Goal: Task Accomplishment & Management: Use online tool/utility

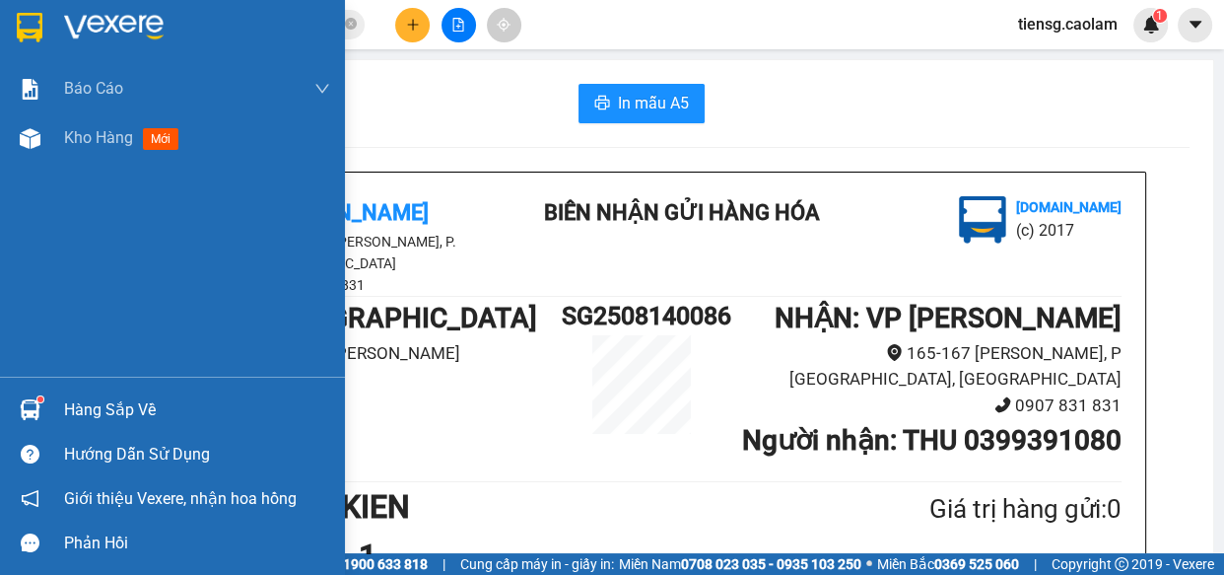
click at [80, 142] on span "Kho hàng" at bounding box center [98, 137] width 69 height 19
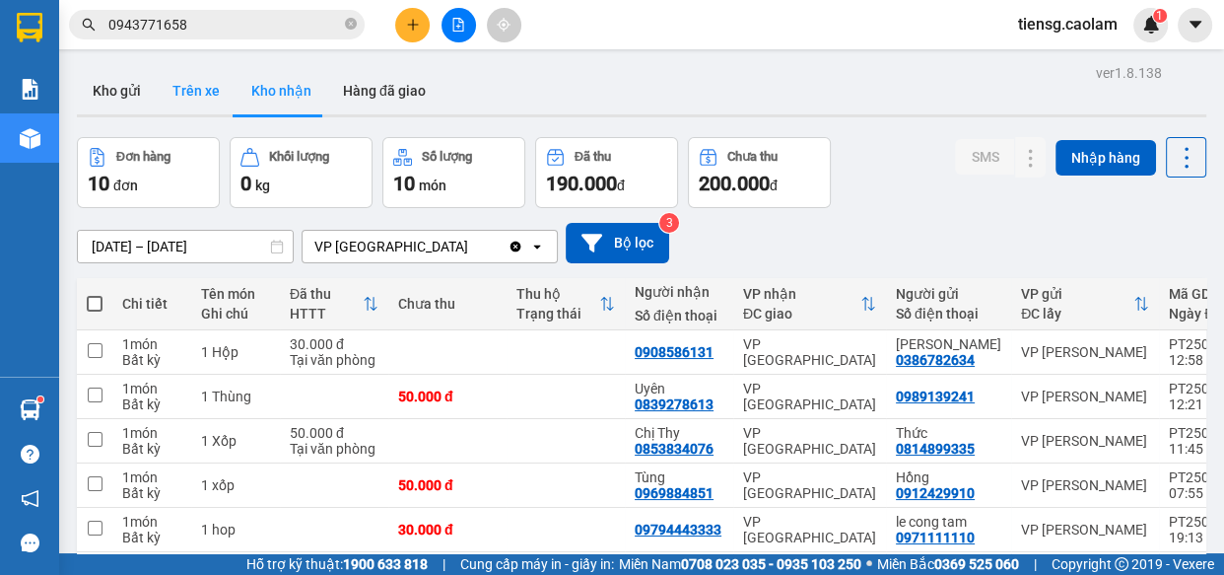
click at [157, 93] on button "Trên xe" at bounding box center [196, 90] width 79 height 47
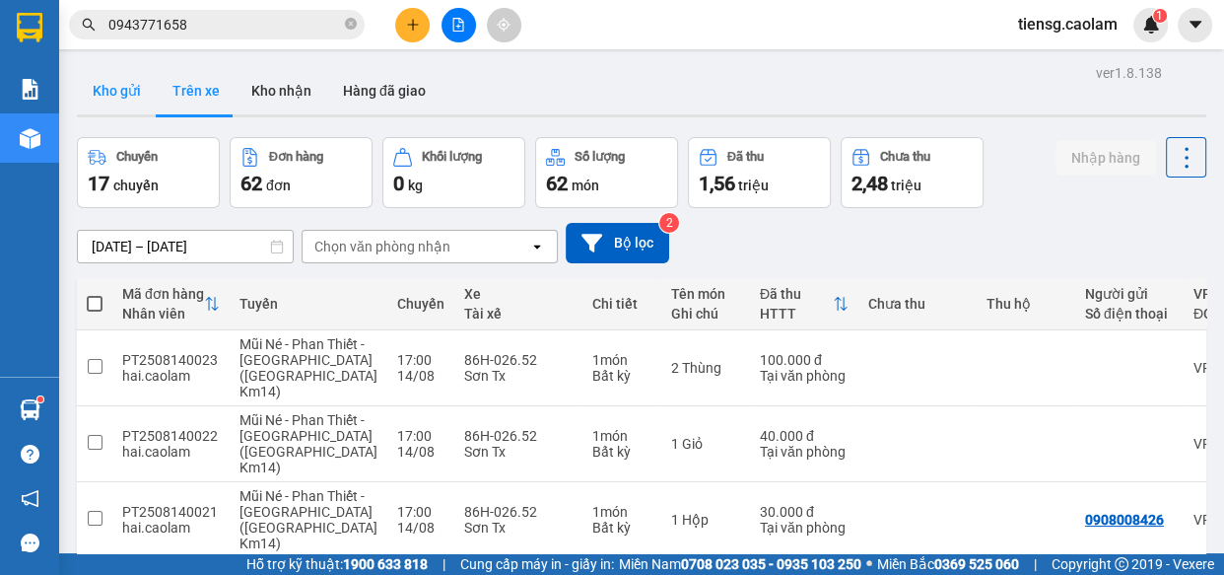
click at [133, 90] on button "Kho gửi" at bounding box center [117, 90] width 80 height 47
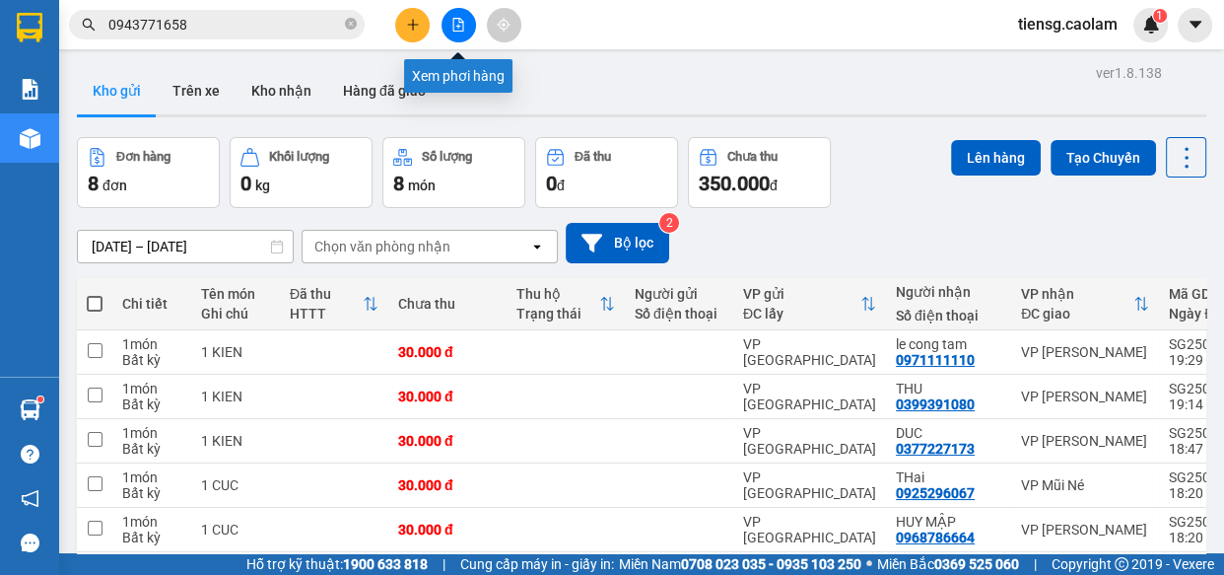
click at [468, 27] on button at bounding box center [459, 25] width 34 height 34
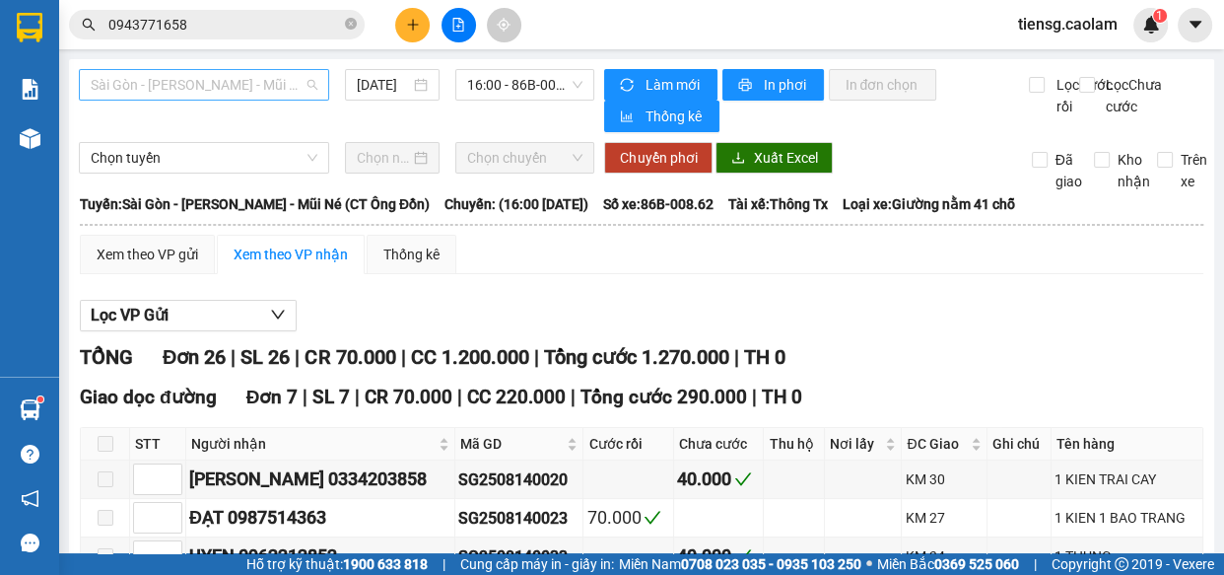
click at [239, 78] on span "Sài Gòn - [PERSON_NAME] - Mũi Né (CT Ông Đồn)" at bounding box center [204, 85] width 227 height 30
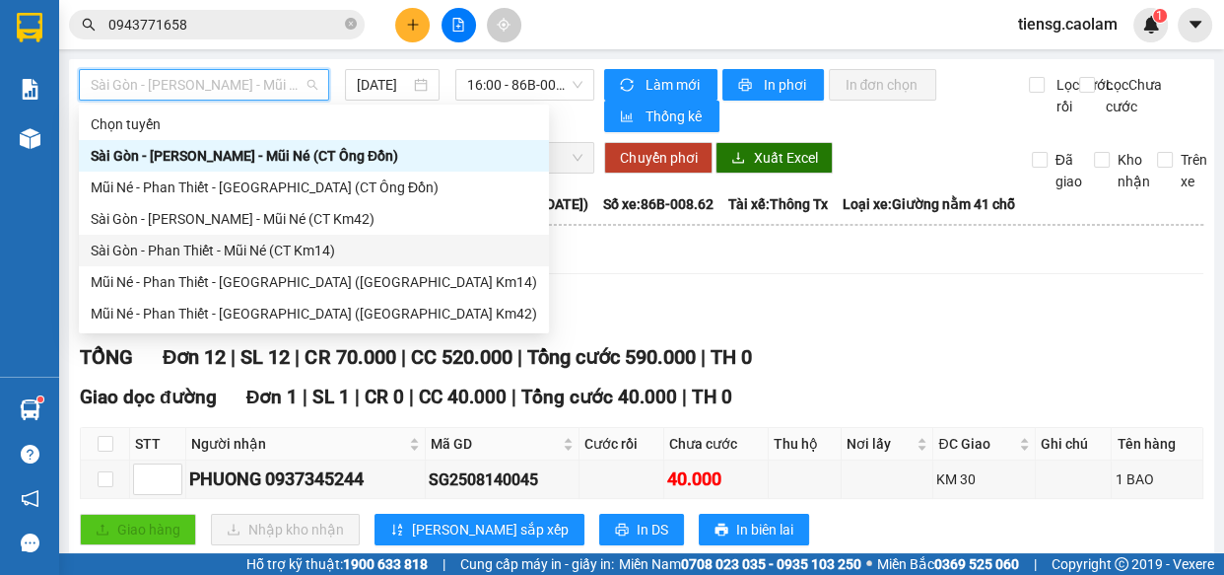
scroll to position [89, 0]
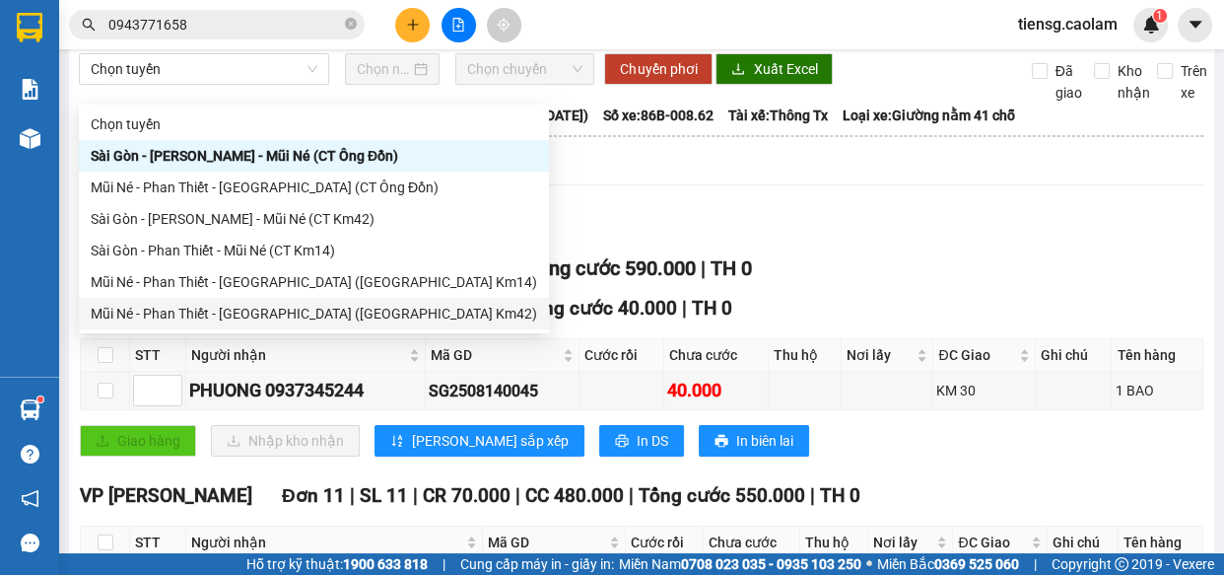
click at [282, 320] on div "Mũi Né - Phan Thiết - [GEOGRAPHIC_DATA] ([GEOGRAPHIC_DATA] Km42)" at bounding box center [314, 314] width 447 height 22
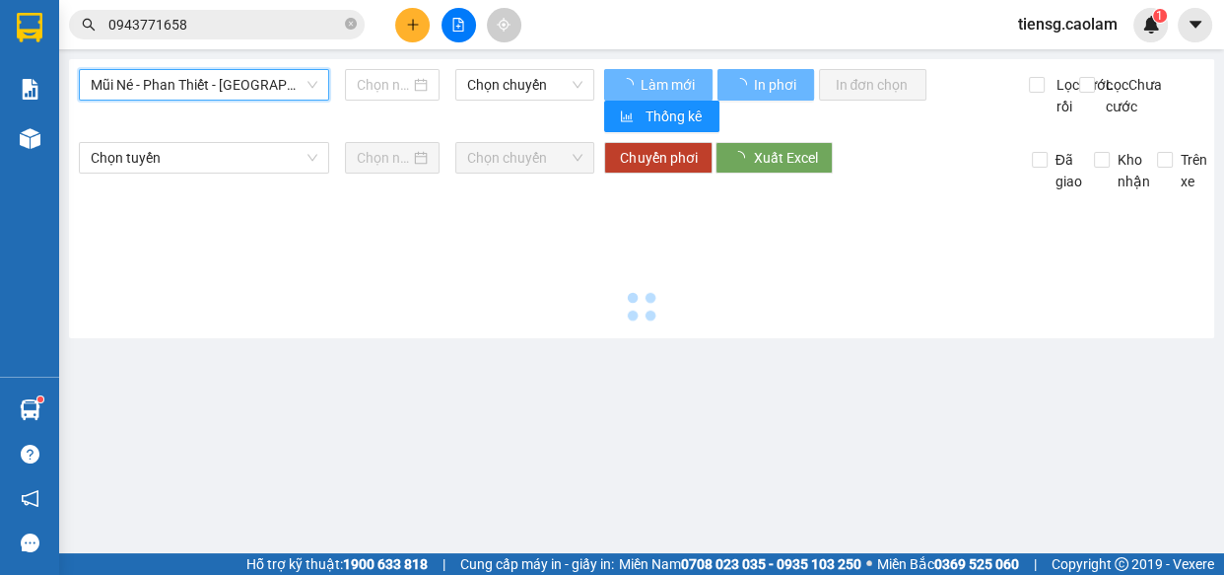
type input "[DATE]"
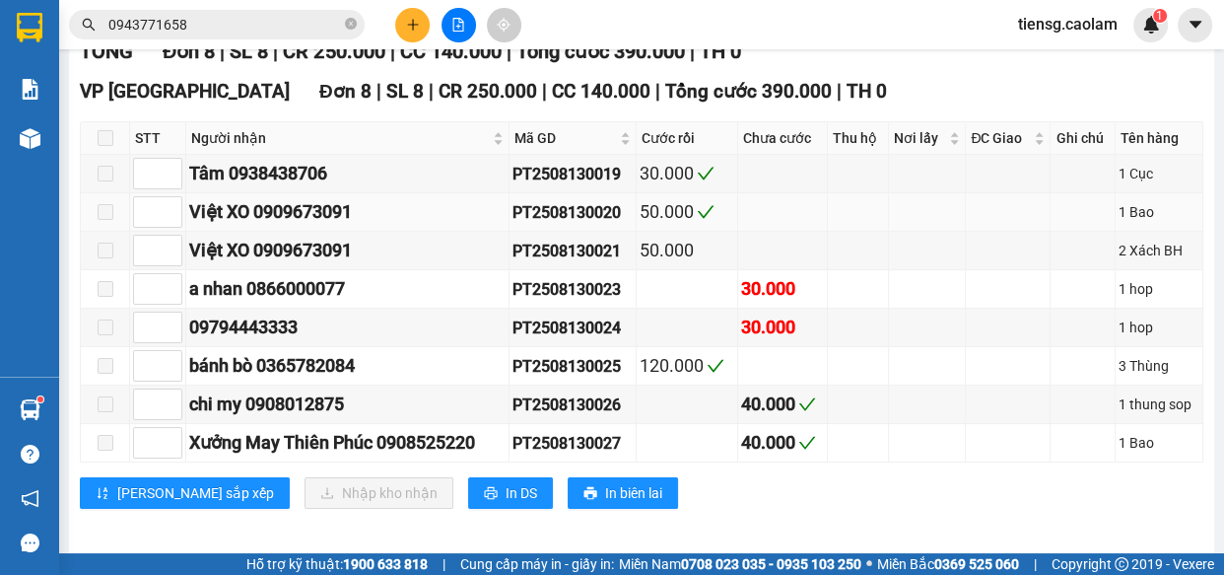
scroll to position [320, 0]
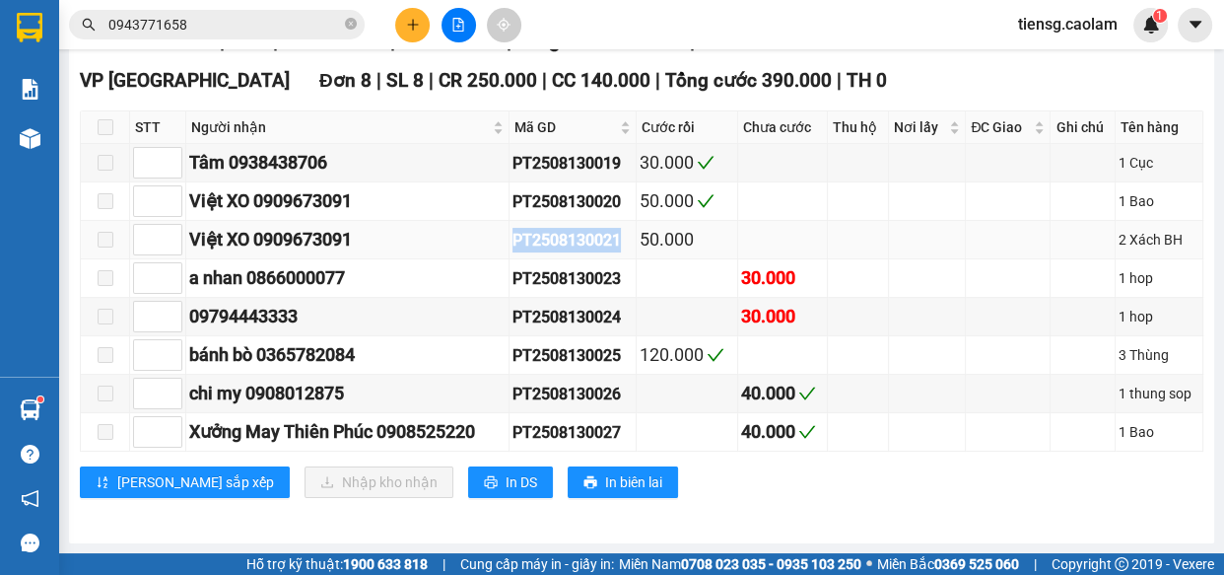
drag, startPoint x: 517, startPoint y: 244, endPoint x: 630, endPoint y: 237, distance: 113.6
click at [630, 237] on td "PT2508130021" at bounding box center [573, 240] width 127 height 38
copy div "PT2508130021"
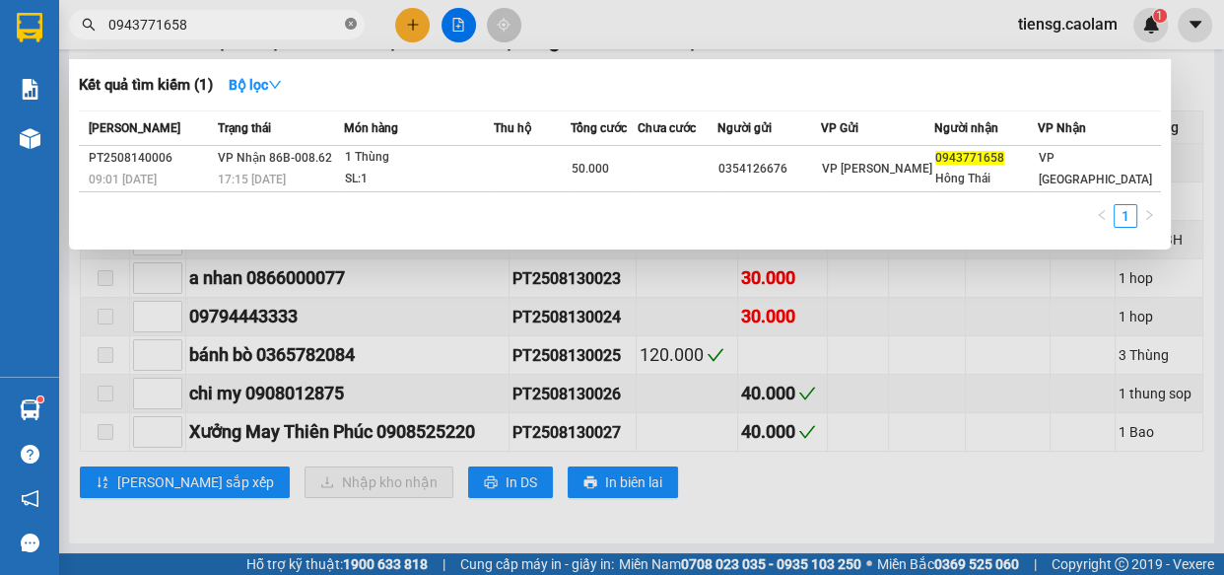
click at [348, 20] on icon "close-circle" at bounding box center [351, 24] width 12 height 12
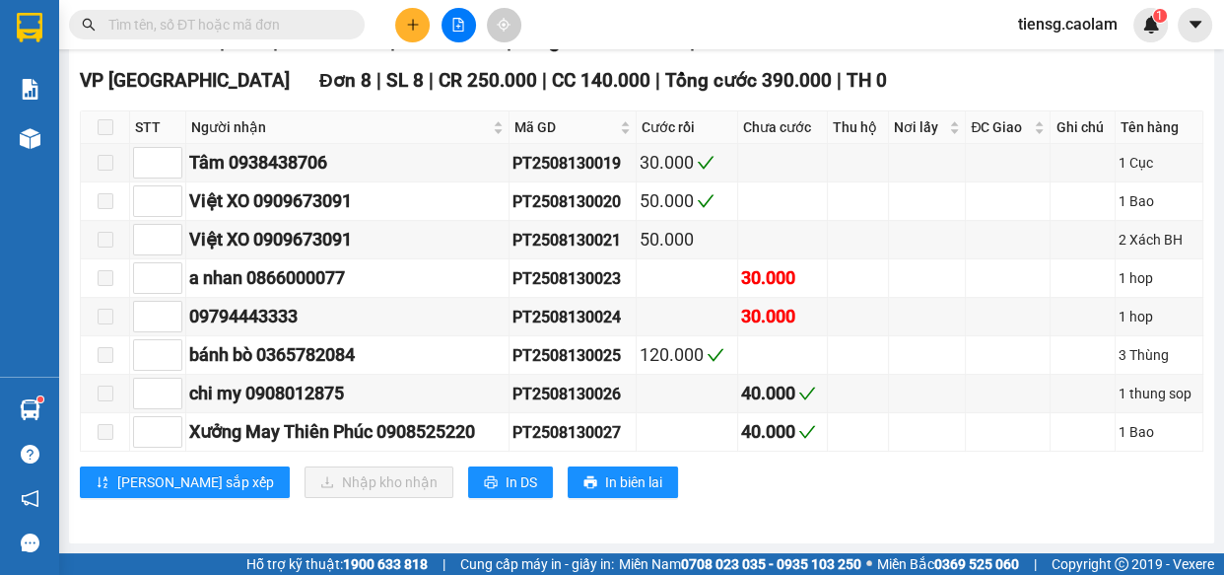
paste input "PT2508130021"
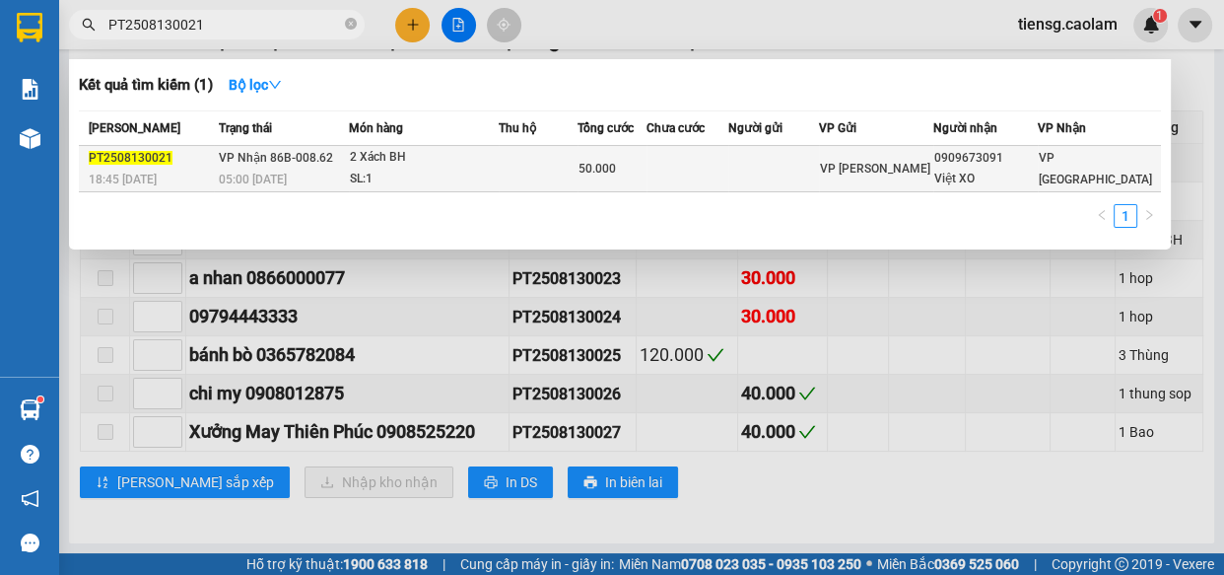
type input "PT2508130021"
click at [540, 167] on td at bounding box center [538, 169] width 79 height 46
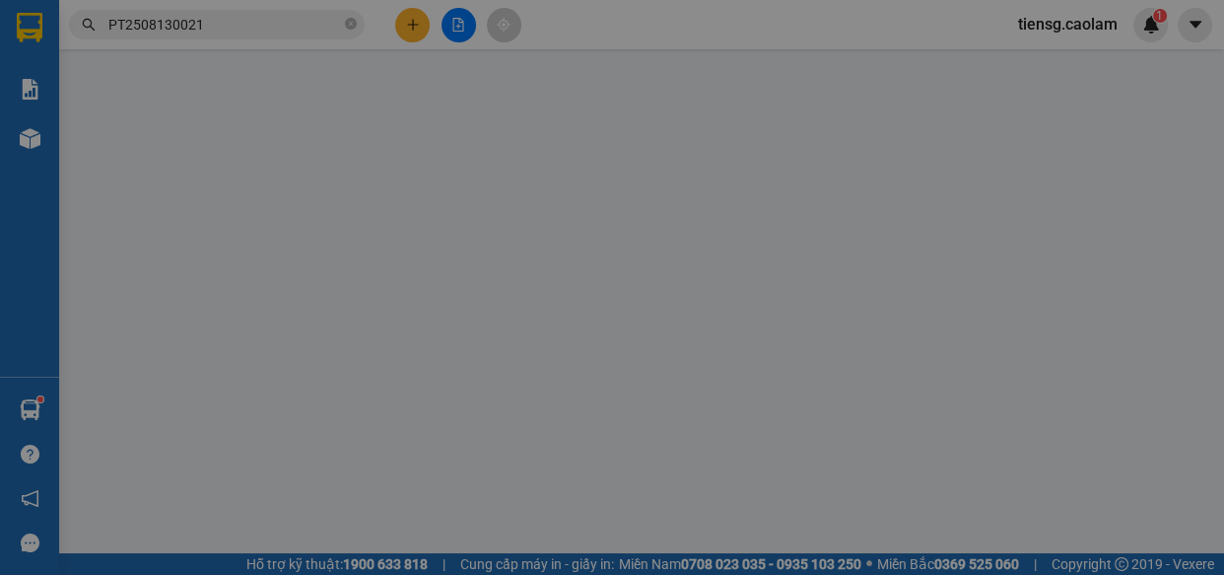
type input "0909673091"
type input "Việt XO"
type input "50.000"
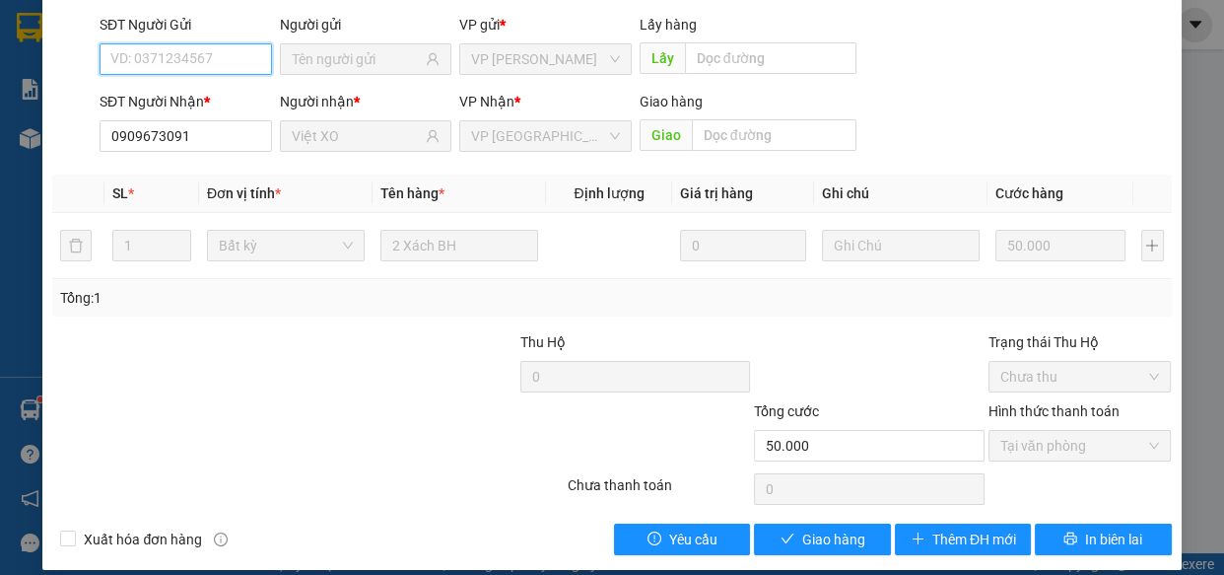
scroll to position [179, 0]
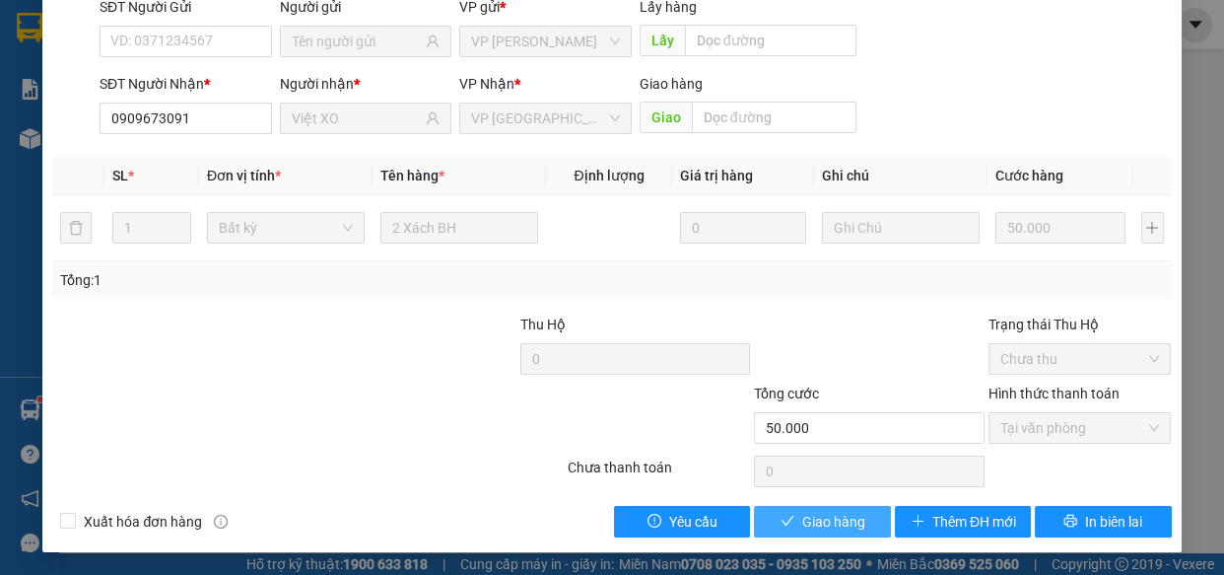
click at [818, 517] on span "Giao hàng" at bounding box center [833, 522] width 63 height 22
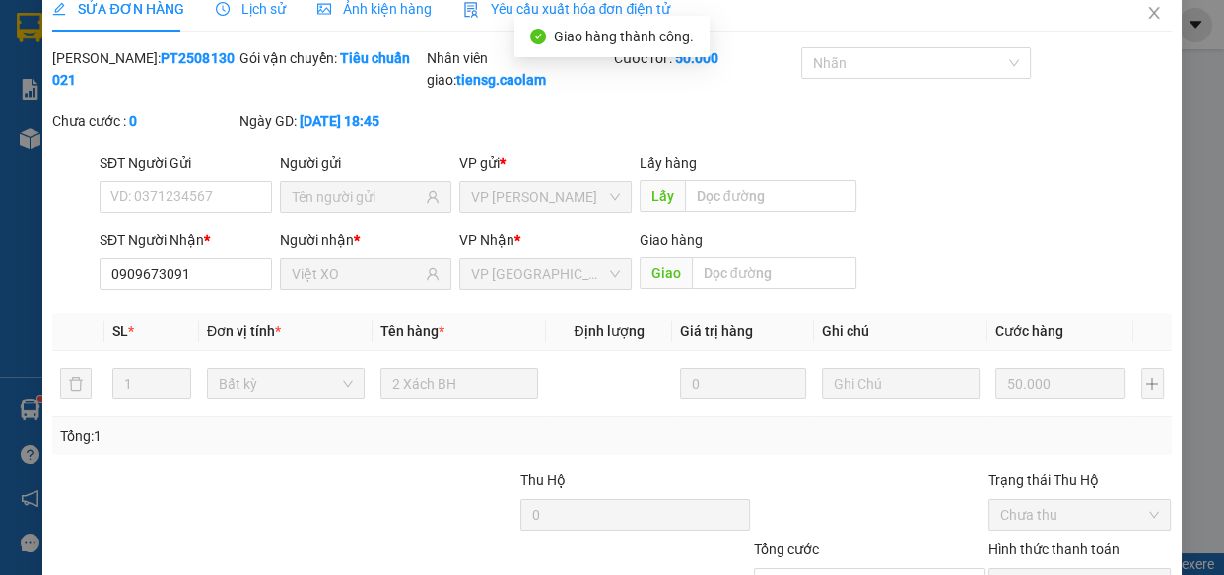
scroll to position [22, 0]
click at [1146, 14] on icon "close" at bounding box center [1154, 15] width 16 height 16
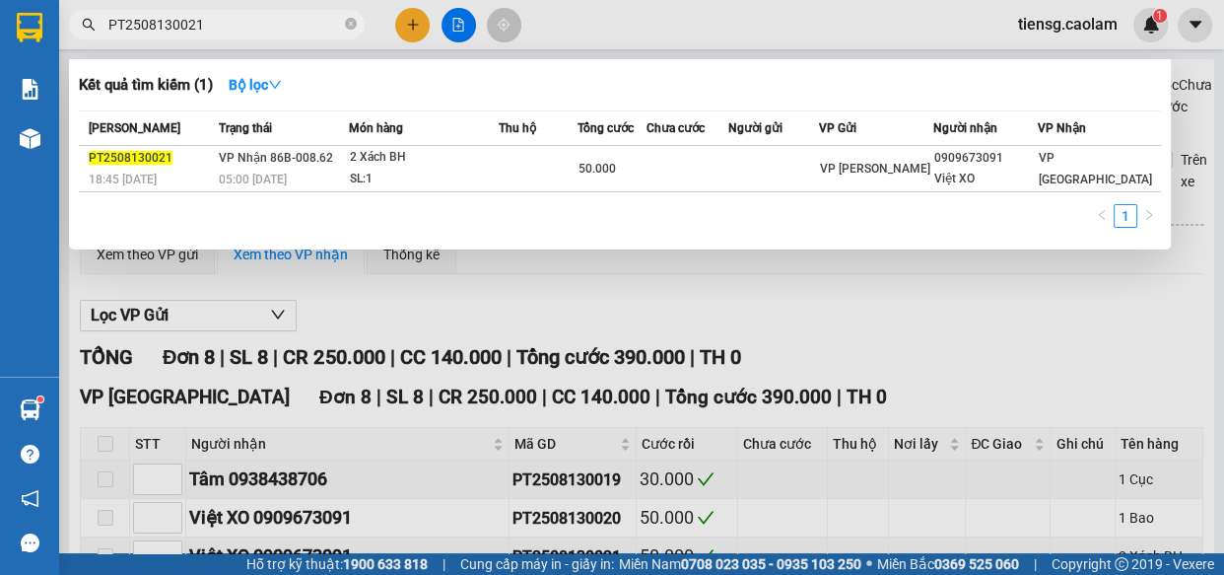
click at [351, 14] on span at bounding box center [351, 25] width 12 height 22
click at [354, 21] on icon "close-circle" at bounding box center [351, 24] width 12 height 12
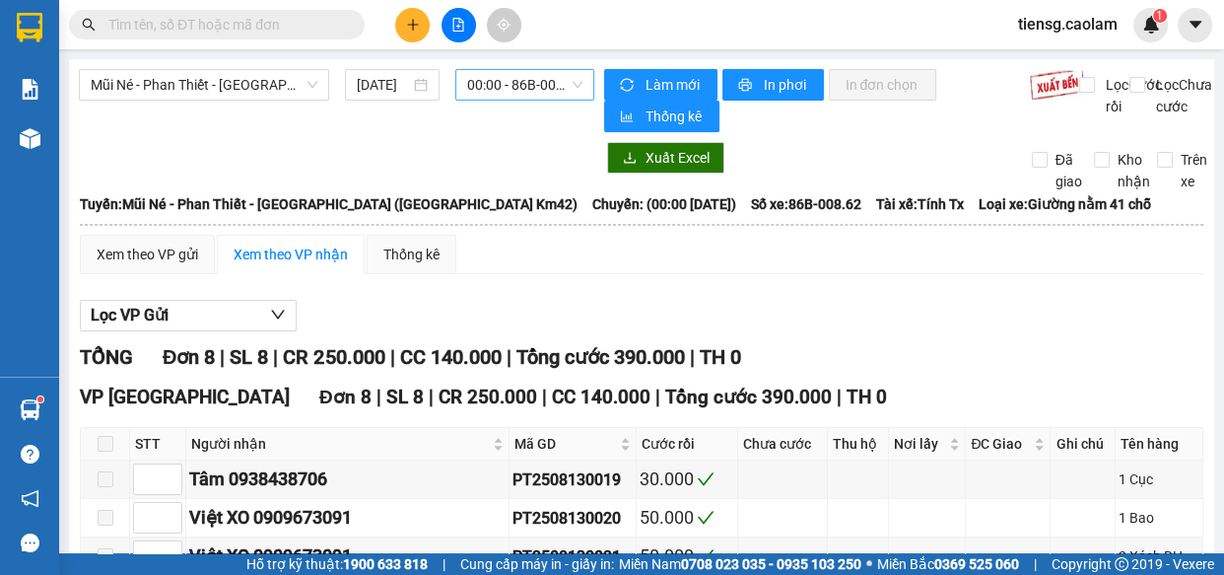
click at [513, 88] on span "00:00 - 86B-008.62" at bounding box center [524, 85] width 115 height 30
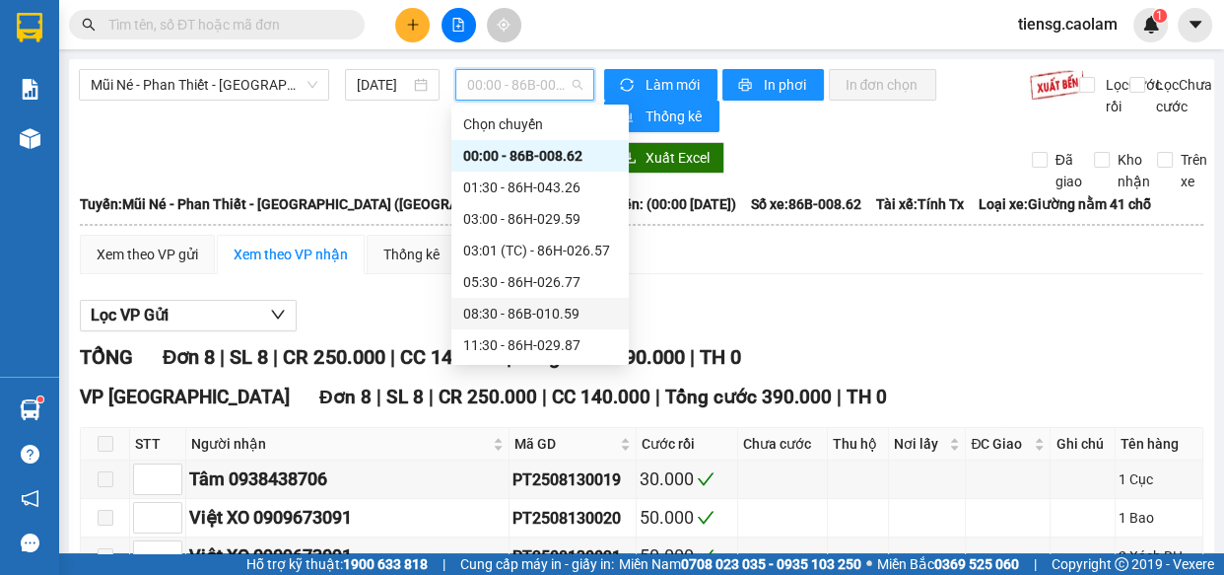
drag, startPoint x: 522, startPoint y: 285, endPoint x: 525, endPoint y: 313, distance: 28.7
click at [525, 313] on div "Chọn chuyến 00:00 - 86B-008.62 01:30 - 86H-043.26 03:00 - 86H-029.59 03:01 (TC)…" at bounding box center [539, 313] width 177 height 410
click at [525, 313] on div "08:30 - 86B-010.59" at bounding box center [540, 314] width 154 height 22
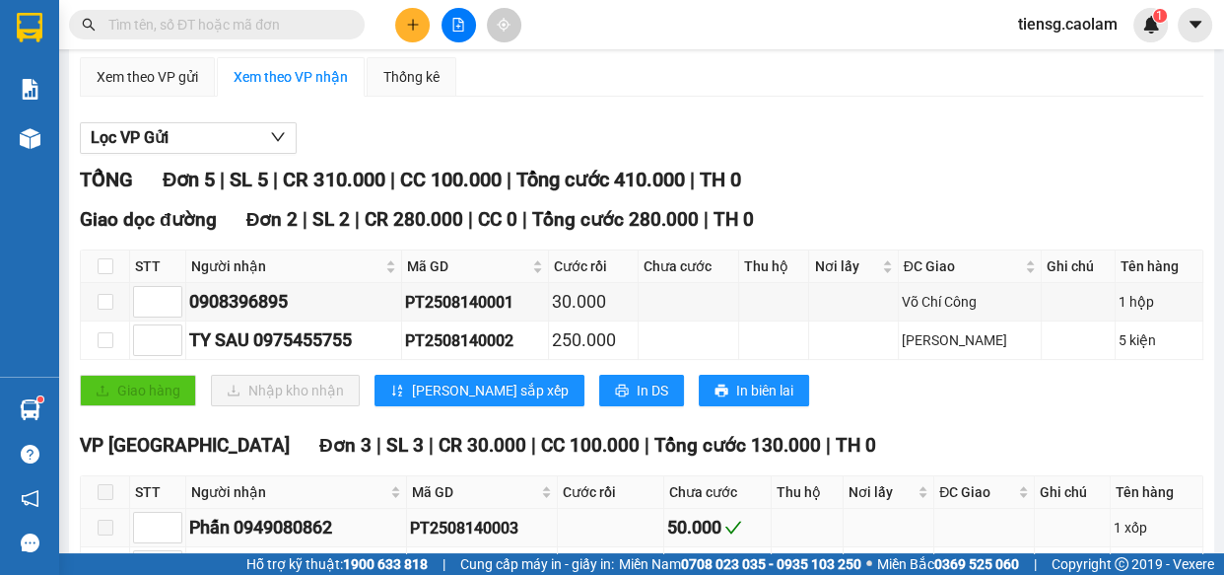
scroll to position [355, 0]
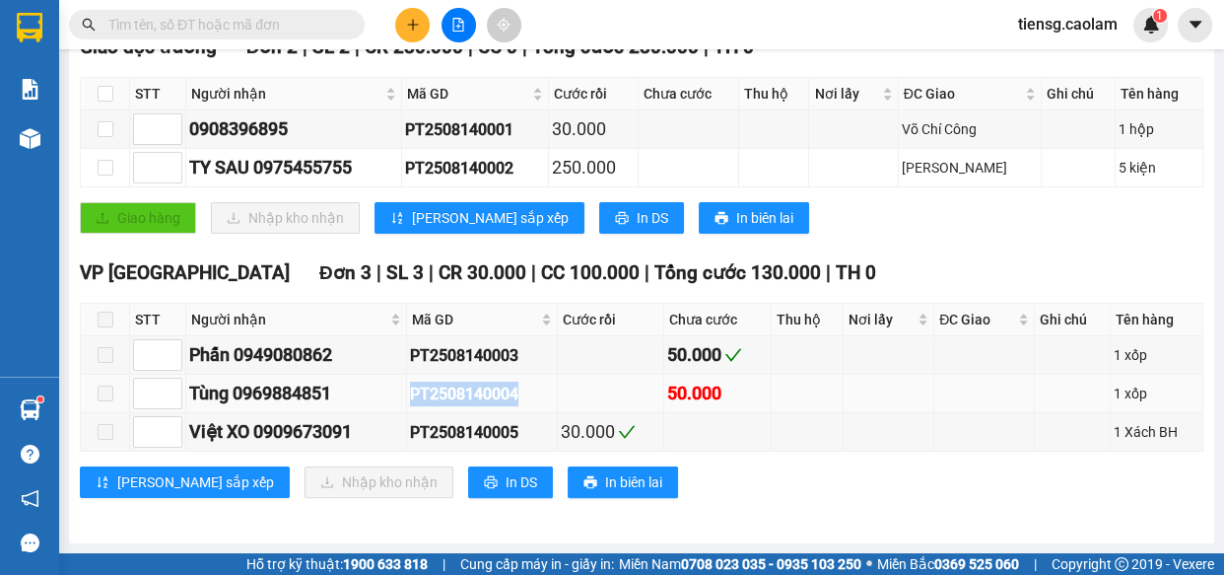
drag, startPoint x: 418, startPoint y: 394, endPoint x: 531, endPoint y: 398, distance: 113.4
click at [531, 398] on div "PT2508140004" at bounding box center [482, 393] width 144 height 25
copy div "PT2508140004"
paste input "PT2508140004"
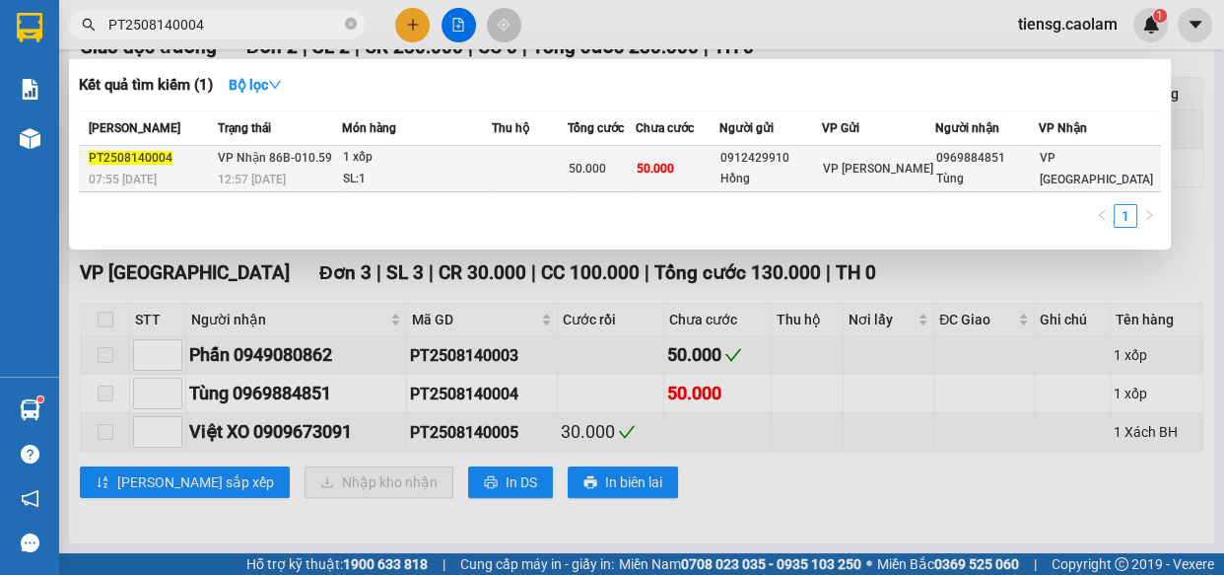
type input "PT2508140004"
click at [610, 177] on div "50.000" at bounding box center [601, 169] width 65 height 22
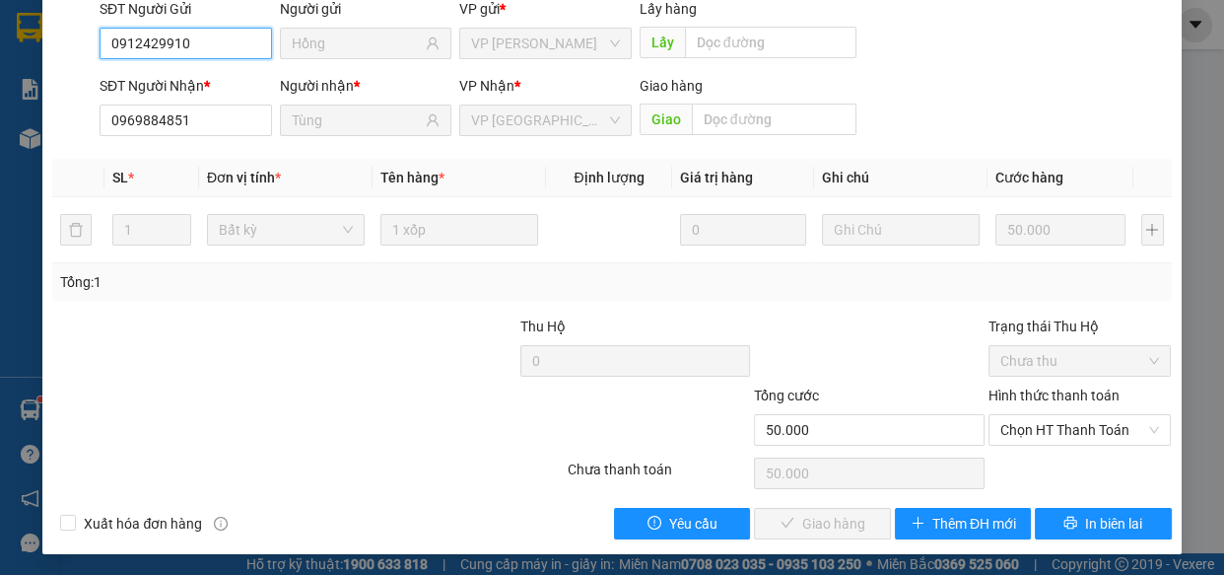
scroll to position [179, 0]
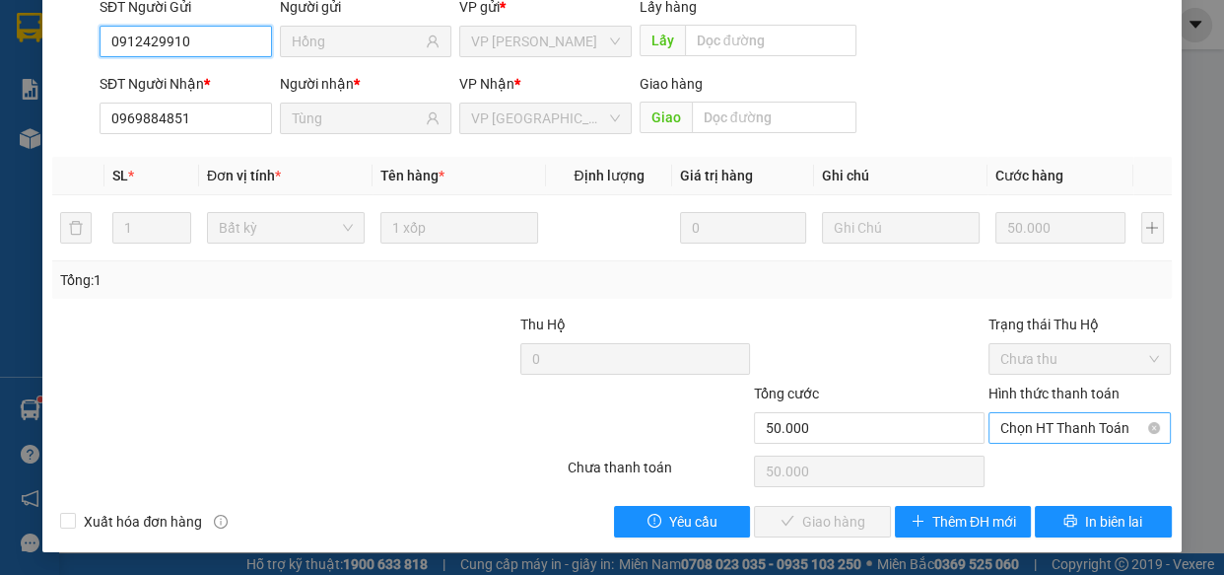
click at [1066, 418] on span "Chọn HT Thanh Toán" at bounding box center [1080, 428] width 160 height 30
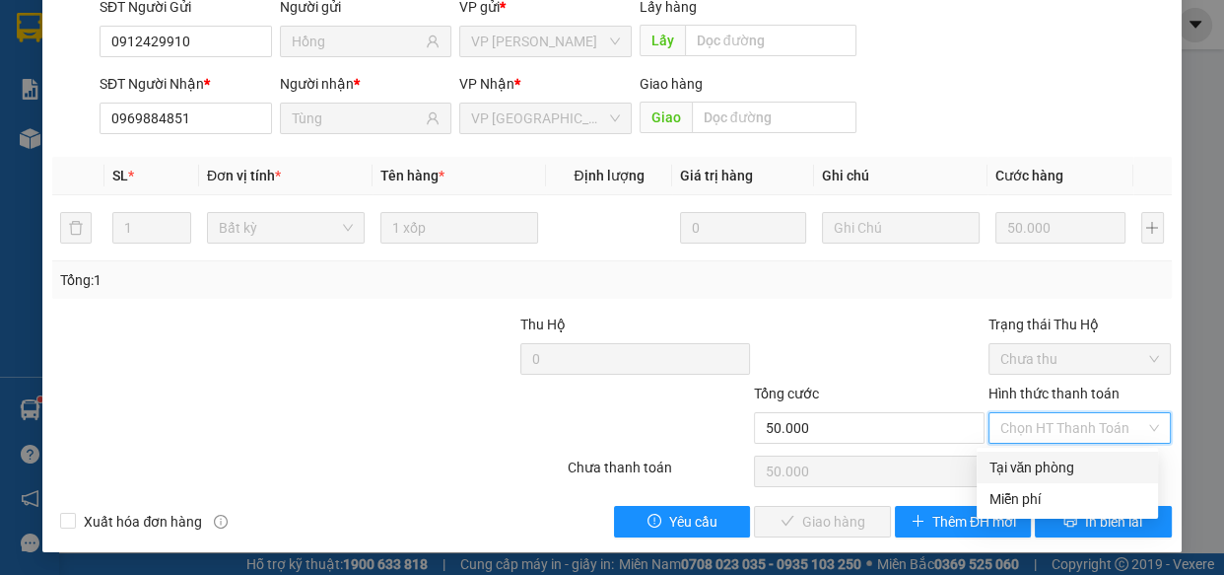
drag, startPoint x: 1054, startPoint y: 462, endPoint x: 835, endPoint y: 502, distance: 222.3
click at [1049, 462] on div "Tại văn phòng" at bounding box center [1068, 467] width 158 height 22
type input "0"
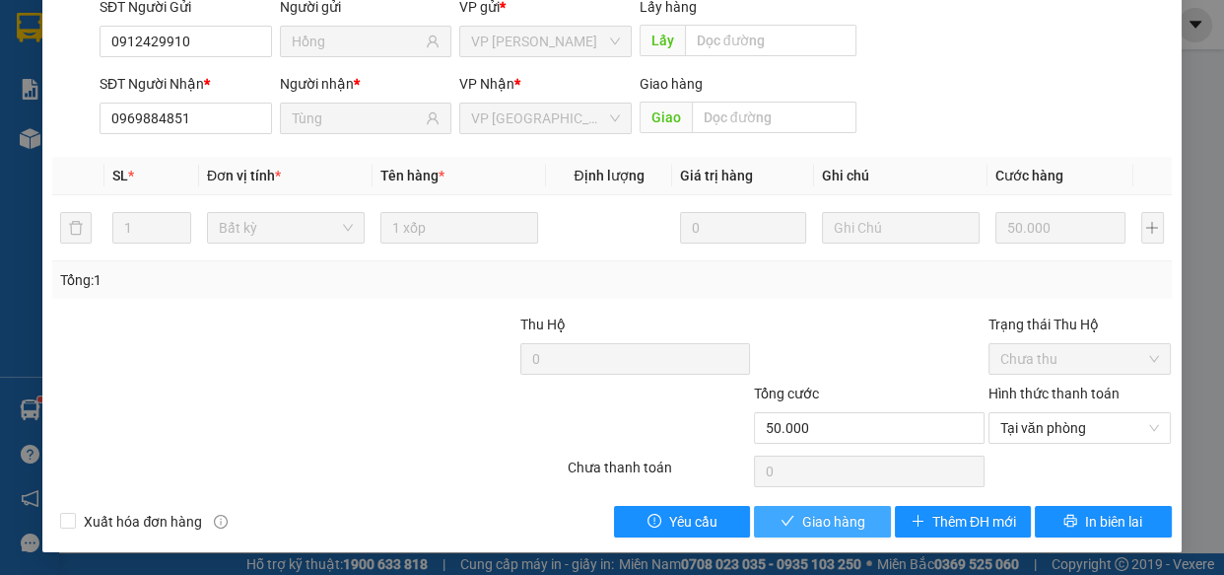
click at [784, 516] on icon "check" at bounding box center [787, 521] width 13 height 10
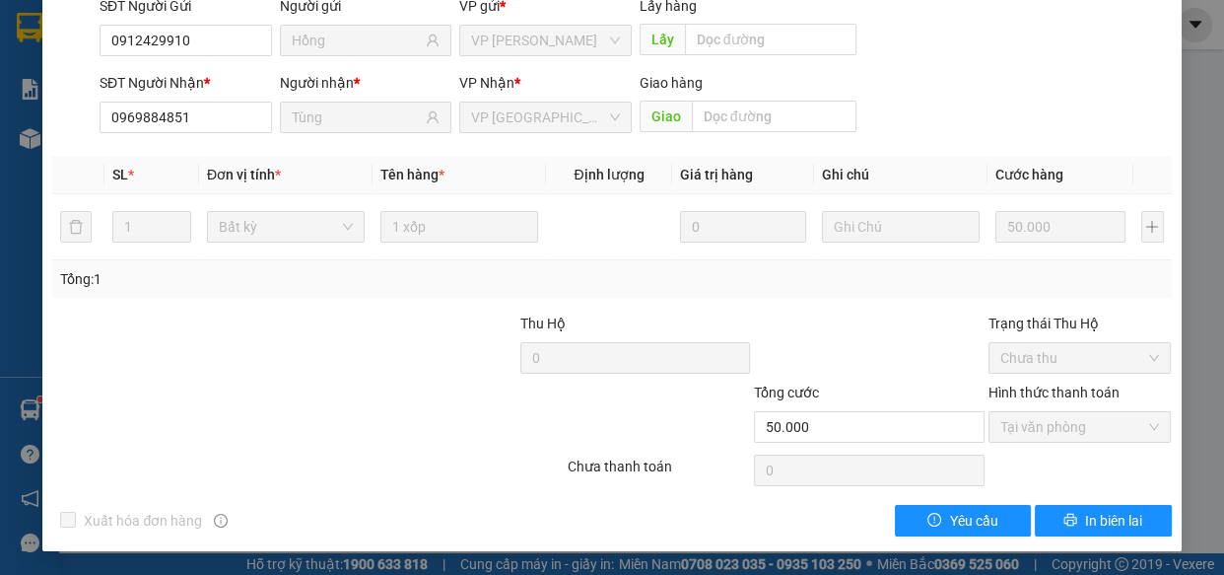
scroll to position [0, 0]
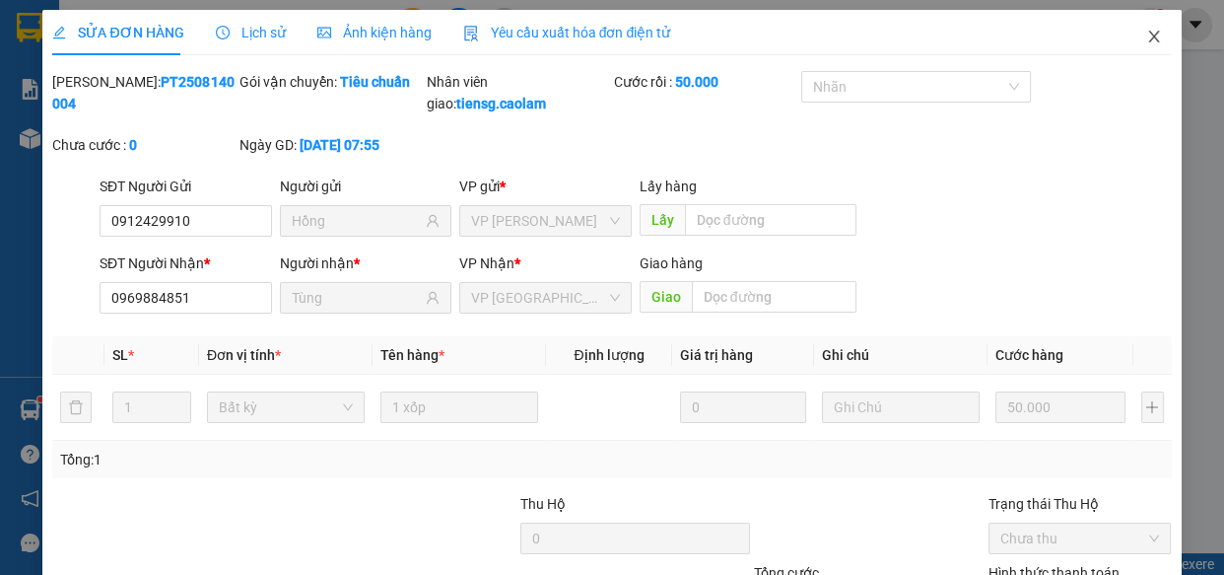
click at [1146, 36] on icon "close" at bounding box center [1154, 37] width 16 height 16
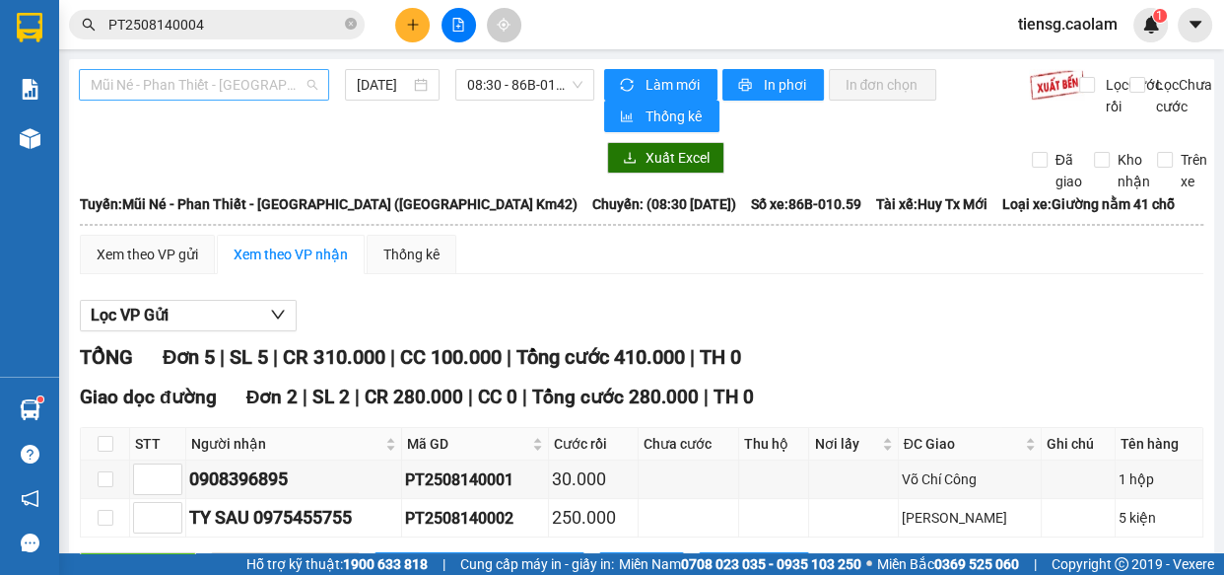
click at [213, 90] on span "Mũi Né - Phan Thiết - [GEOGRAPHIC_DATA] ([GEOGRAPHIC_DATA] Km42)" at bounding box center [204, 85] width 227 height 30
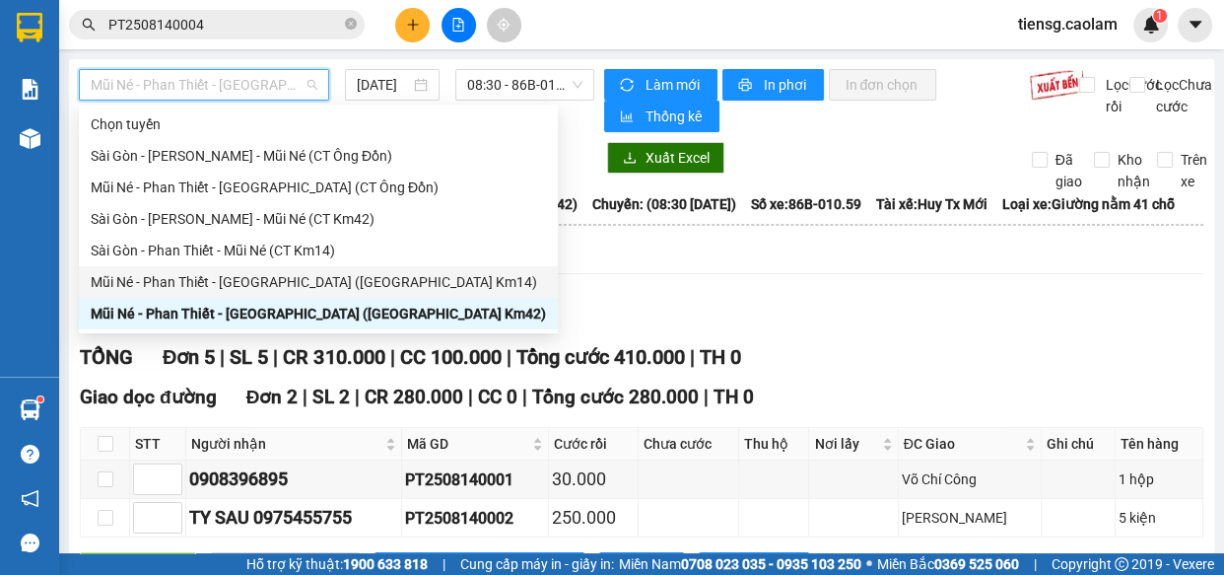
click at [254, 279] on div "Mũi Né - Phan Thiết - [GEOGRAPHIC_DATA] ([GEOGRAPHIC_DATA] Km14)" at bounding box center [318, 282] width 455 height 22
type input "[DATE]"
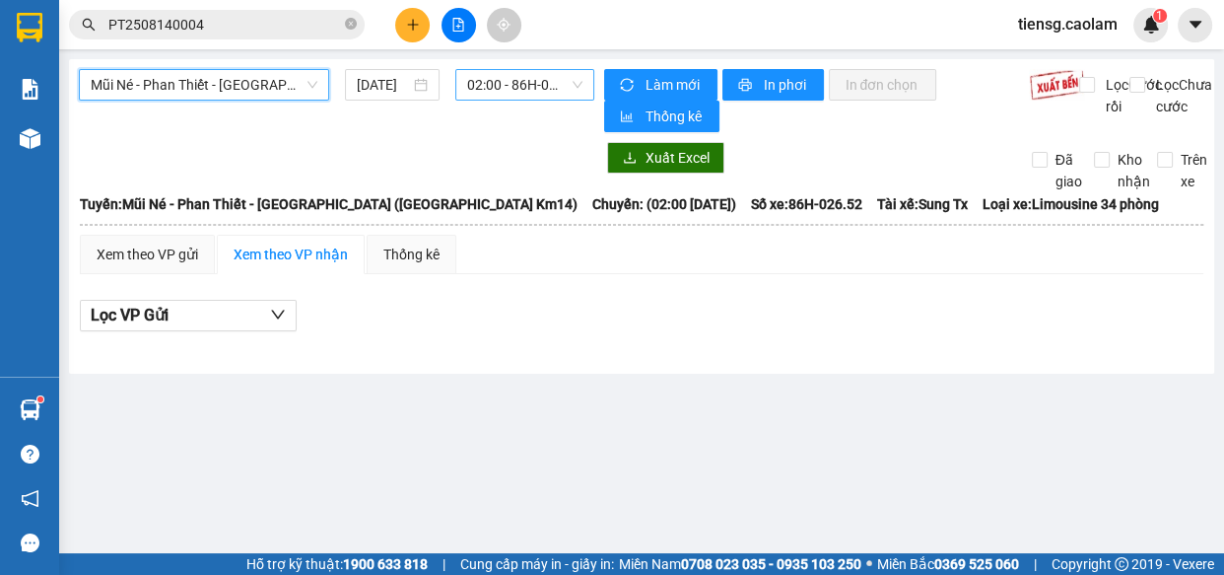
click at [512, 79] on span "02:00 - 86H-026.52" at bounding box center [524, 85] width 115 height 30
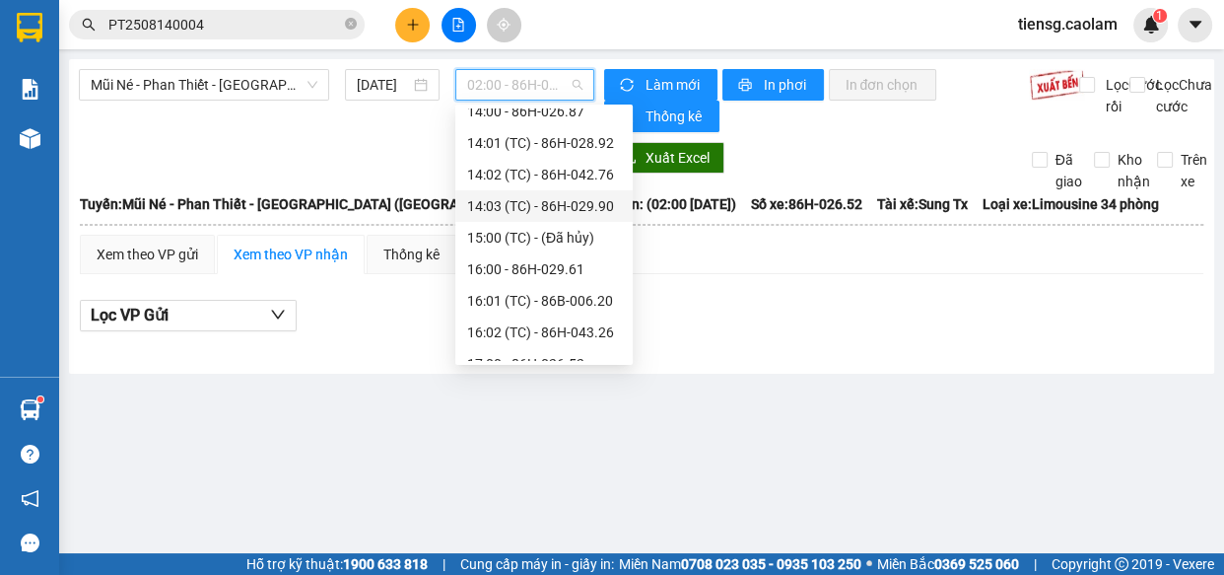
scroll to position [136, 0]
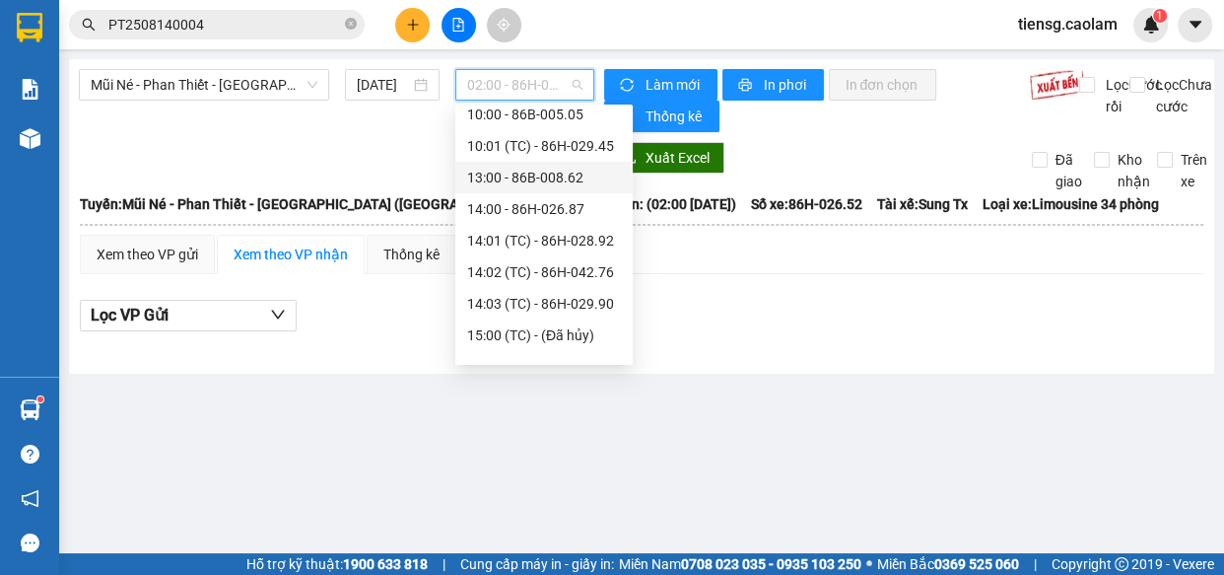
click at [541, 183] on div "13:00 - 86B-008.62" at bounding box center [544, 178] width 154 height 22
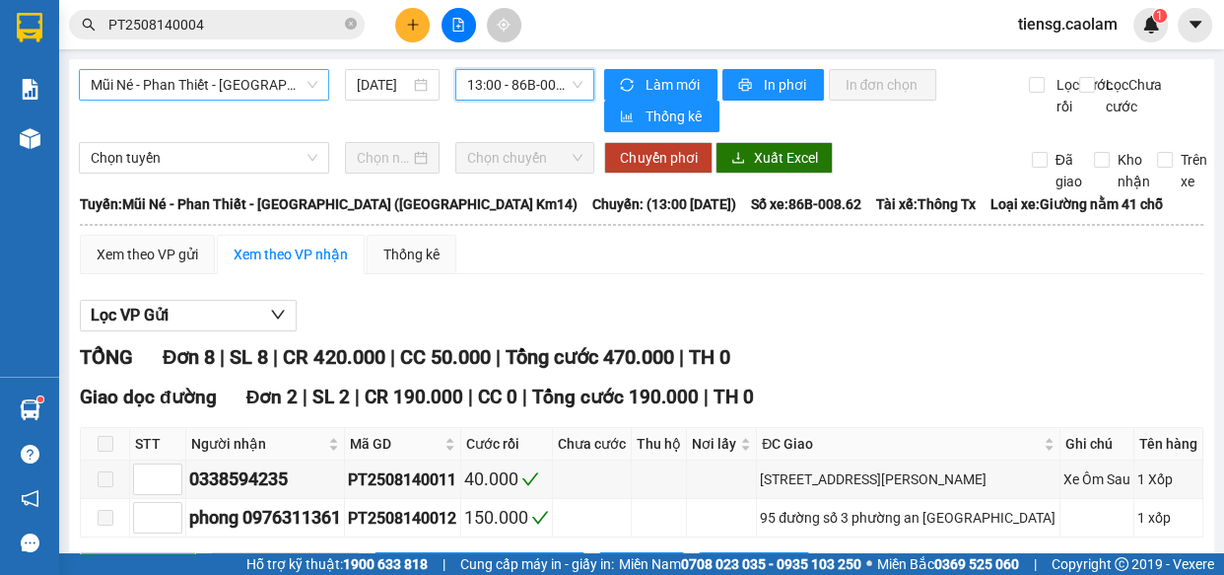
click at [262, 84] on span "Mũi Né - Phan Thiết - [GEOGRAPHIC_DATA] ([GEOGRAPHIC_DATA] Km14)" at bounding box center [204, 85] width 227 height 30
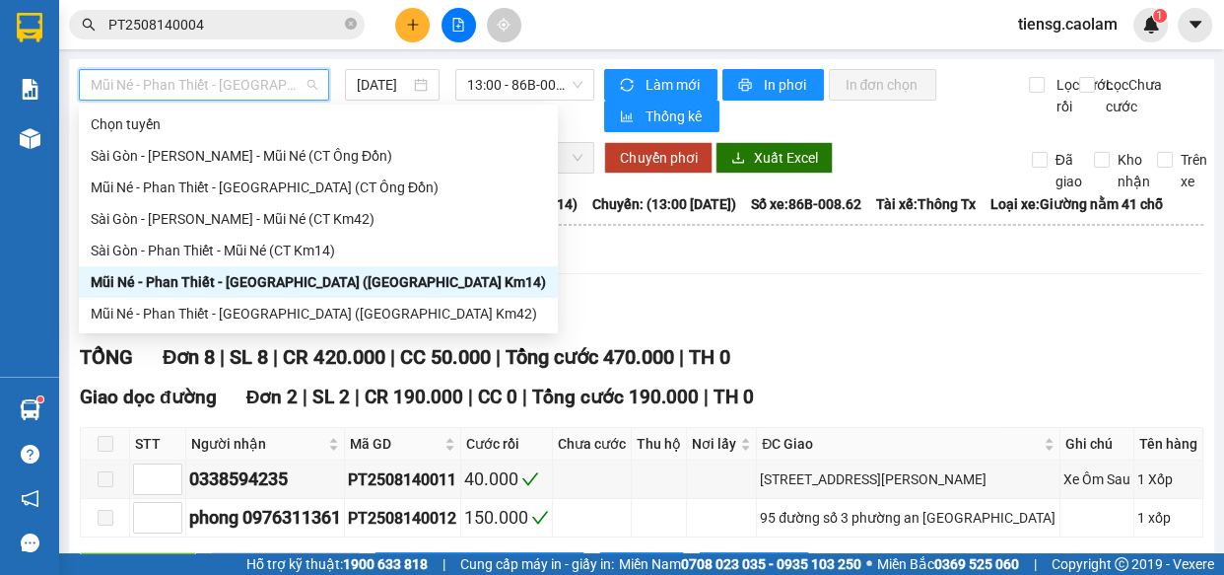
drag, startPoint x: 286, startPoint y: 281, endPoint x: 469, endPoint y: 158, distance: 220.9
click at [287, 280] on div "Mũi Né - Phan Thiết - [GEOGRAPHIC_DATA] ([GEOGRAPHIC_DATA] Km14)" at bounding box center [318, 282] width 455 height 22
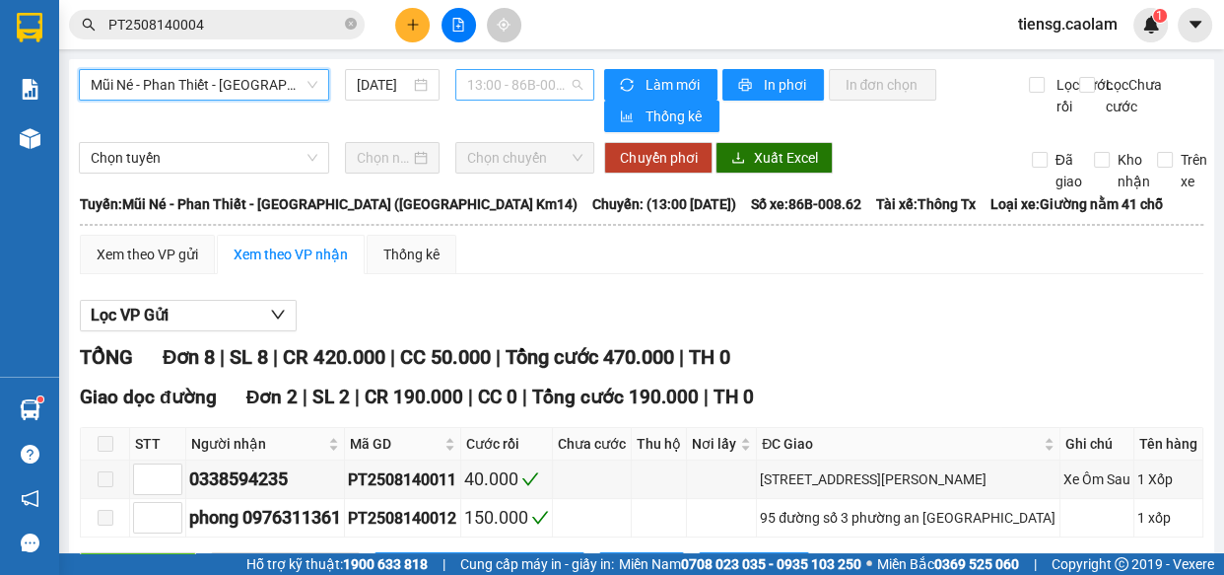
click at [508, 91] on span "13:00 - 86B-008.62" at bounding box center [524, 85] width 115 height 30
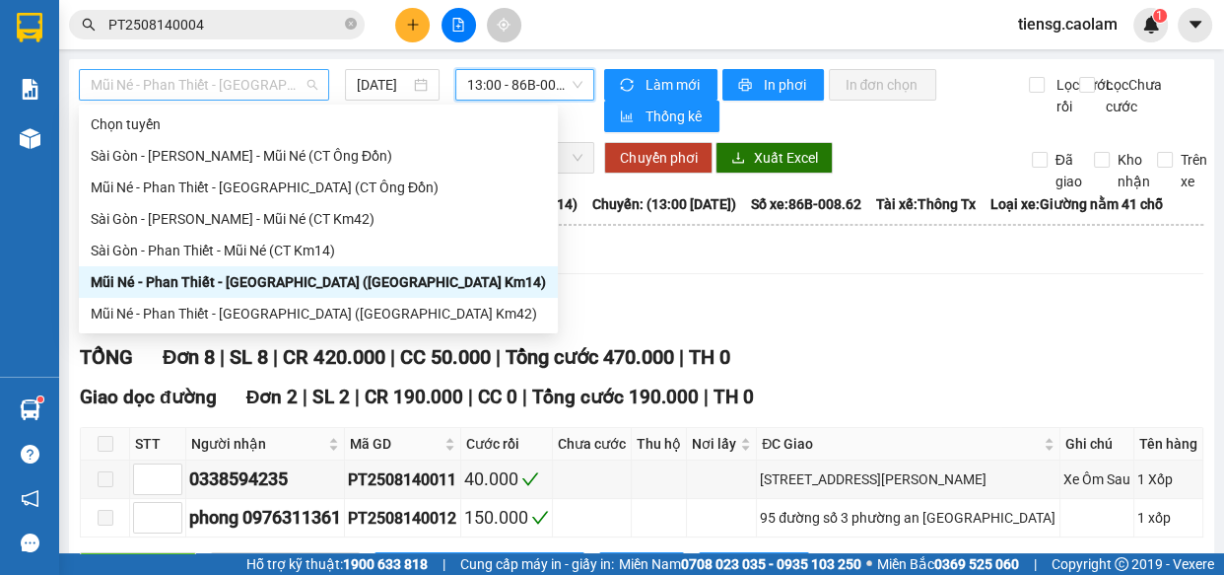
click at [276, 72] on span "Mũi Né - Phan Thiết - [GEOGRAPHIC_DATA] ([GEOGRAPHIC_DATA] Km14)" at bounding box center [204, 85] width 227 height 30
click at [292, 315] on div "Mũi Né - Phan Thiết - [GEOGRAPHIC_DATA] ([GEOGRAPHIC_DATA] Km42)" at bounding box center [318, 314] width 455 height 22
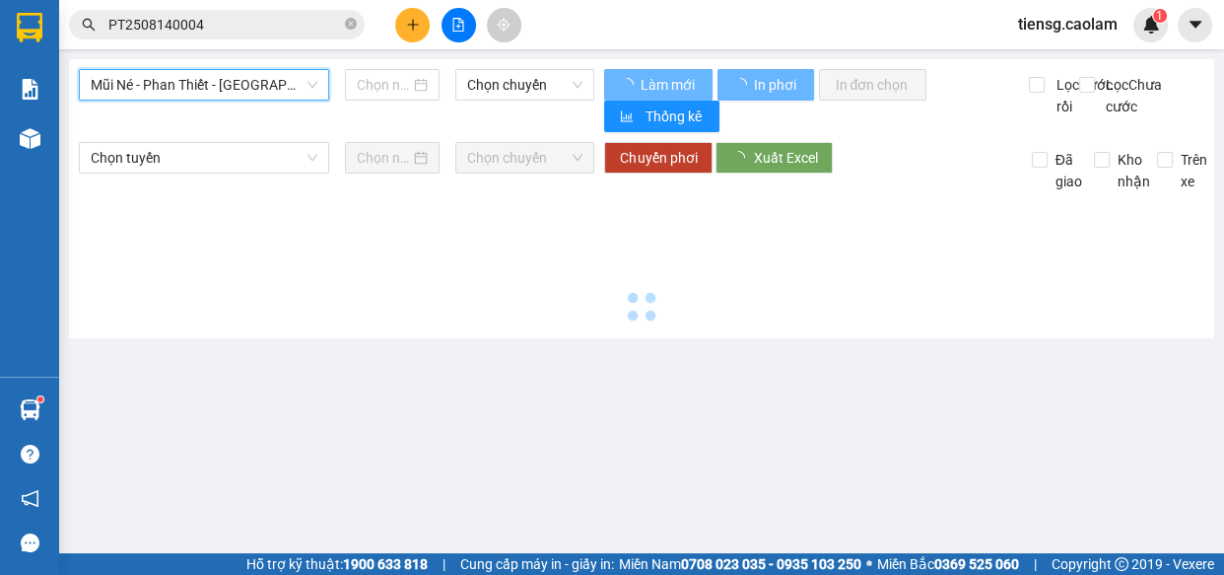
type input "[DATE]"
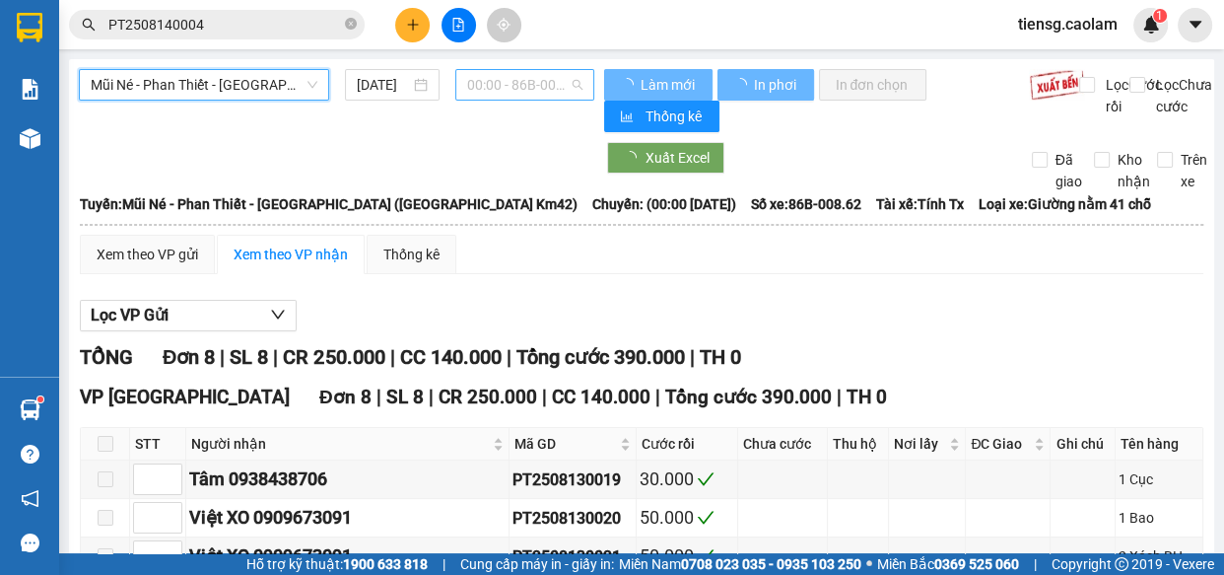
click at [525, 79] on span "00:00 - 86B-008.62" at bounding box center [524, 85] width 115 height 30
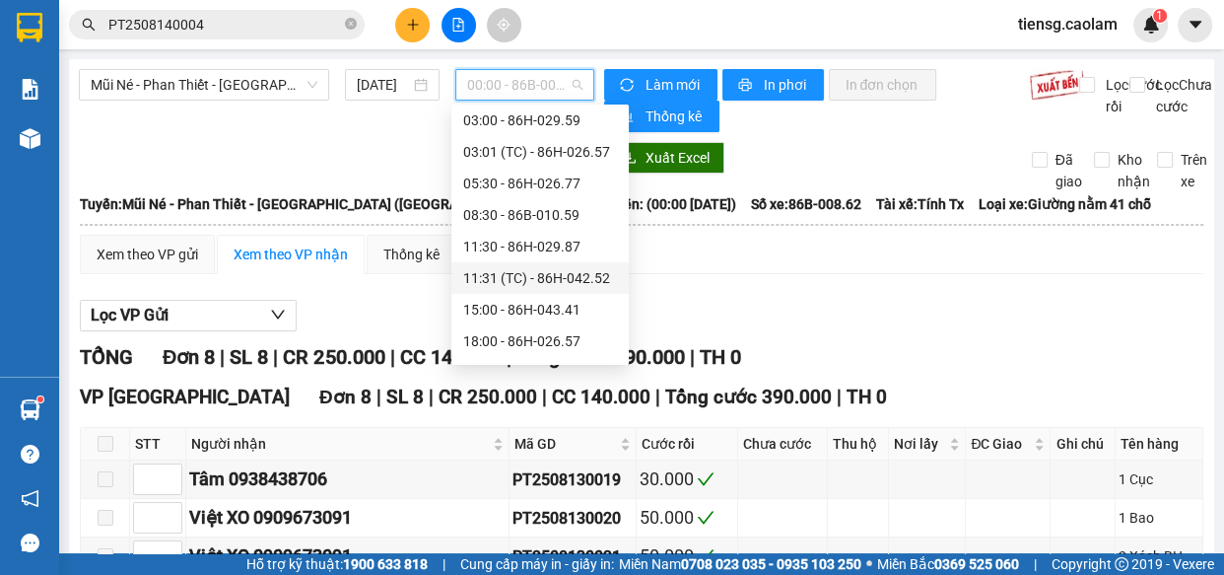
scroll to position [158, 0]
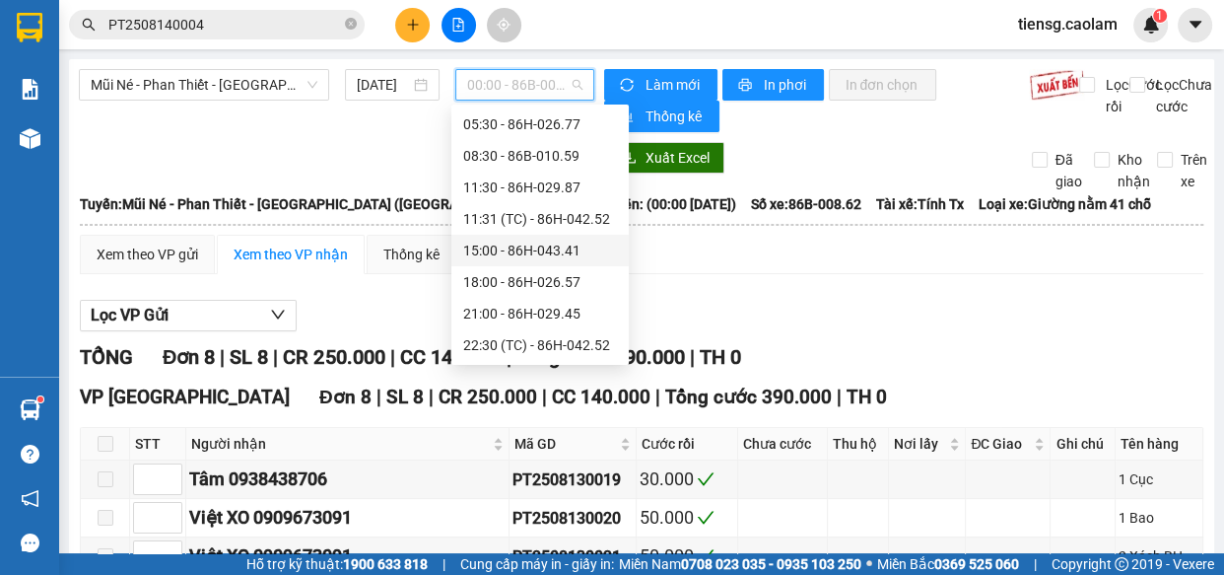
click at [511, 253] on div "15:00 - 86H-043.41" at bounding box center [540, 251] width 154 height 22
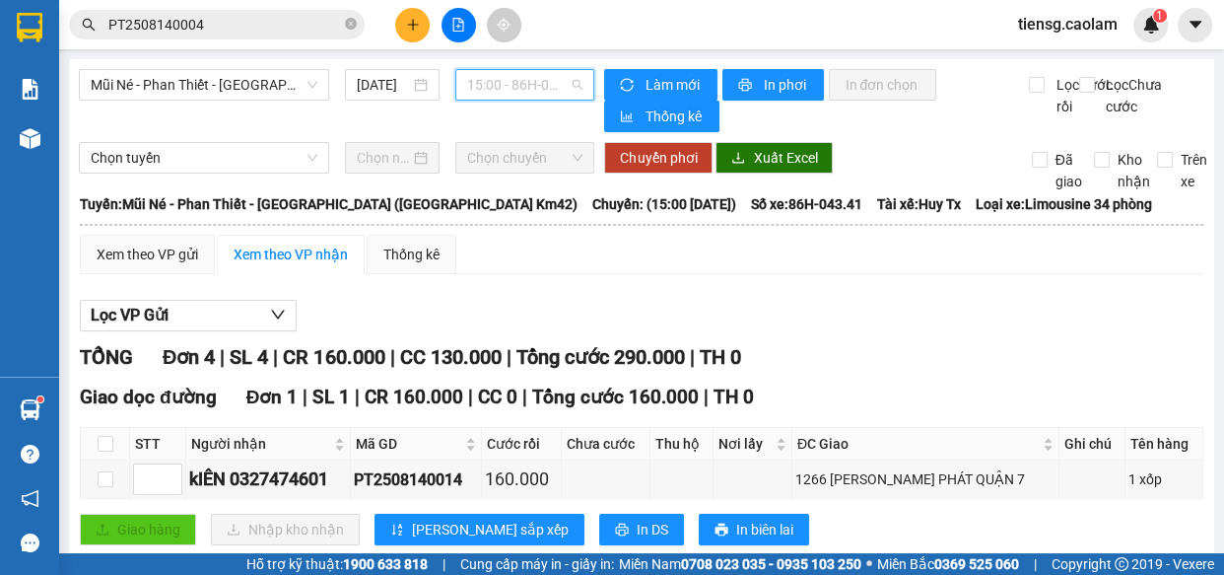
click at [503, 81] on span "15:00 - 86H-043.41" at bounding box center [524, 85] width 115 height 30
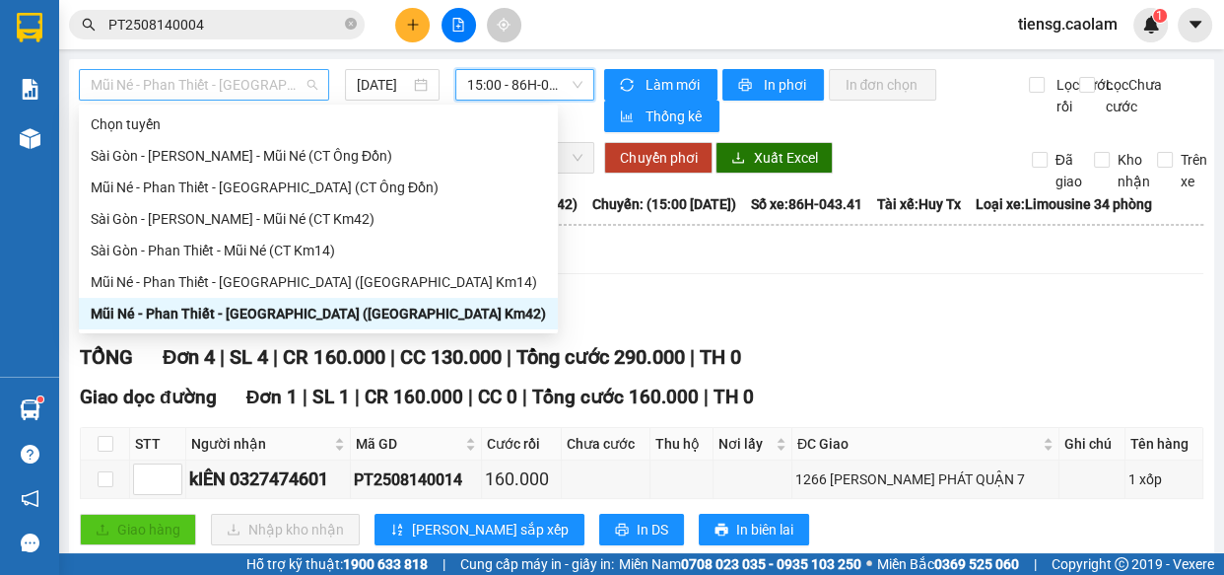
click at [244, 84] on span "Mũi Né - Phan Thiết - [GEOGRAPHIC_DATA] ([GEOGRAPHIC_DATA] Km42)" at bounding box center [204, 85] width 227 height 30
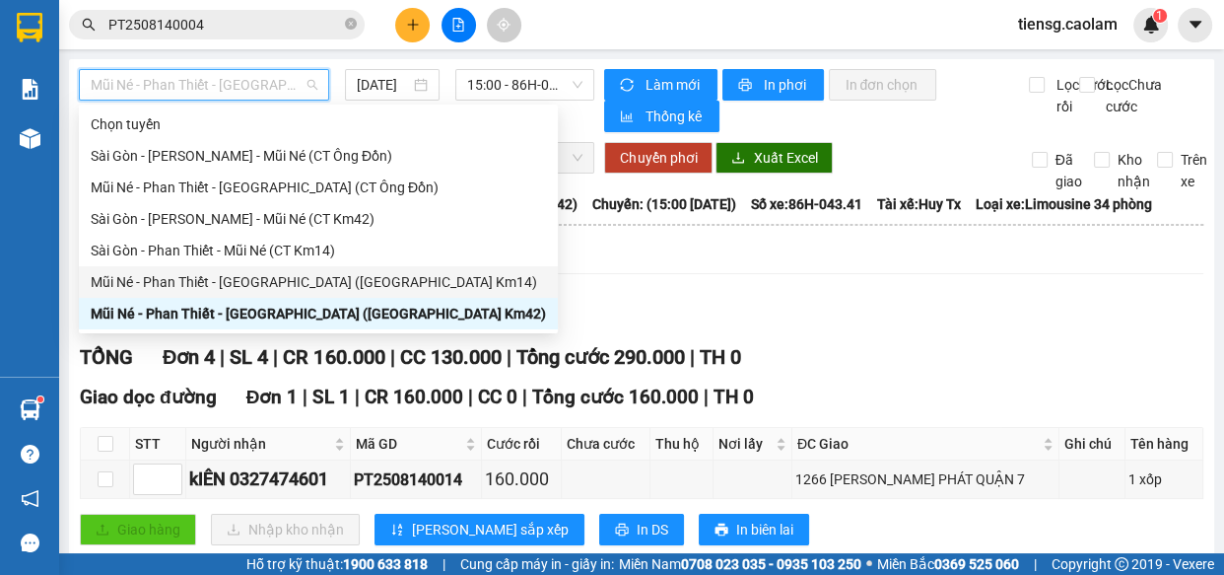
click at [276, 274] on div "Mũi Né - Phan Thiết - [GEOGRAPHIC_DATA] ([GEOGRAPHIC_DATA] Km14)" at bounding box center [318, 282] width 455 height 22
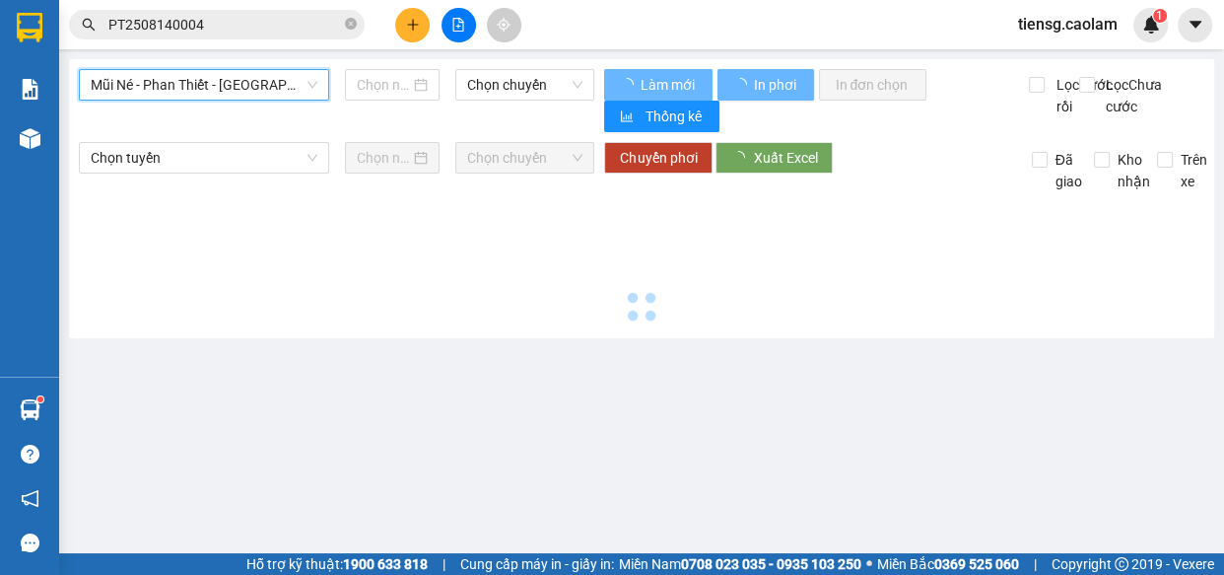
type input "[DATE]"
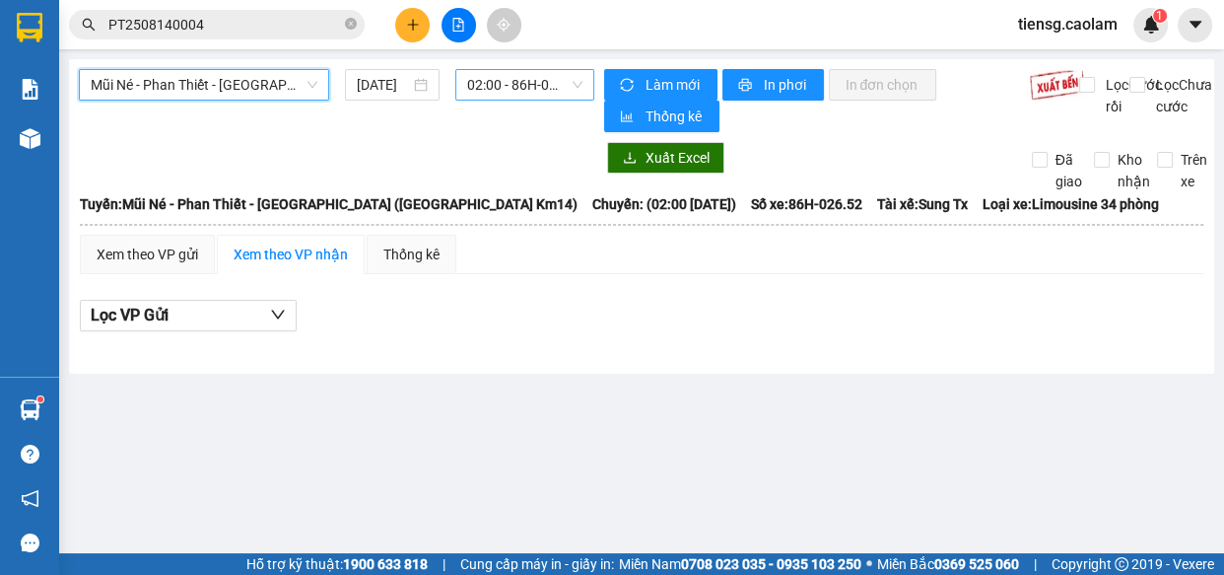
click at [557, 81] on span "02:00 - 86H-026.52" at bounding box center [524, 85] width 115 height 30
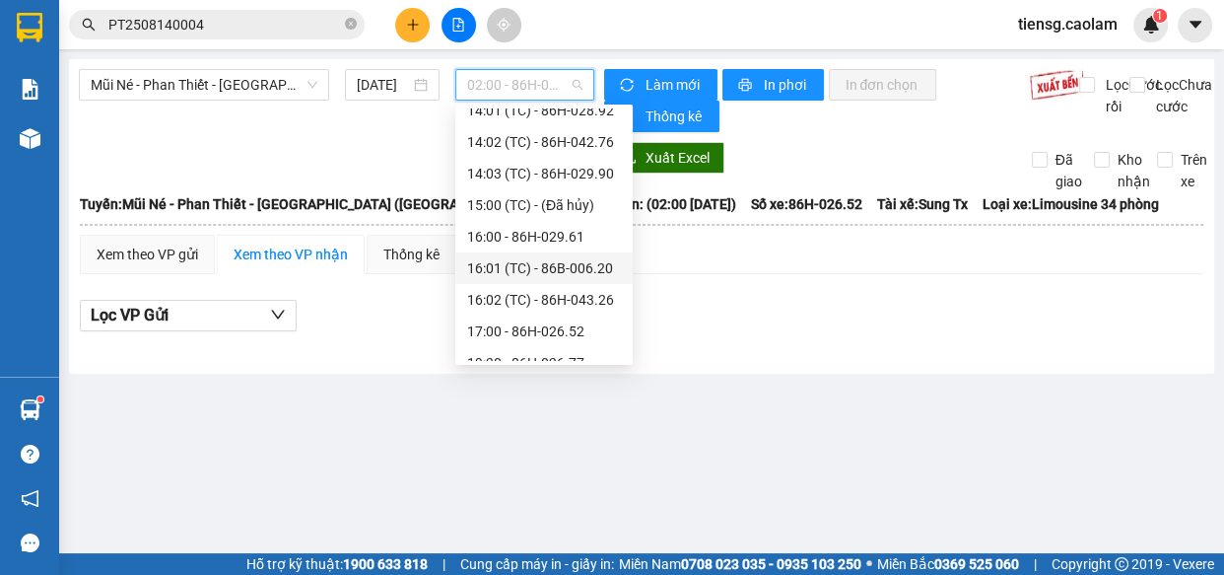
scroll to position [315, 0]
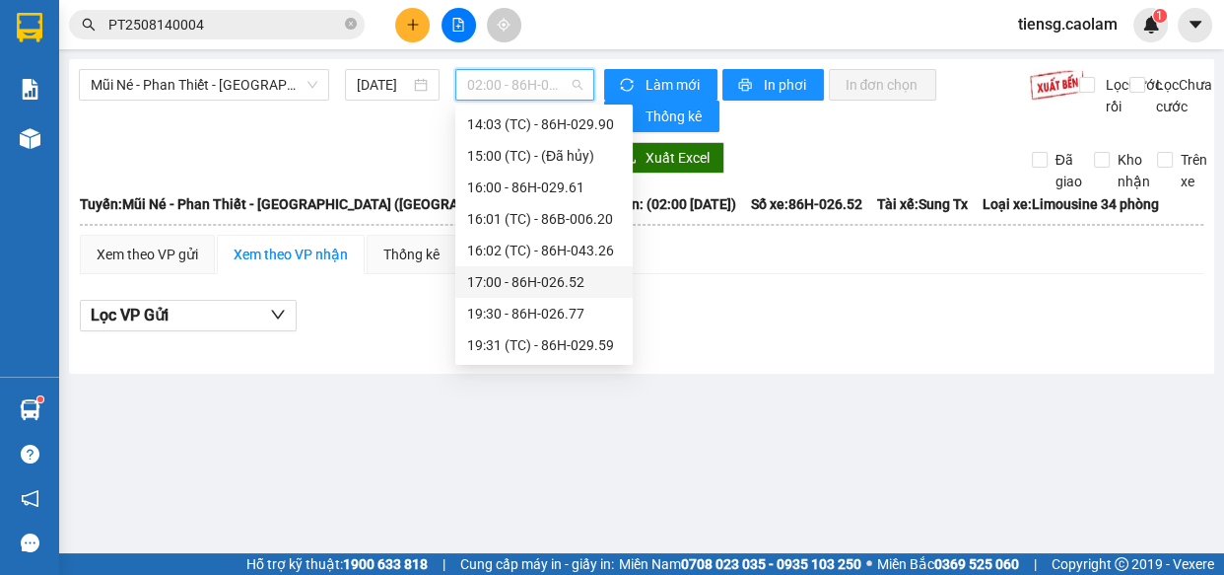
click at [519, 277] on div "17:00 - 86H-026.52" at bounding box center [544, 282] width 154 height 22
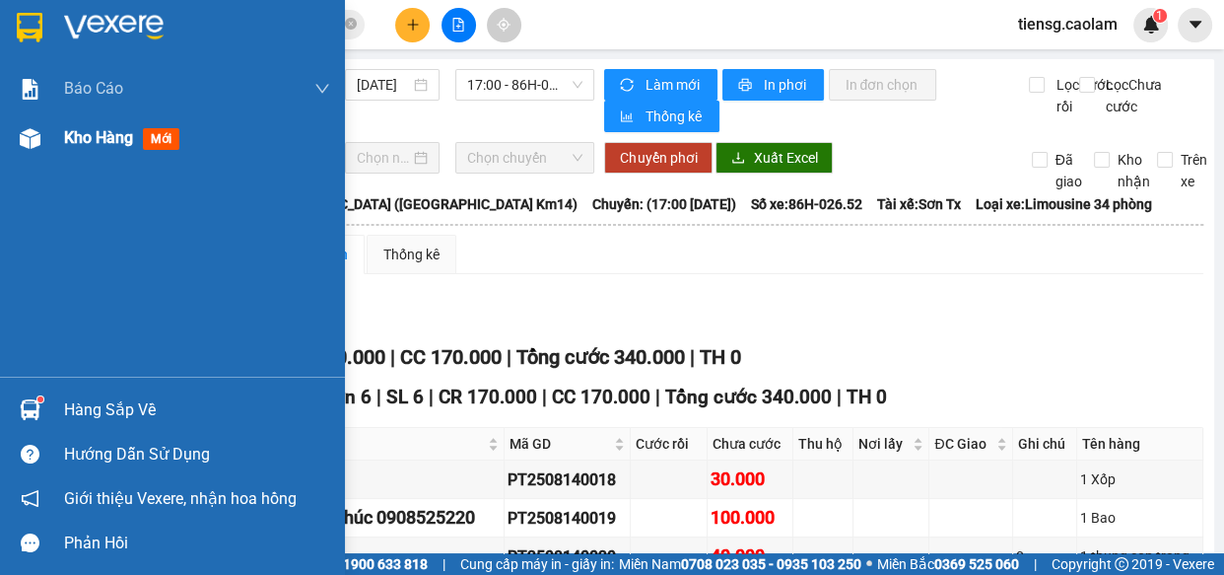
click at [30, 139] on img at bounding box center [30, 138] width 21 height 21
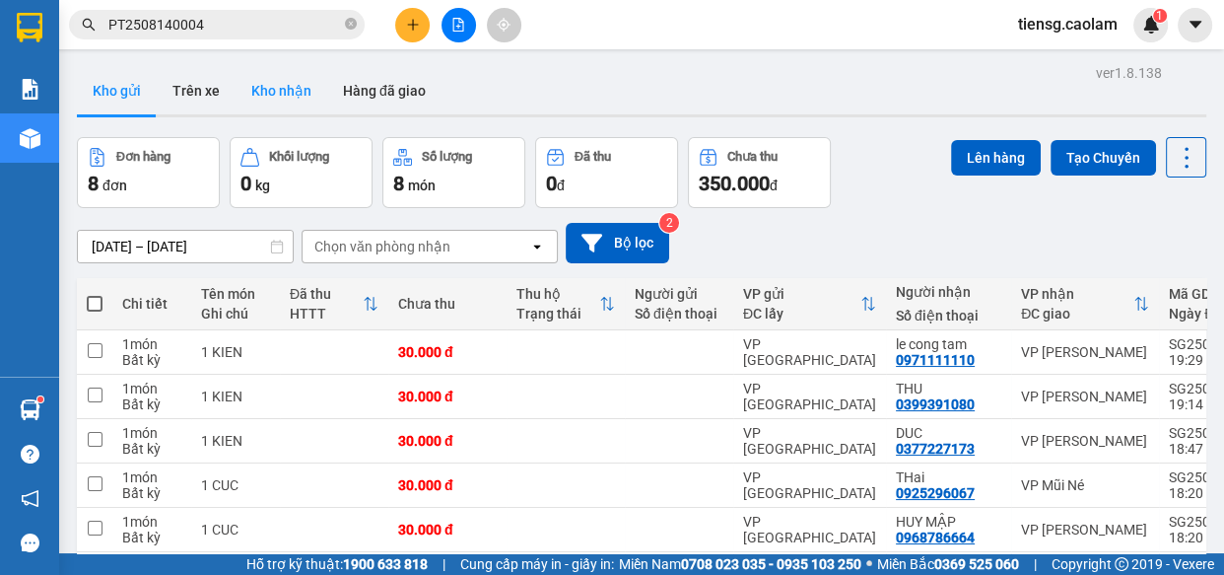
click at [287, 95] on button "Kho nhận" at bounding box center [282, 90] width 92 height 47
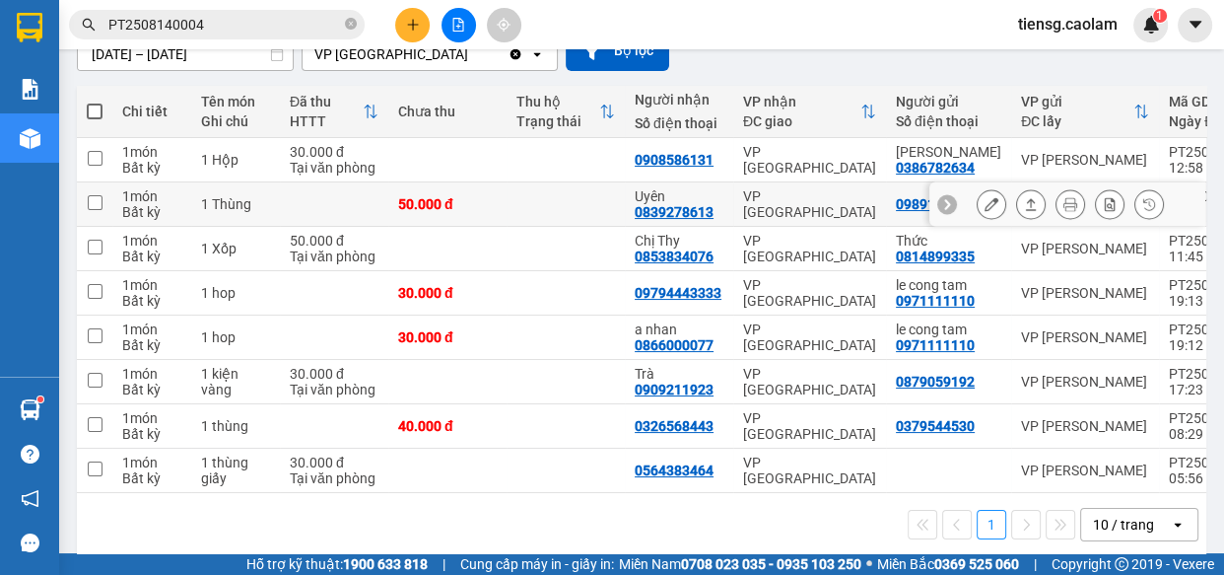
scroll to position [218, 0]
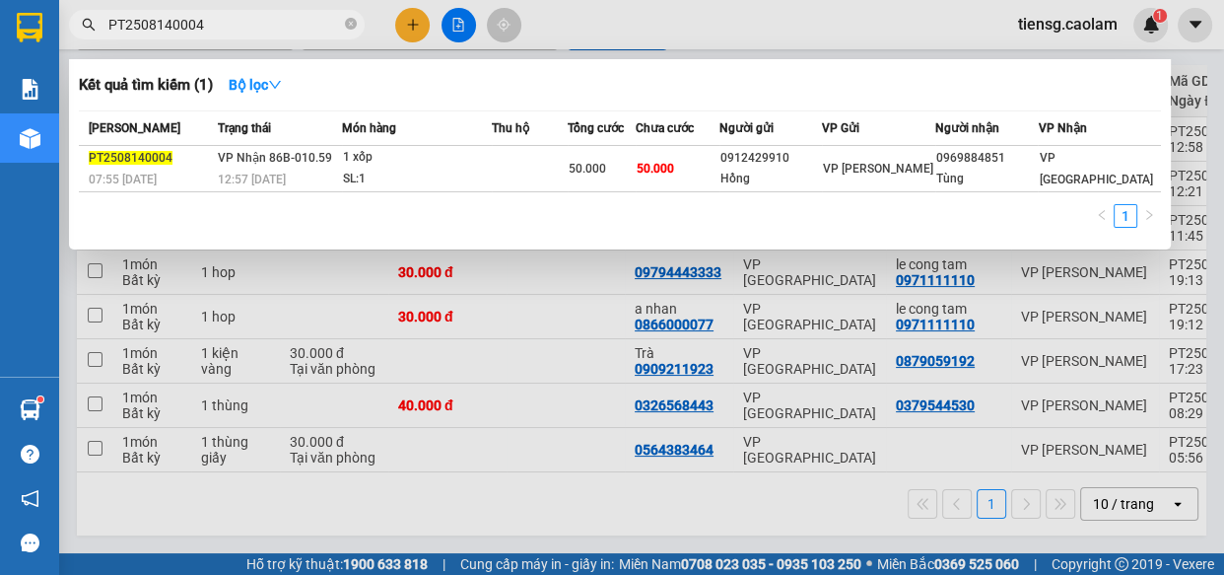
click at [233, 28] on input "PT2508140004" at bounding box center [224, 25] width 233 height 22
type input "P"
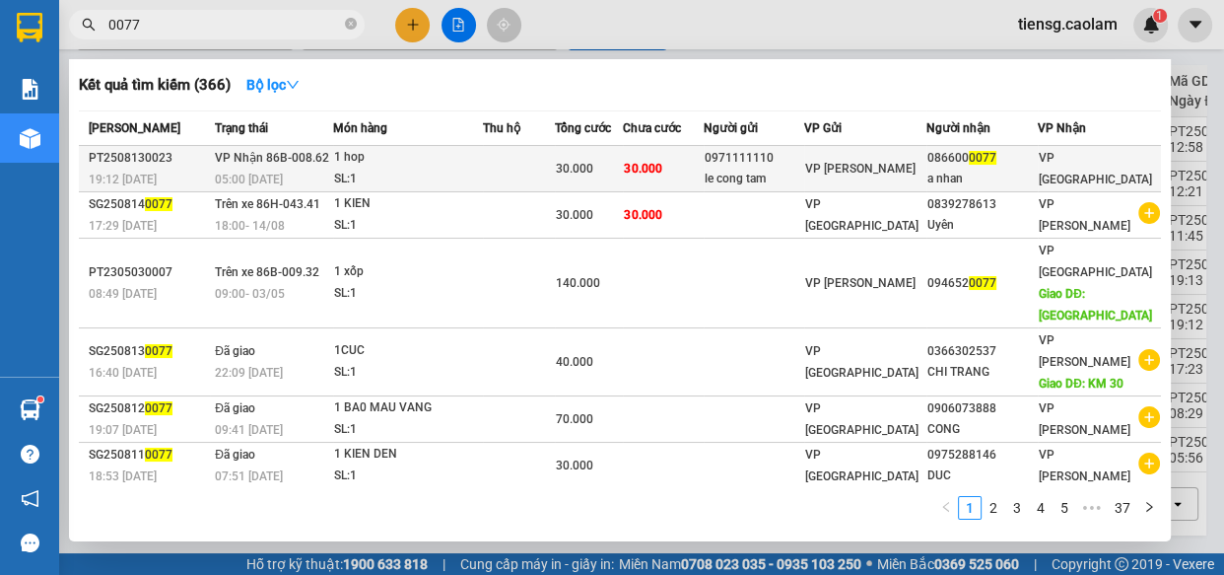
type input "0077"
click at [472, 172] on div "SL: 1" at bounding box center [408, 180] width 148 height 22
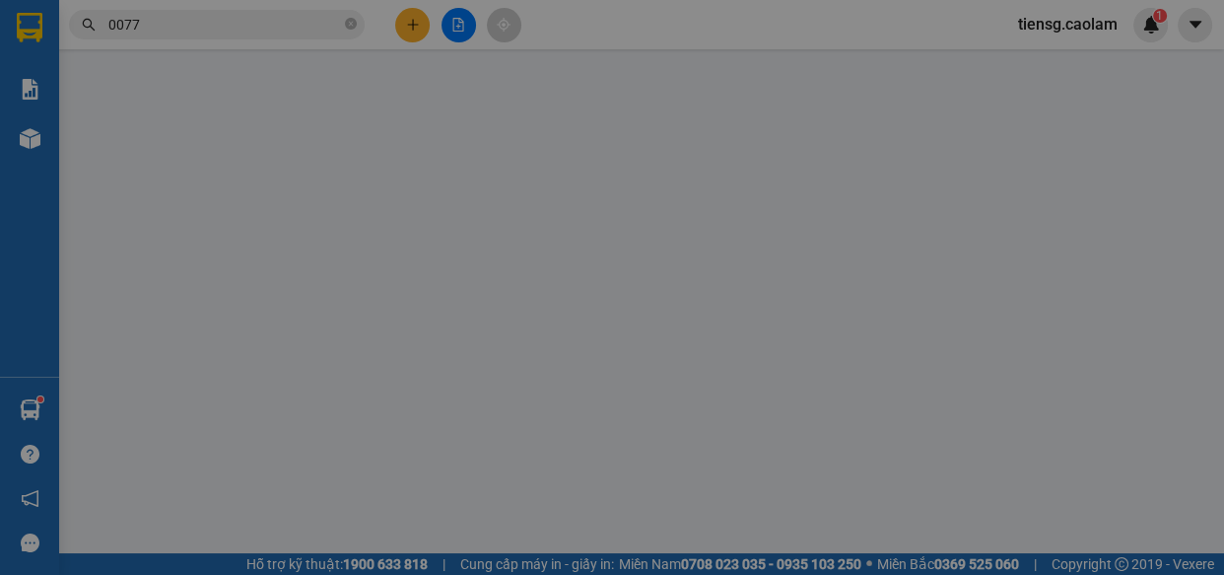
type input "0971111110"
type input "le cong tam"
type input "0866000077"
type input "a nhan"
type input "30.000"
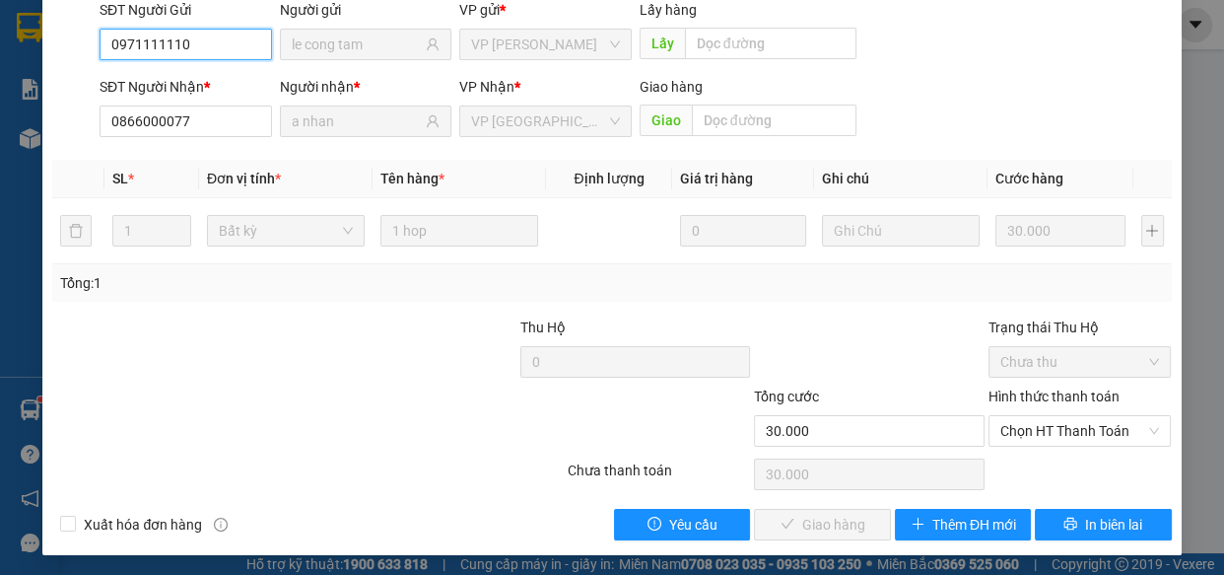
scroll to position [179, 0]
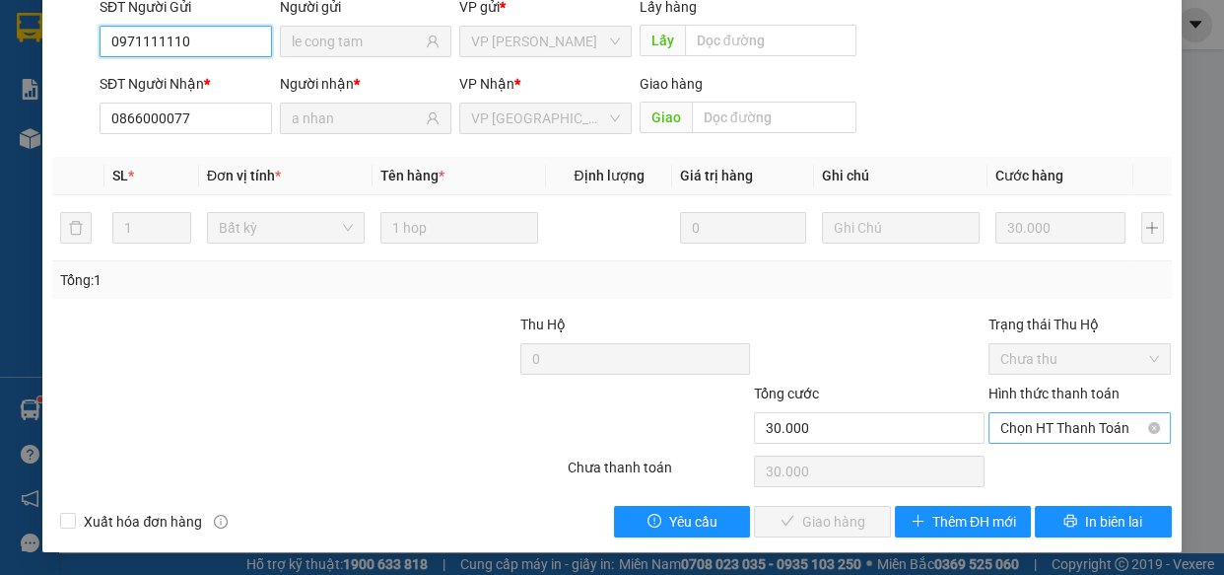
click at [1059, 438] on span "Chọn HT Thanh Toán" at bounding box center [1080, 428] width 160 height 30
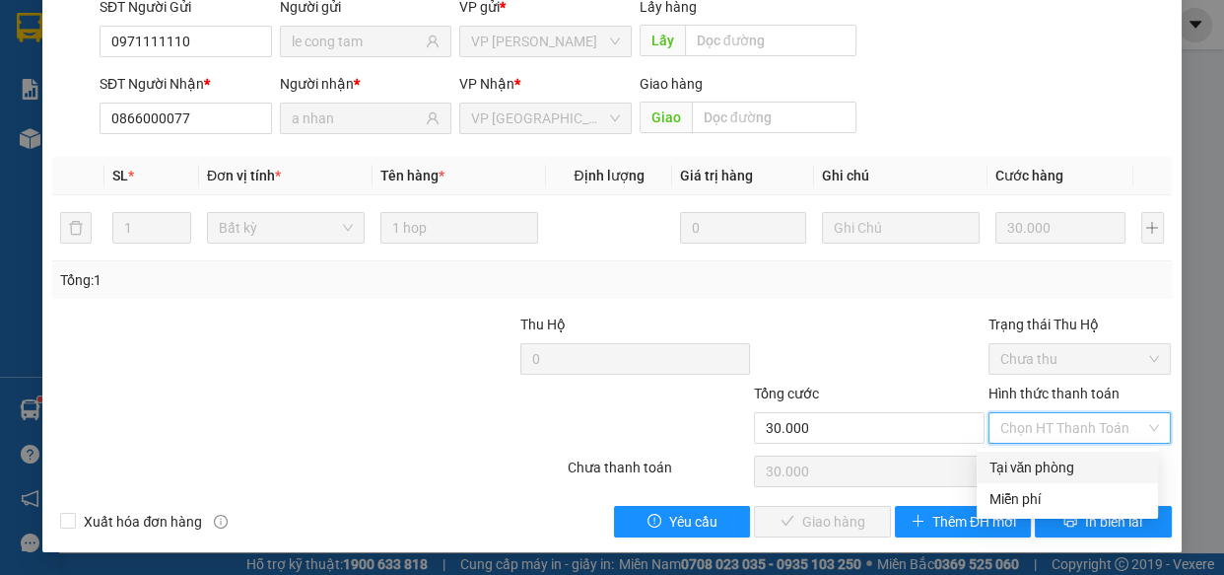
drag, startPoint x: 1023, startPoint y: 472, endPoint x: 837, endPoint y: 513, distance: 190.6
click at [1017, 473] on div "Tại văn phòng" at bounding box center [1068, 467] width 158 height 22
type input "0"
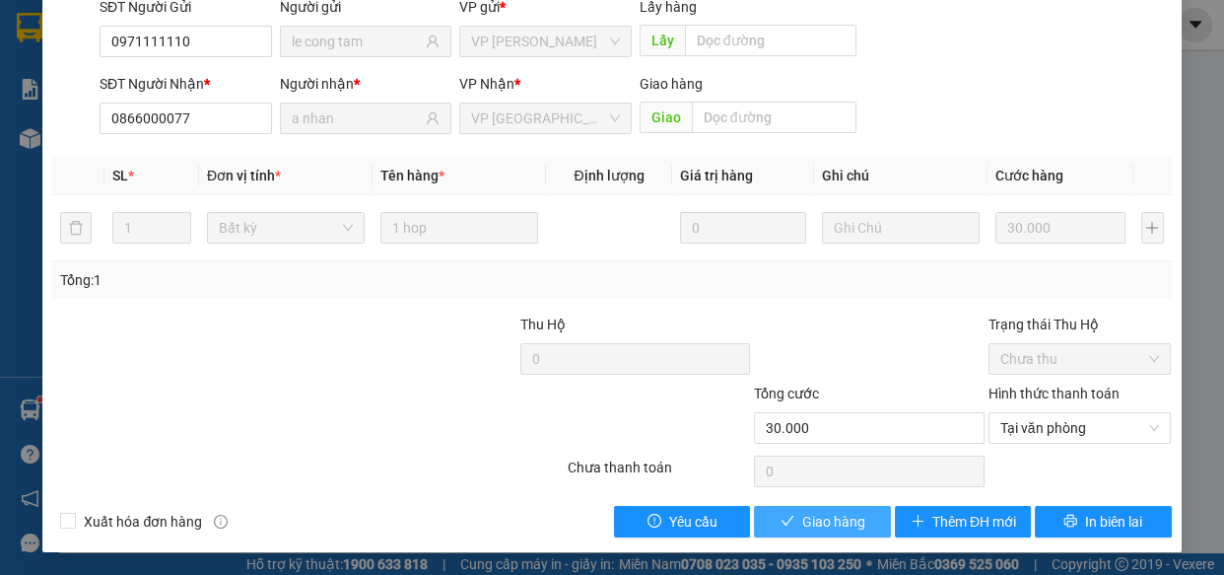
click at [805, 527] on span "Giao hàng" at bounding box center [833, 522] width 63 height 22
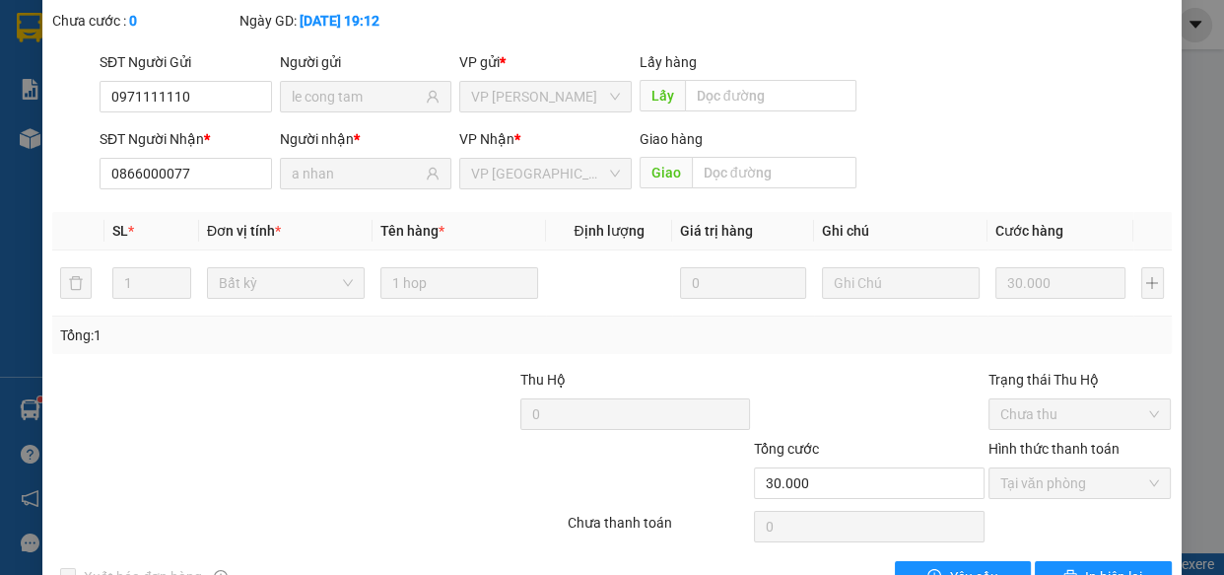
scroll to position [0, 0]
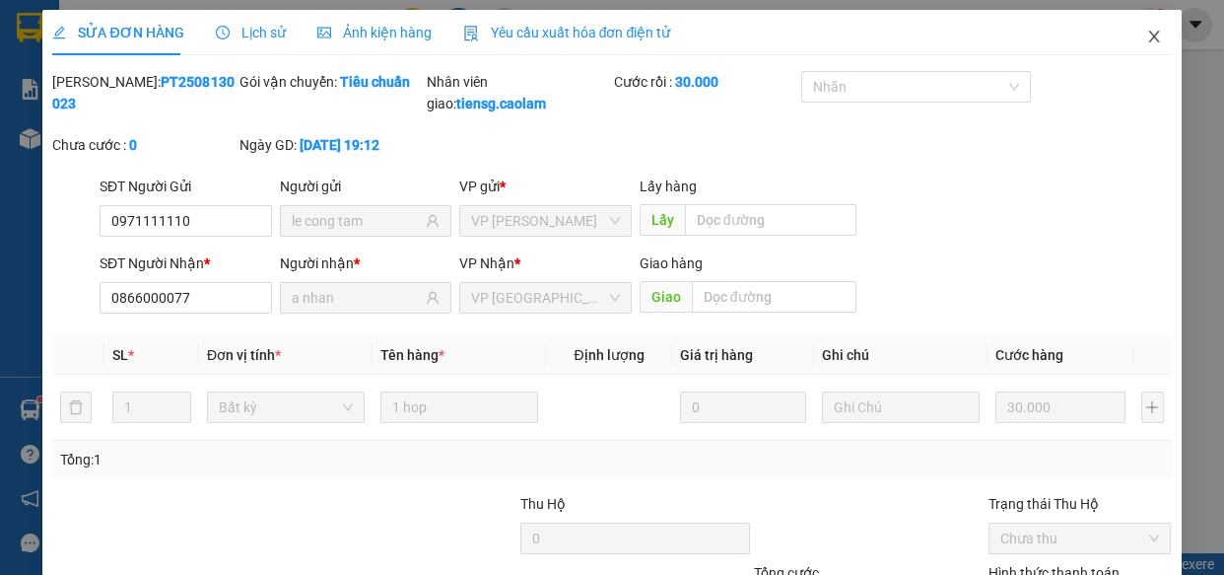
click at [1146, 40] on icon "close" at bounding box center [1154, 37] width 16 height 16
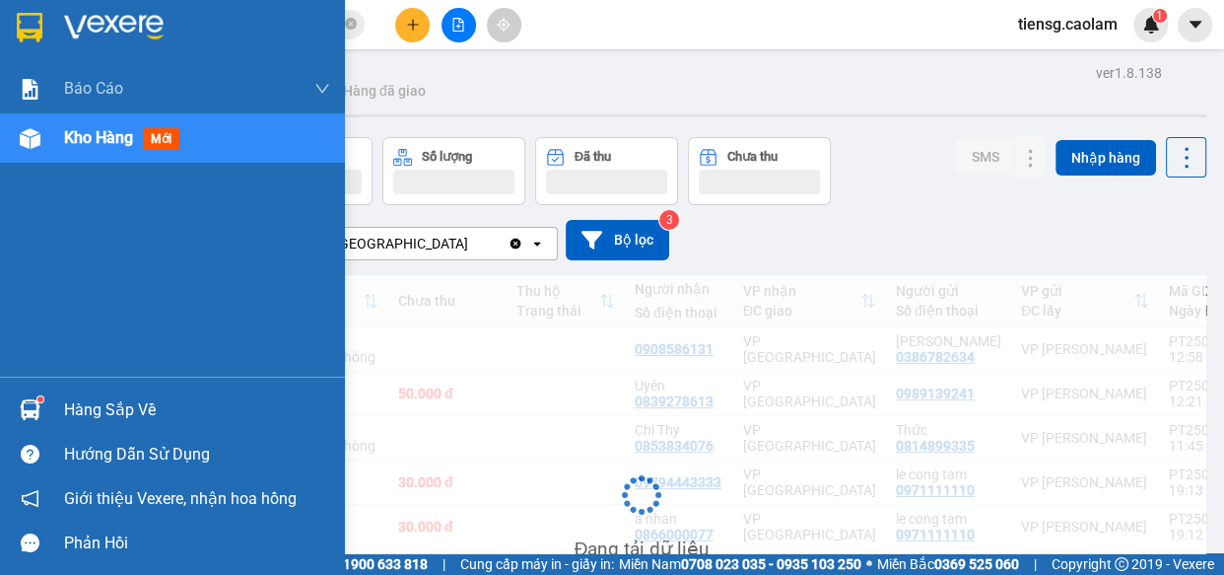
click at [79, 140] on span "Kho hàng" at bounding box center [98, 137] width 69 height 19
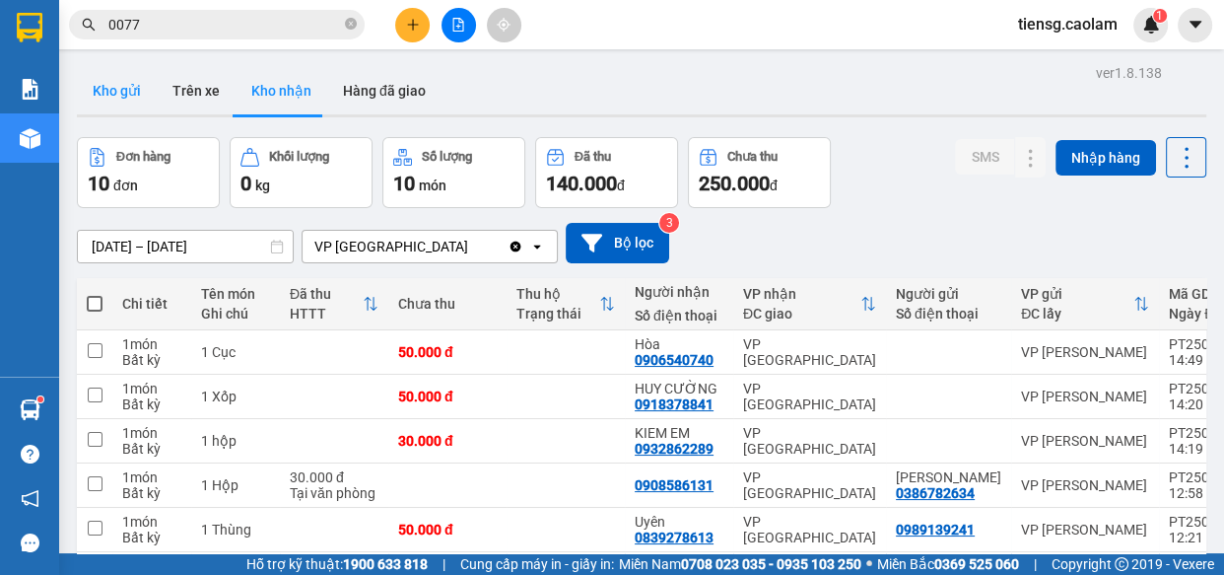
click at [128, 94] on button "Kho gửi" at bounding box center [117, 90] width 80 height 47
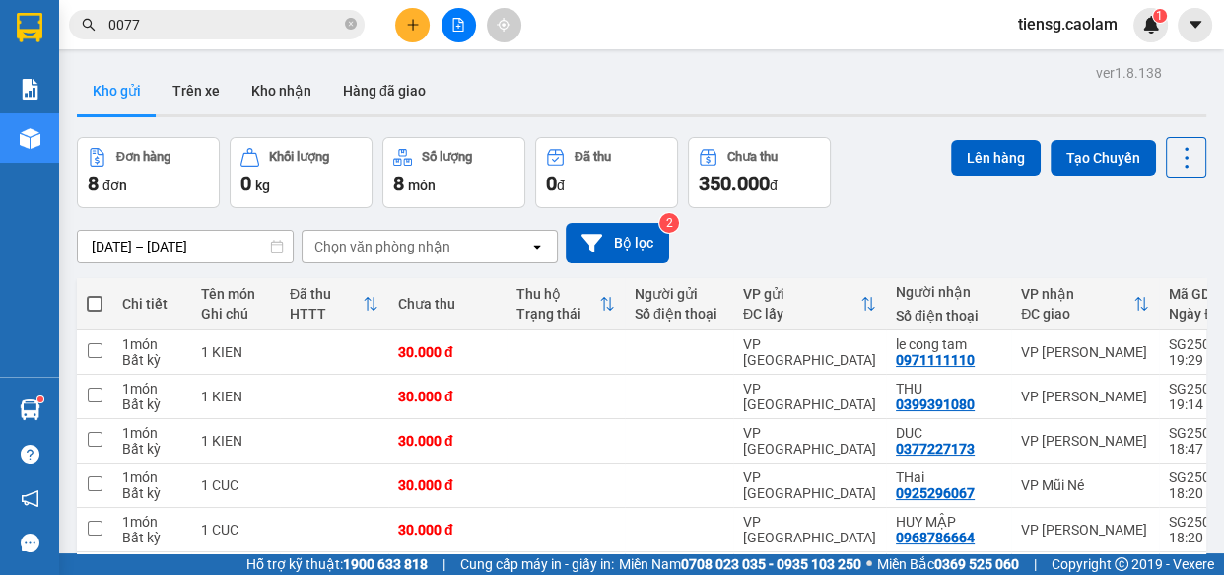
click at [95, 301] on span at bounding box center [95, 304] width 16 height 16
click at [95, 294] on input "checkbox" at bounding box center [95, 294] width 0 height 0
checkbox input "true"
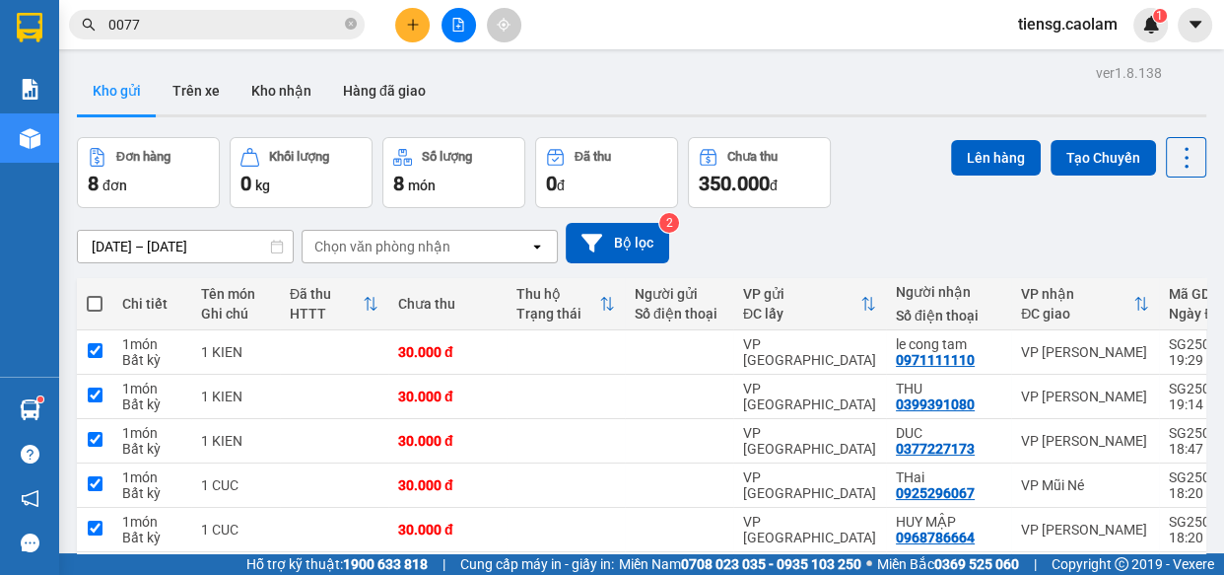
checkbox input "true"
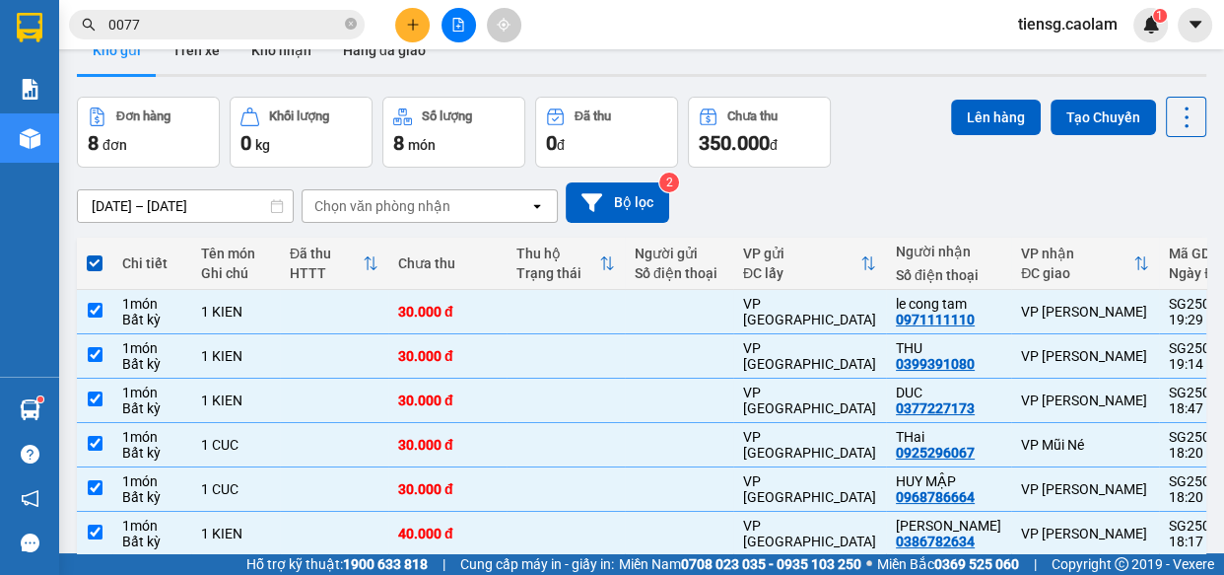
scroll to position [39, 0]
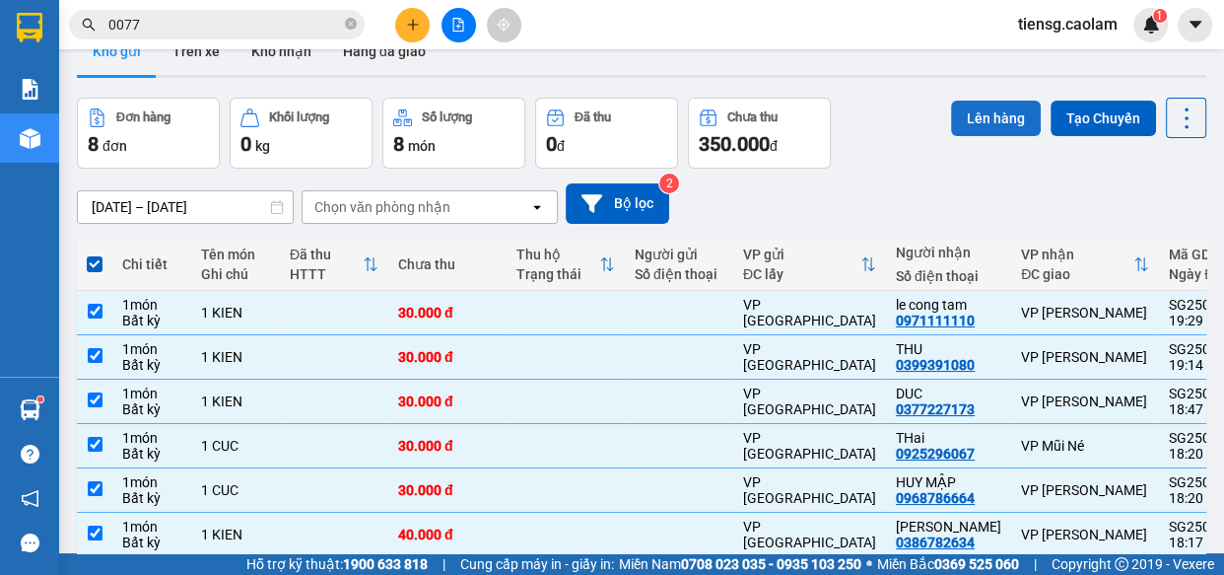
click at [981, 123] on button "Lên hàng" at bounding box center [996, 118] width 90 height 35
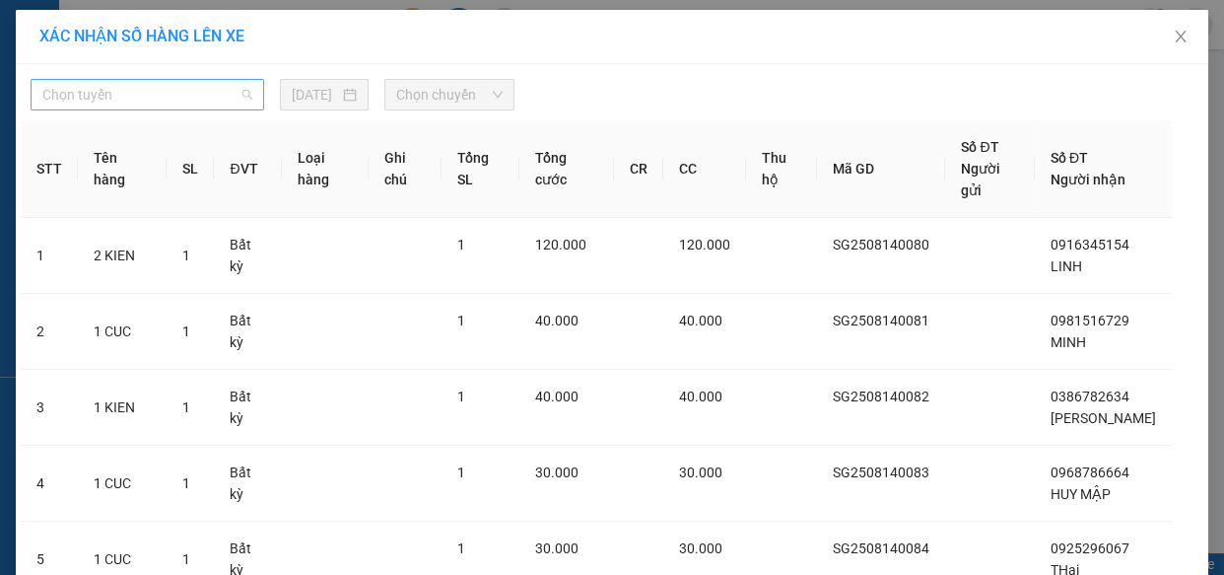
click at [147, 101] on span "Chọn tuyến" at bounding box center [147, 95] width 210 height 30
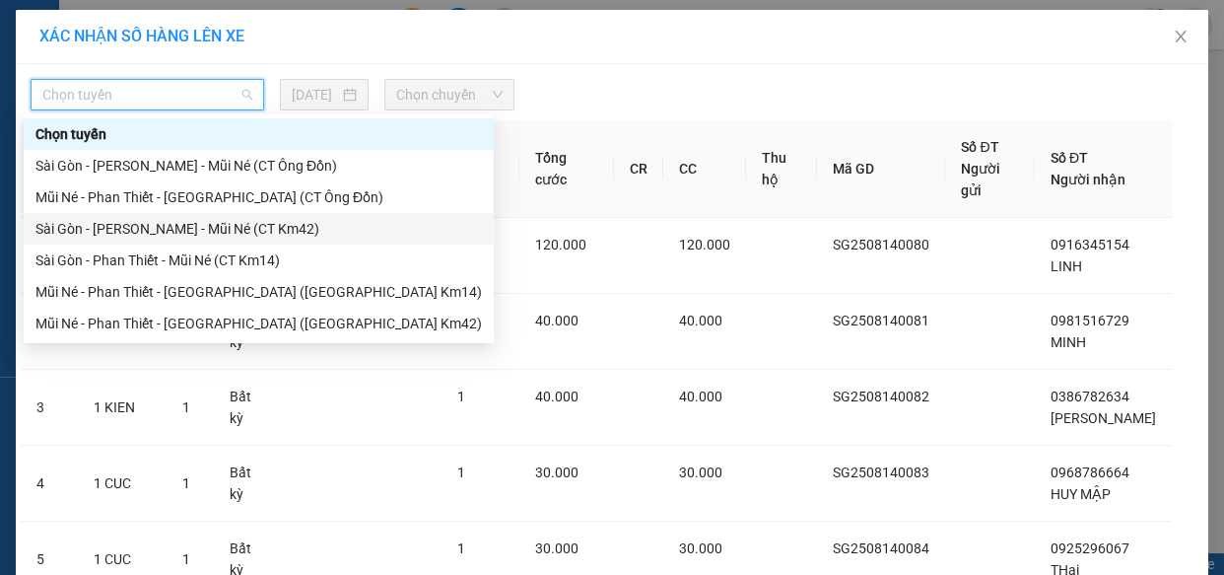
drag, startPoint x: 215, startPoint y: 230, endPoint x: 239, endPoint y: 228, distance: 23.7
click at [239, 228] on div "Sài Gòn - [PERSON_NAME] - Mũi Né (CT Km42)" at bounding box center [258, 229] width 447 height 22
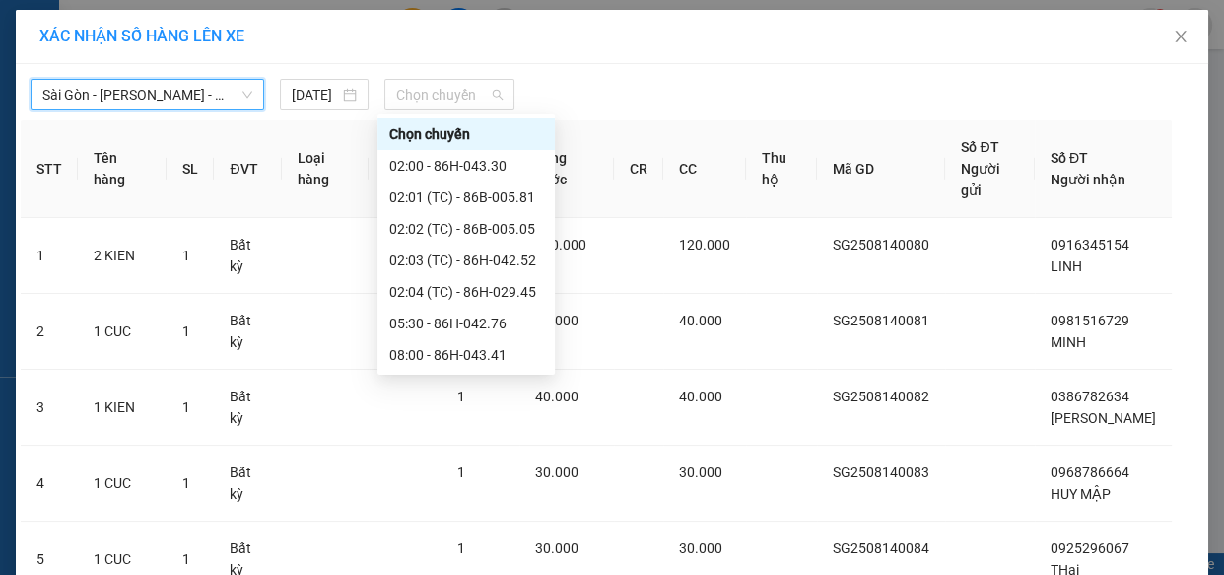
drag, startPoint x: 456, startPoint y: 90, endPoint x: 466, endPoint y: 147, distance: 58.0
click at [457, 90] on span "Chọn chuyến" at bounding box center [449, 95] width 106 height 30
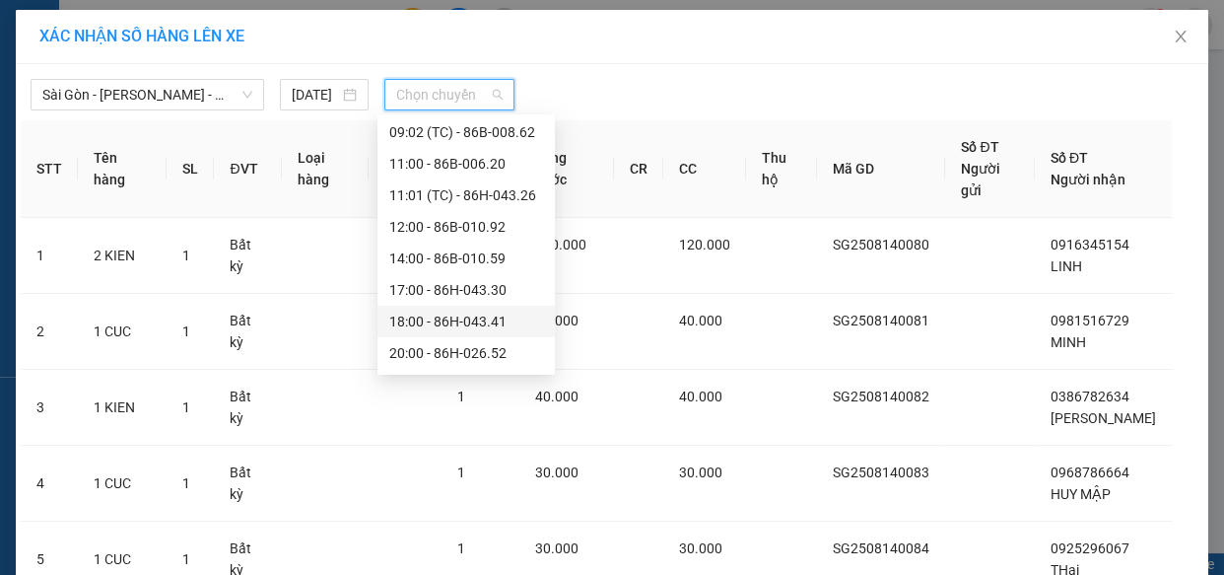
scroll to position [358, 0]
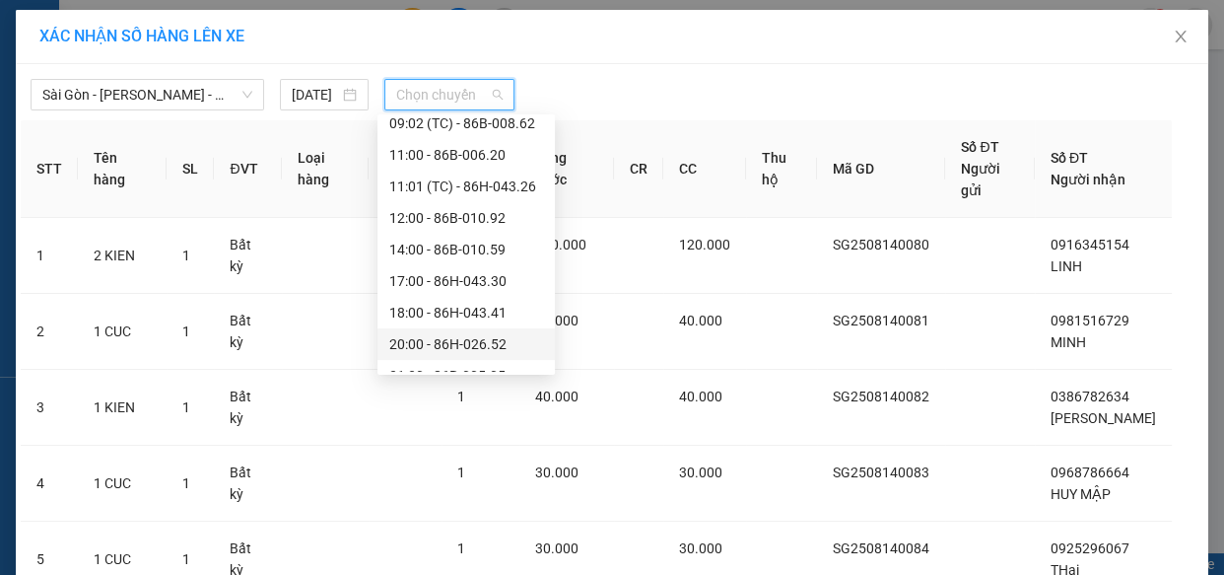
click at [434, 343] on div "20:00 - 86H-026.52" at bounding box center [466, 344] width 154 height 22
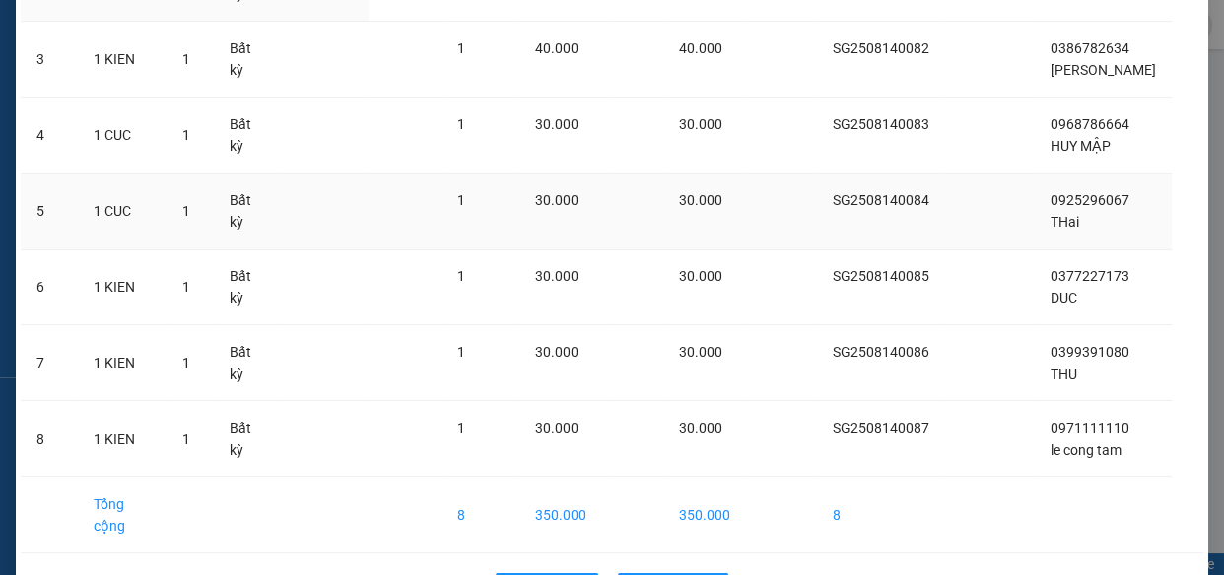
scroll to position [415, 0]
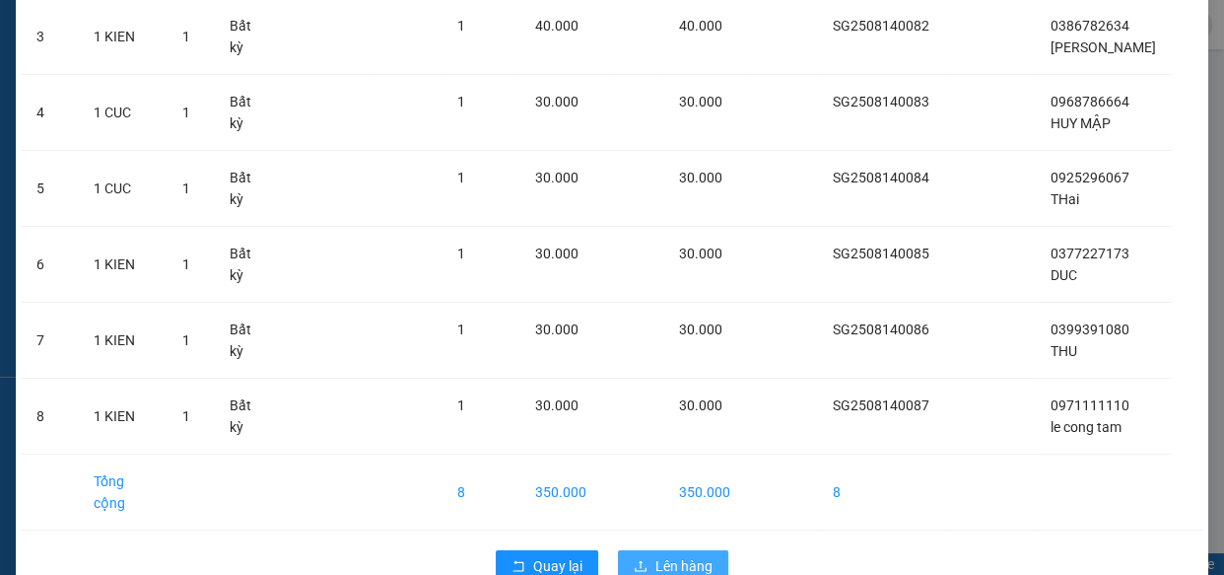
click at [655, 555] on span "Lên hàng" at bounding box center [683, 566] width 57 height 22
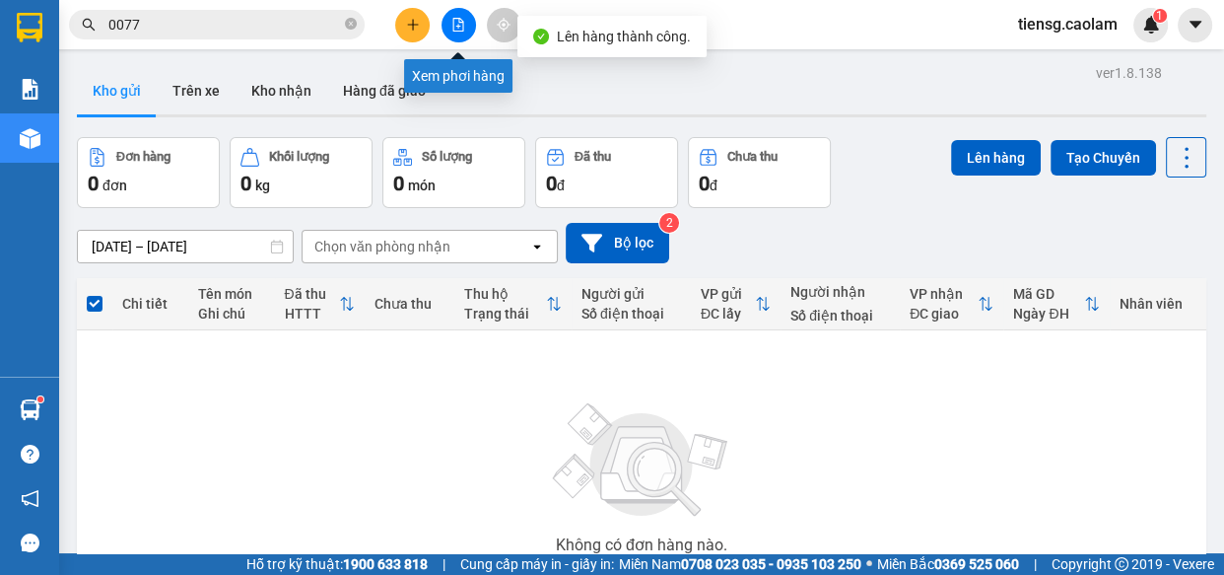
click at [467, 28] on button at bounding box center [459, 25] width 34 height 34
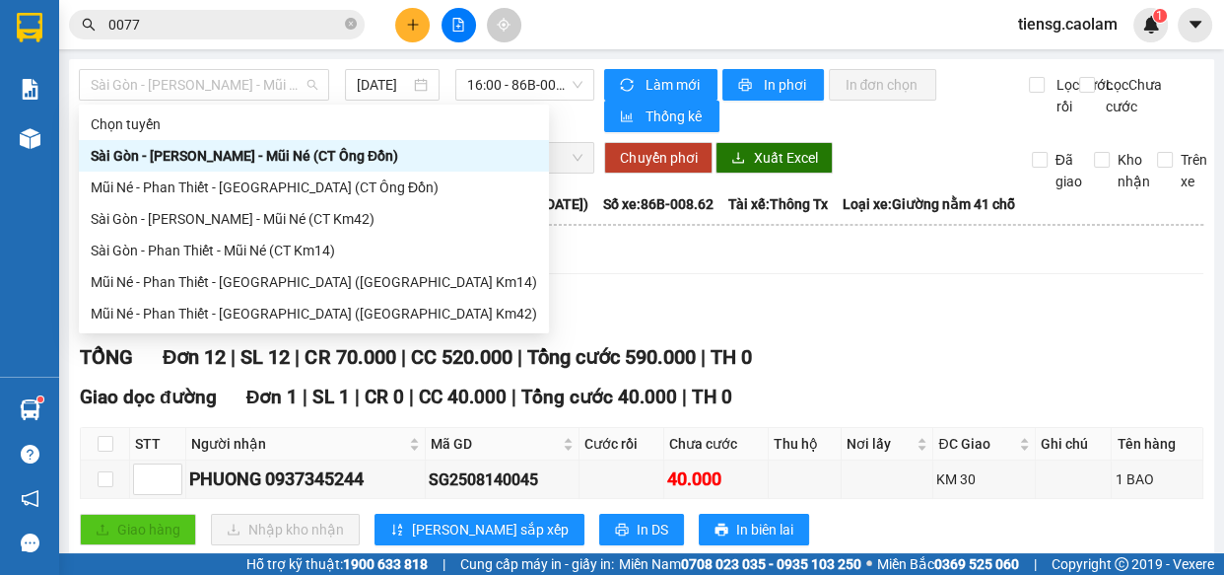
drag, startPoint x: 212, startPoint y: 79, endPoint x: 222, endPoint y: 135, distance: 57.0
click at [212, 79] on span "Sài Gòn - [PERSON_NAME] - Mũi Né (CT Ông Đồn)" at bounding box center [204, 85] width 227 height 30
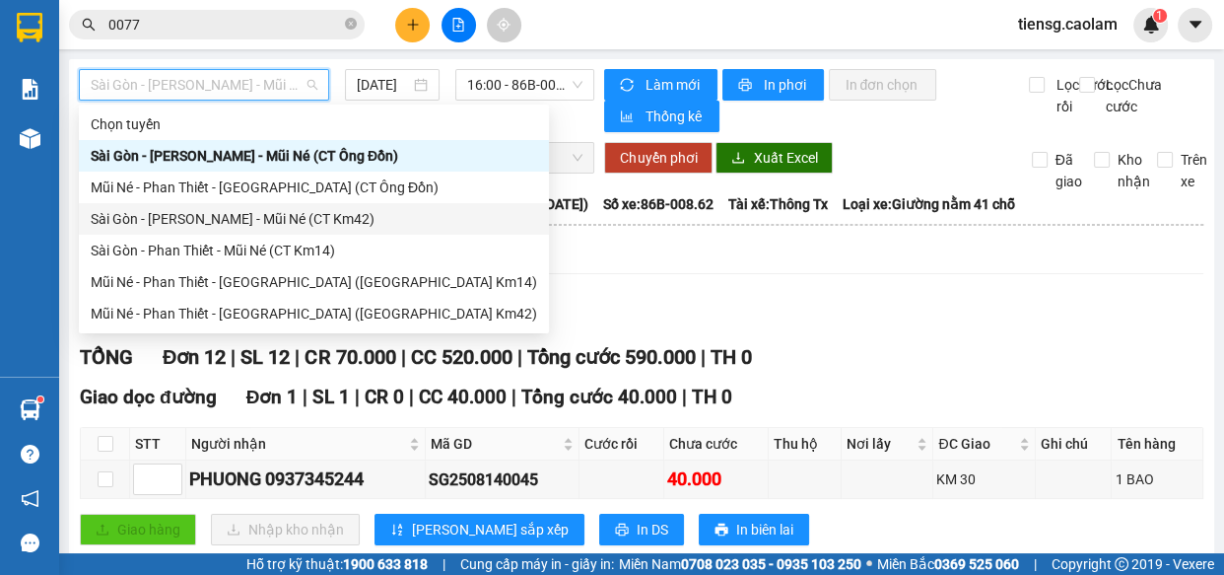
click at [313, 219] on div "Sài Gòn - [PERSON_NAME] - Mũi Né (CT Km42)" at bounding box center [314, 219] width 447 height 22
type input "[DATE]"
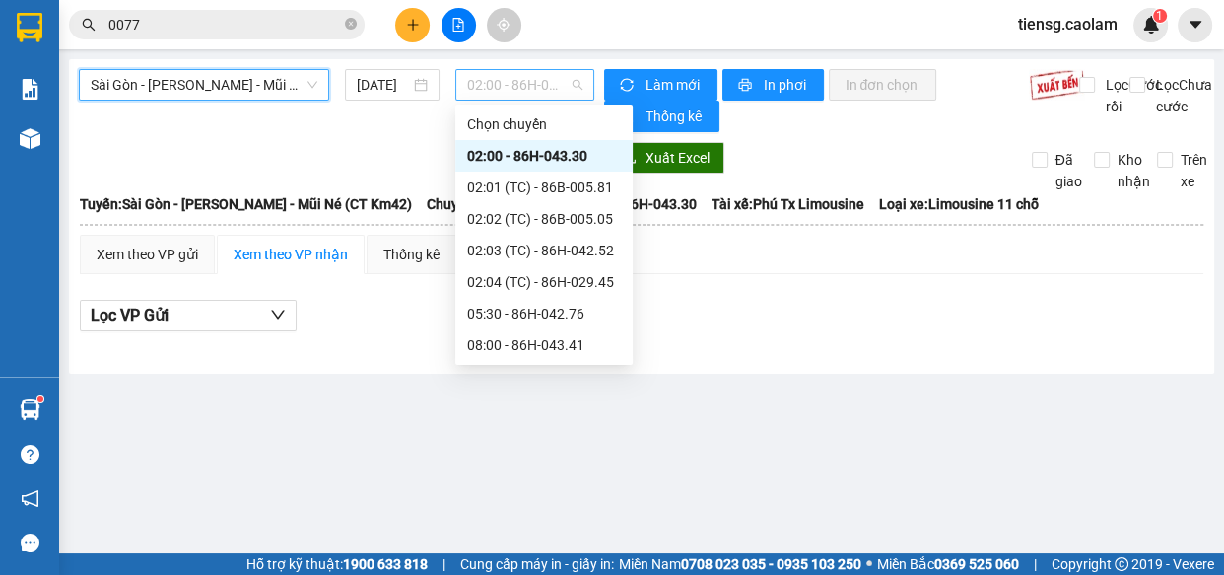
click at [513, 83] on span "02:00 - 86H-043.30" at bounding box center [524, 85] width 115 height 30
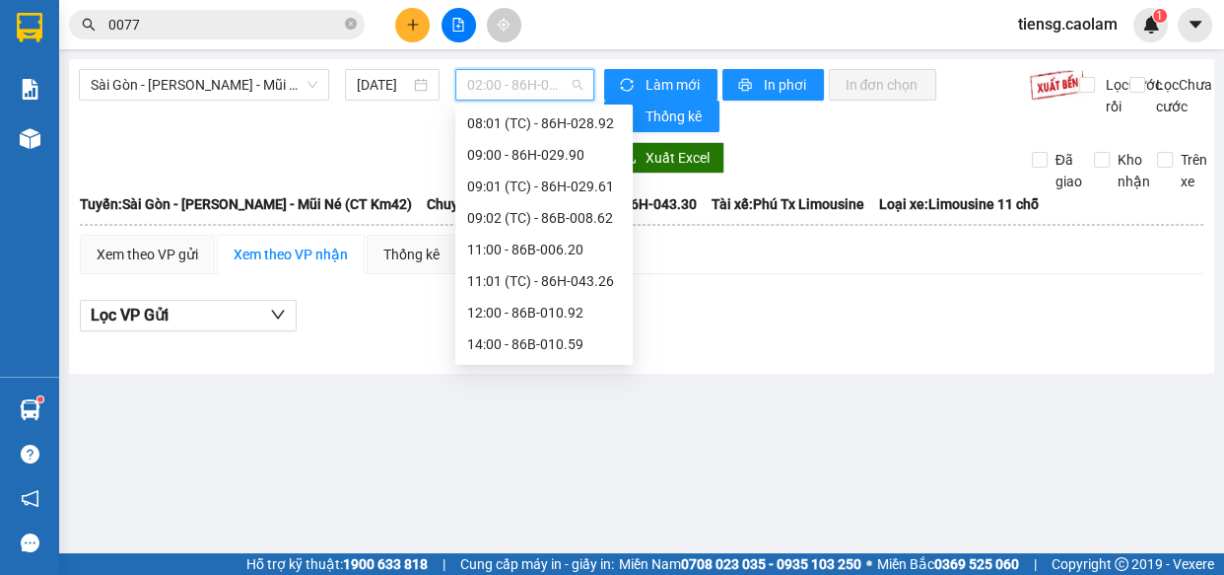
scroll to position [358, 0]
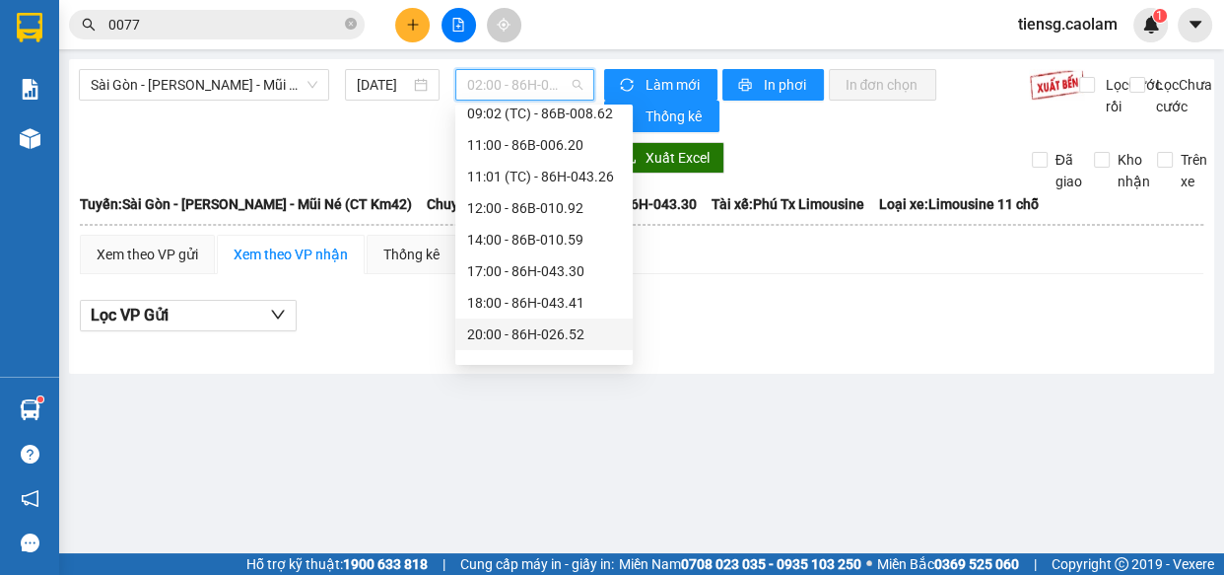
click at [512, 337] on div "20:00 - 86H-026.52" at bounding box center [544, 334] width 154 height 22
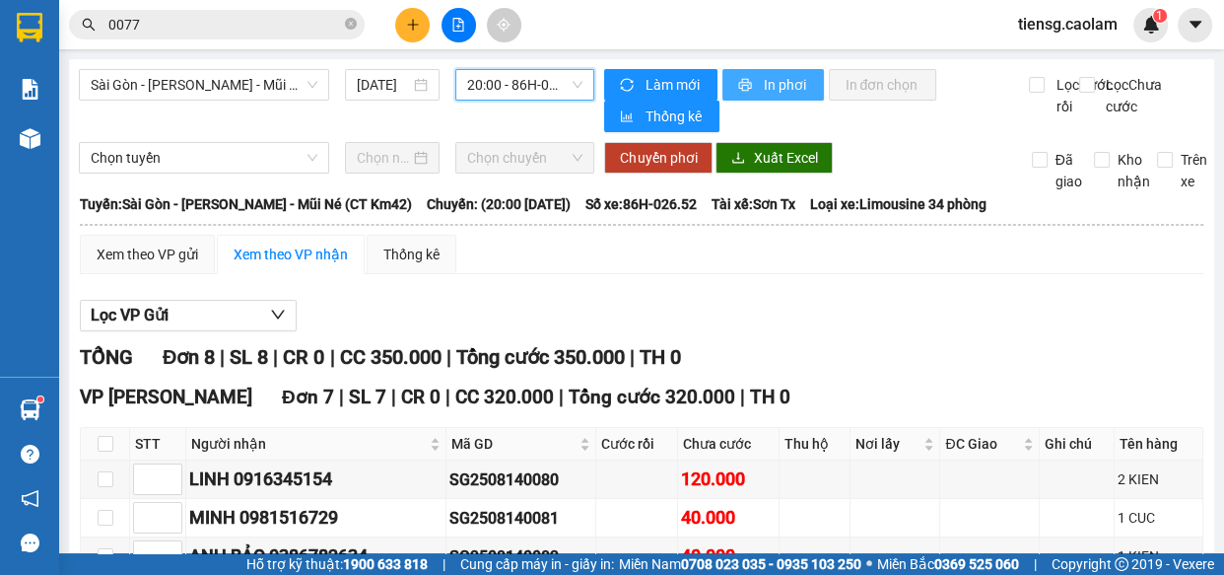
click at [799, 85] on span "In phơi" at bounding box center [785, 85] width 45 height 22
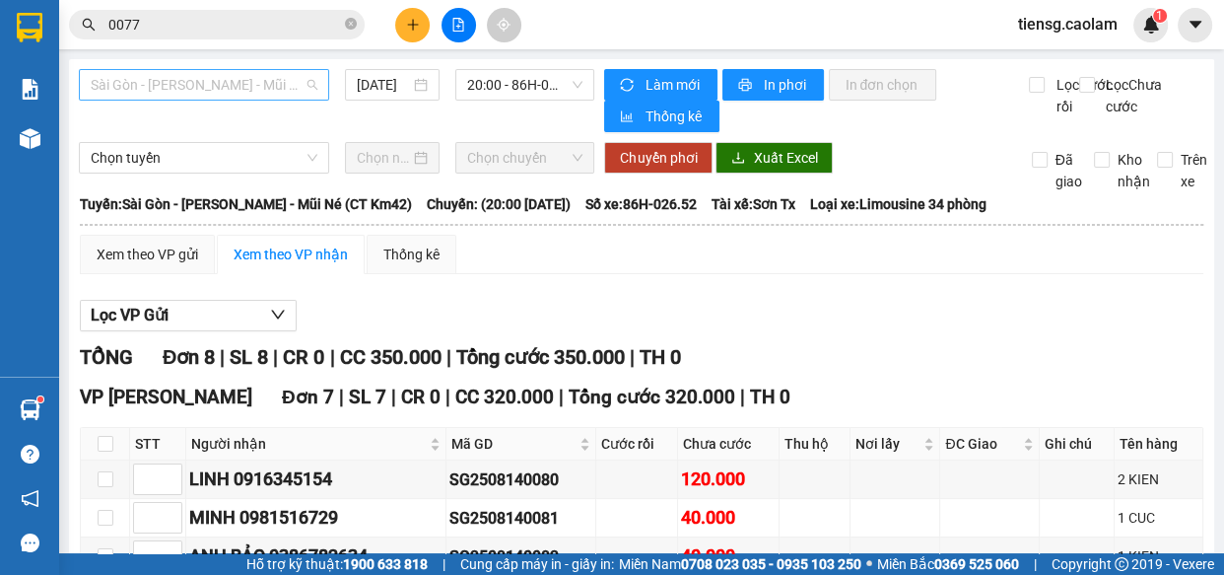
click at [191, 82] on span "Sài Gòn - [PERSON_NAME] - Mũi Né (CT Km42)" at bounding box center [204, 85] width 227 height 30
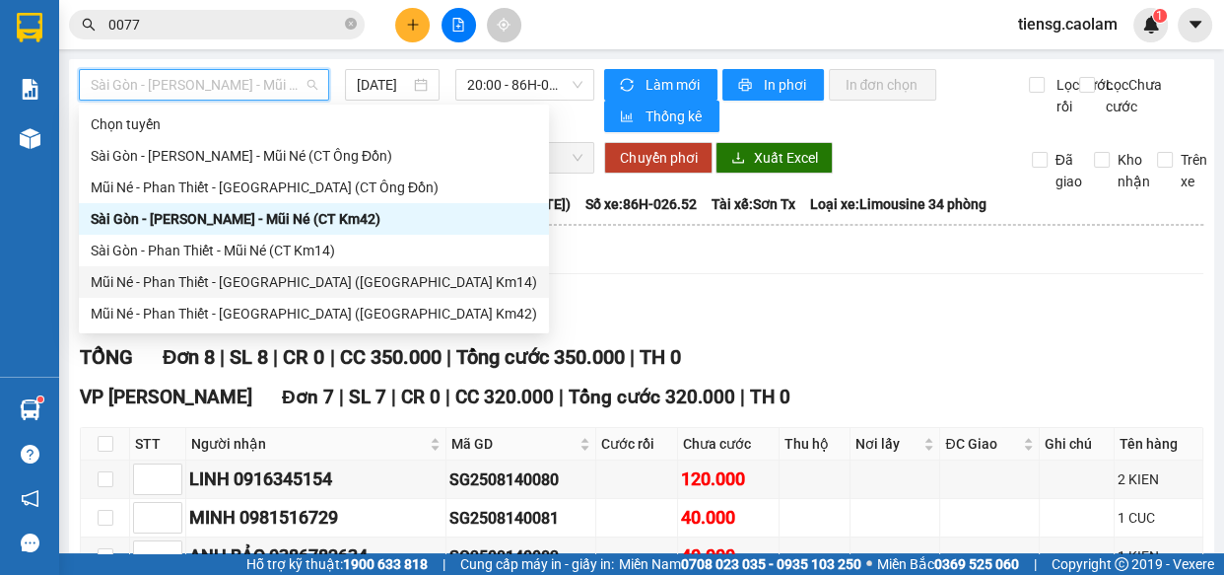
drag, startPoint x: 301, startPoint y: 256, endPoint x: 314, endPoint y: 274, distance: 22.5
click at [314, 274] on div "Chọn tuyến [GEOGRAPHIC_DATA] - [GEOGRAPHIC_DATA] - Mũi Né (CT Ông Đồn) Mũi Né -…" at bounding box center [314, 218] width 470 height 221
click at [314, 275] on div "Mũi Né - Phan Thiết - [GEOGRAPHIC_DATA] ([GEOGRAPHIC_DATA] Km14)" at bounding box center [314, 282] width 447 height 22
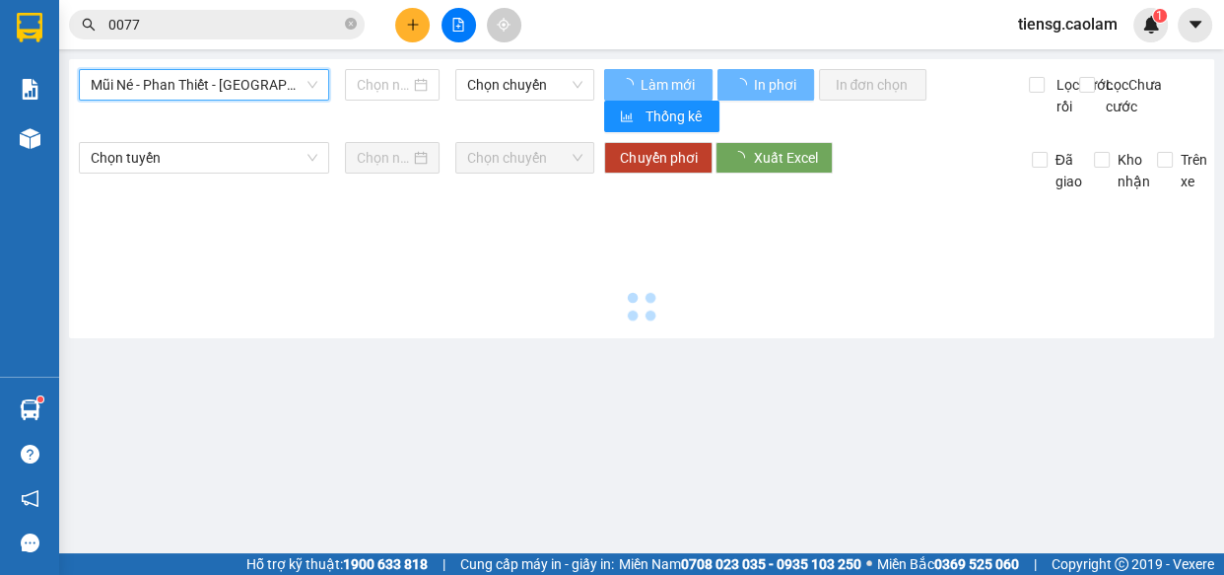
type input "[DATE]"
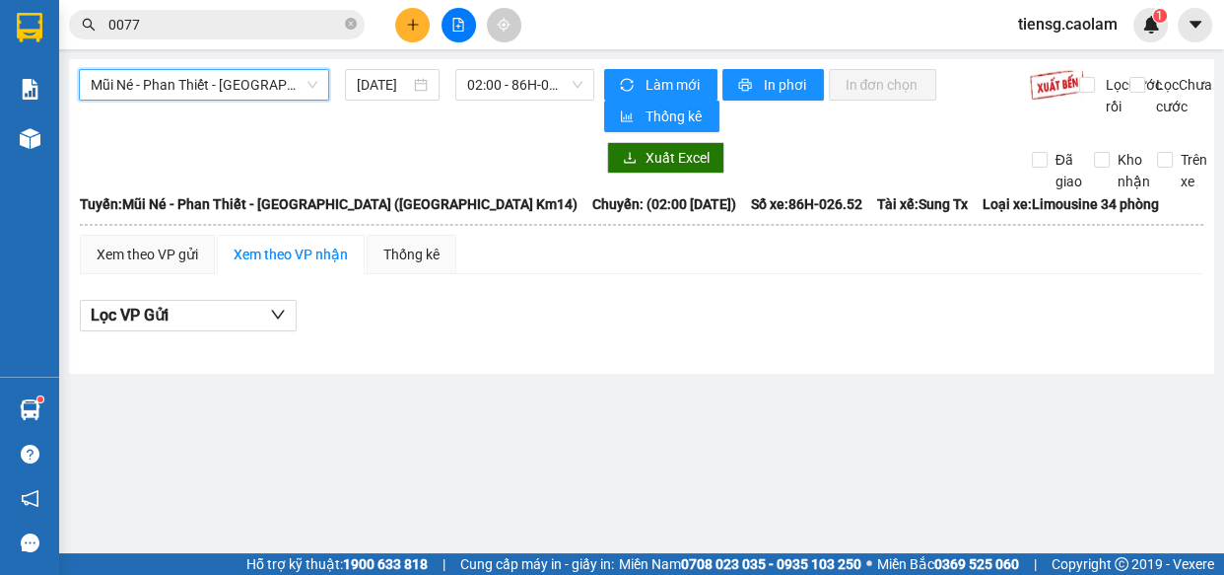
click at [246, 84] on span "Mũi Né - Phan Thiết - [GEOGRAPHIC_DATA] ([GEOGRAPHIC_DATA] Km14)" at bounding box center [204, 85] width 227 height 30
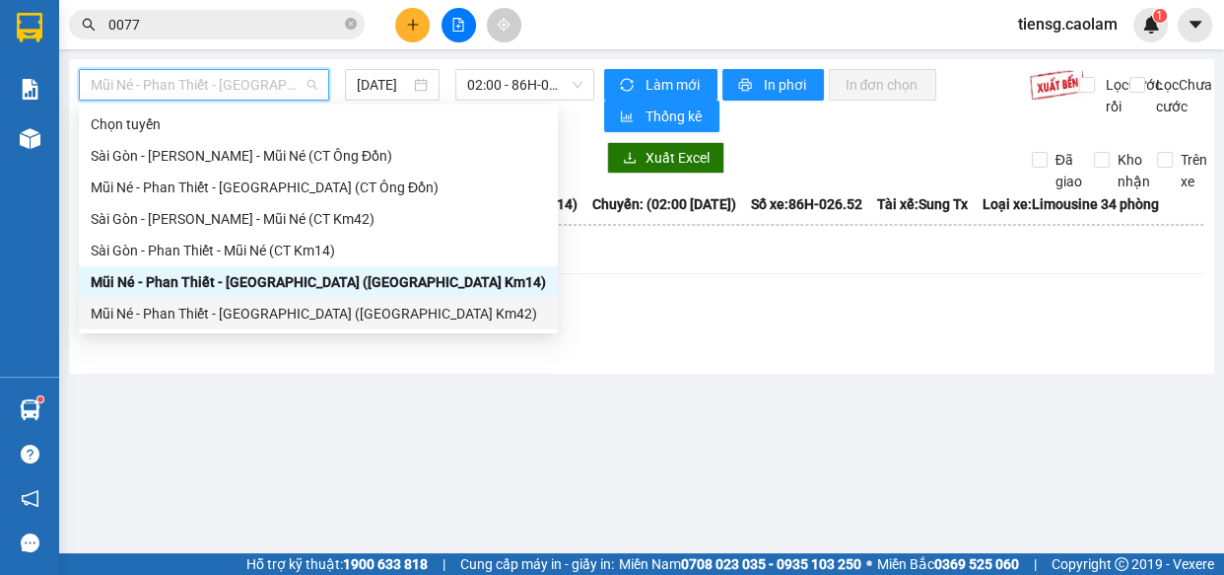
click at [299, 304] on div "Mũi Né - Phan Thiết - [GEOGRAPHIC_DATA] ([GEOGRAPHIC_DATA] Km42)" at bounding box center [318, 314] width 455 height 22
type input "[DATE]"
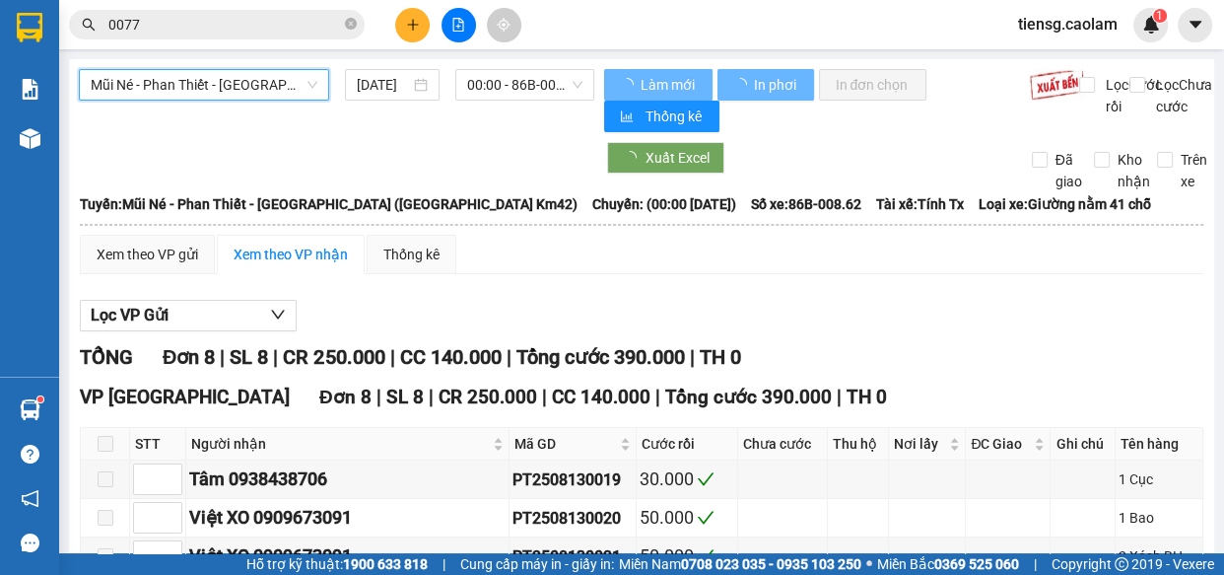
click at [513, 85] on span "00:00 - 86B-008.62" at bounding box center [524, 85] width 115 height 30
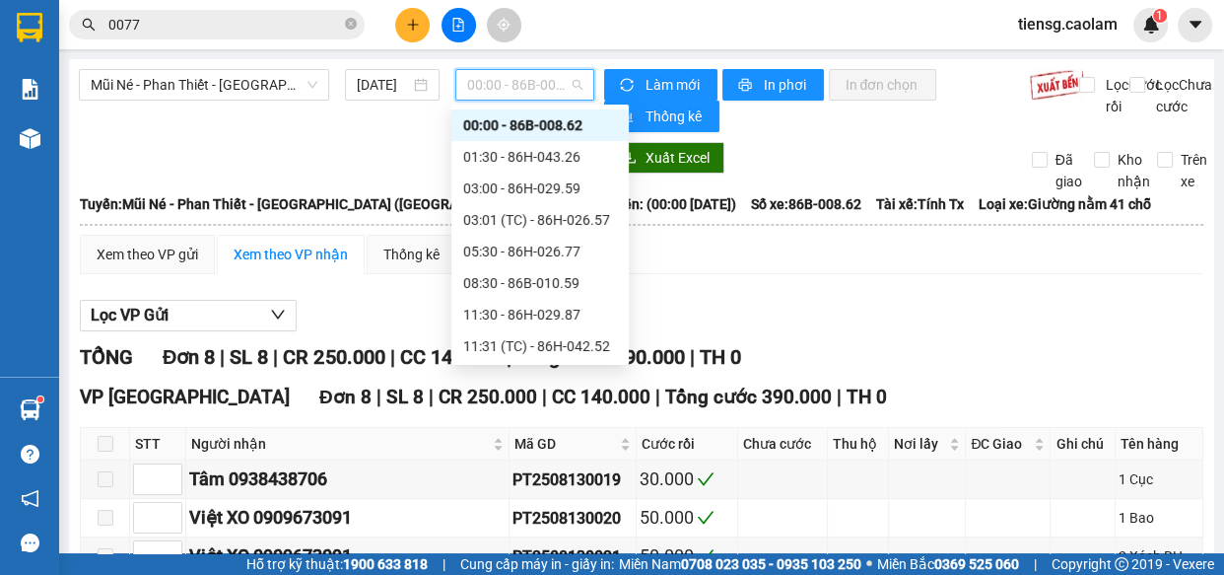
scroll to position [158, 0]
click at [517, 248] on div "15:00 - 86H-043.41" at bounding box center [540, 251] width 154 height 22
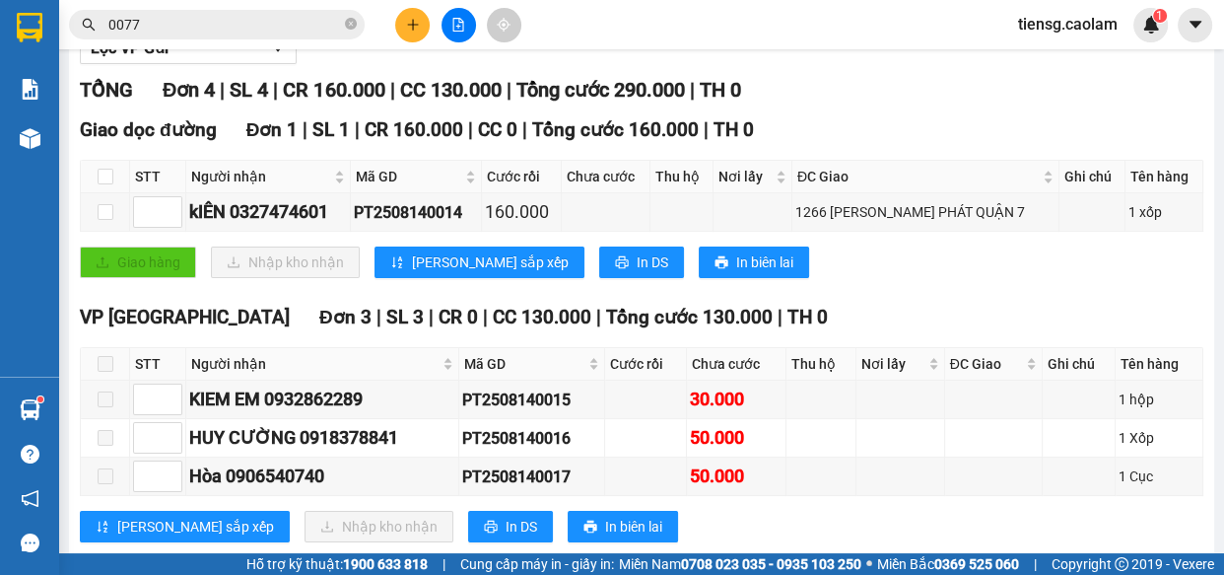
scroll to position [268, 0]
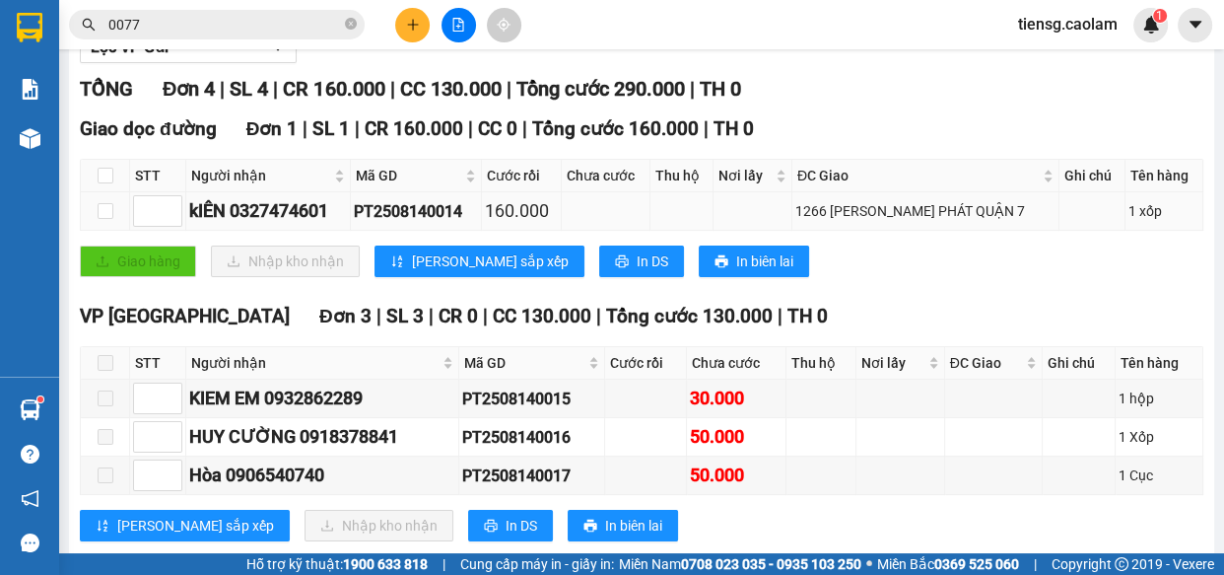
click at [641, 218] on td at bounding box center [606, 211] width 89 height 38
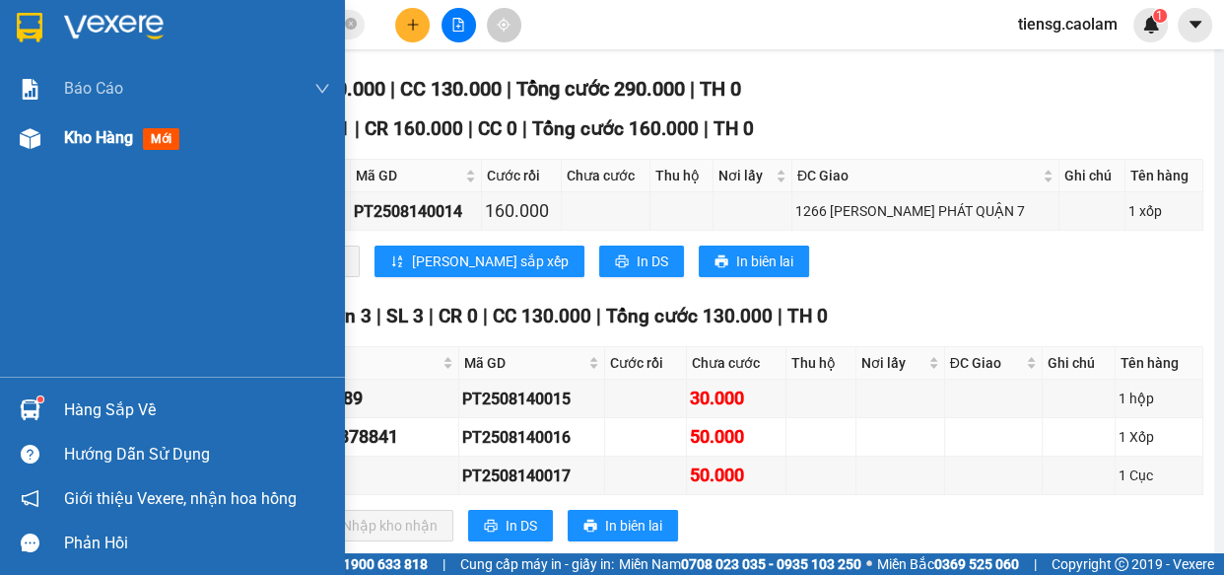
click at [91, 131] on span "Kho hàng" at bounding box center [98, 137] width 69 height 19
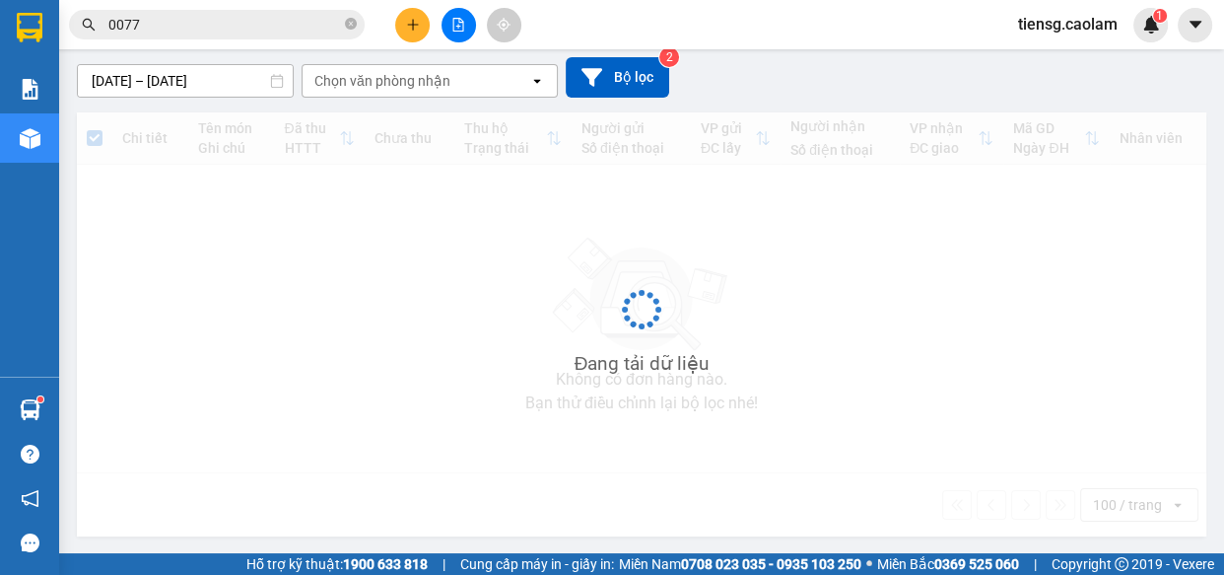
scroll to position [167, 0]
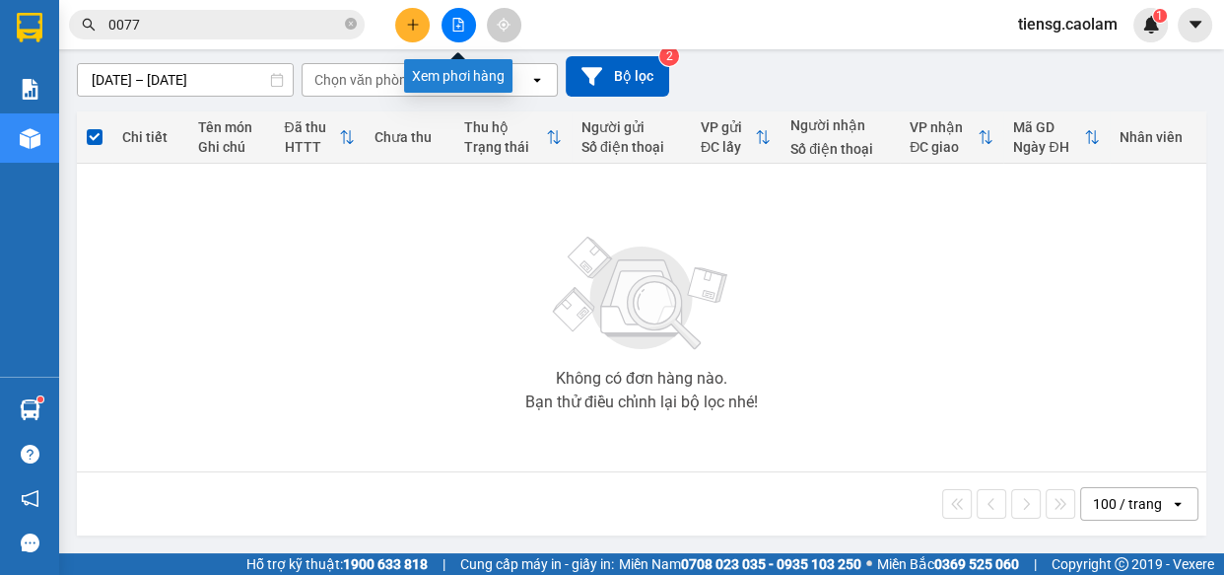
click at [462, 22] on icon "file-add" at bounding box center [458, 25] width 14 height 14
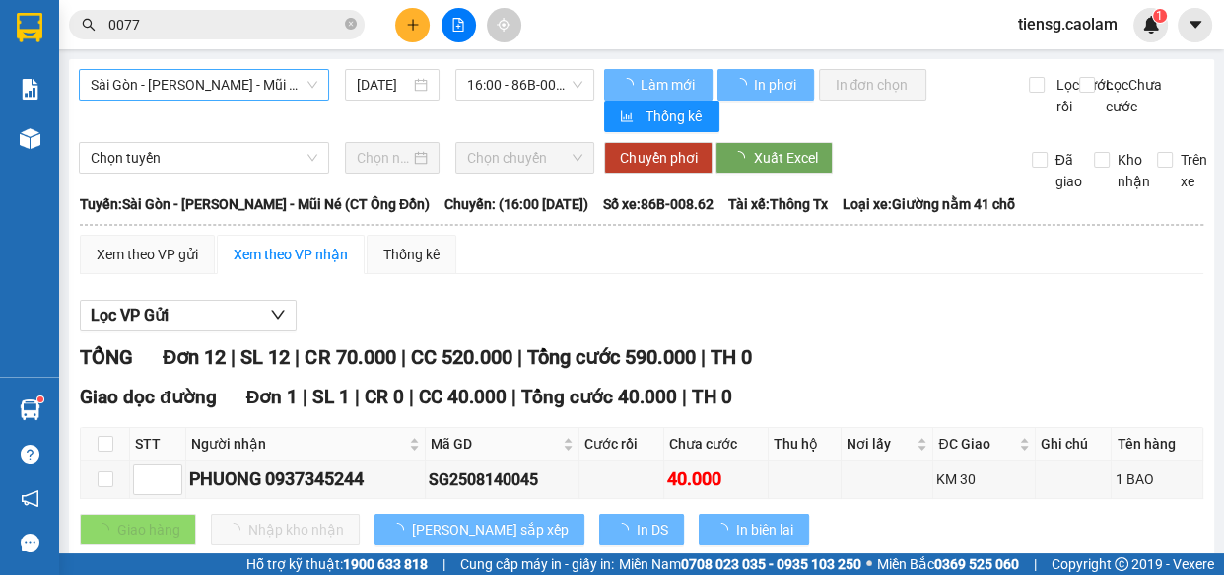
click at [240, 84] on span "Sài Gòn - [PERSON_NAME] - Mũi Né (CT Ông Đồn)" at bounding box center [204, 85] width 227 height 30
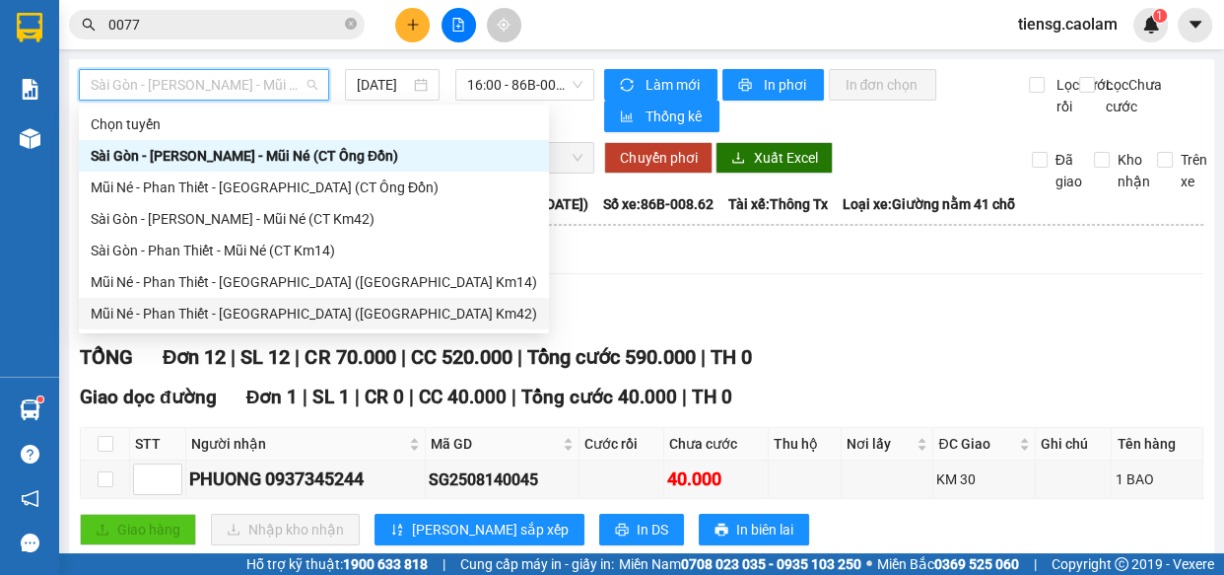
click at [280, 316] on div "Mũi Né - Phan Thiết - [GEOGRAPHIC_DATA] ([GEOGRAPHIC_DATA] Km42)" at bounding box center [314, 314] width 447 height 22
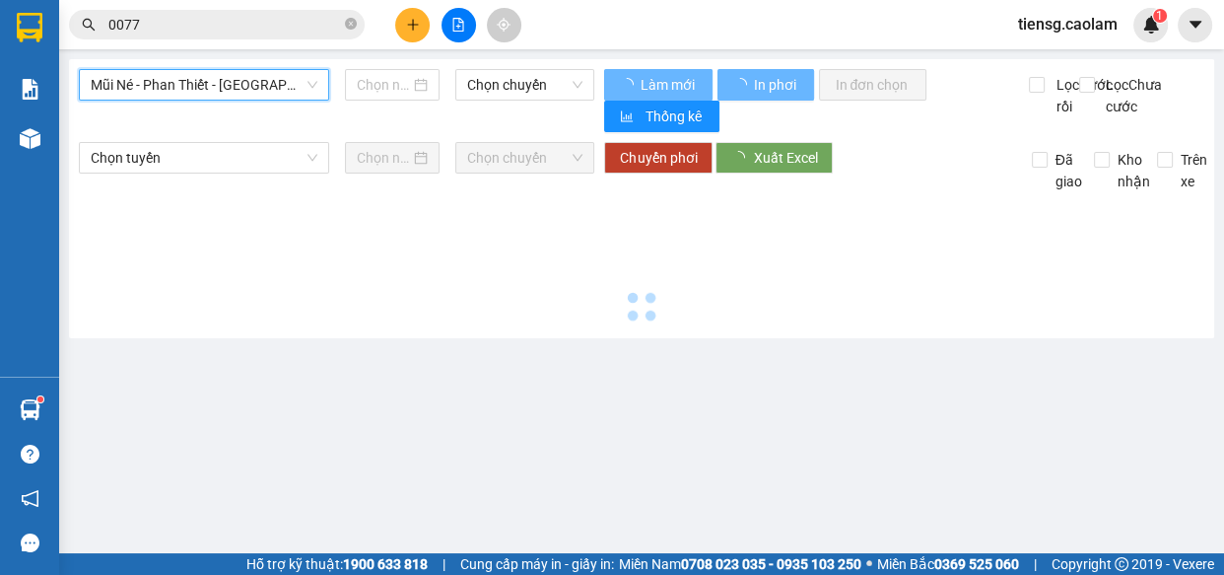
type input "[DATE]"
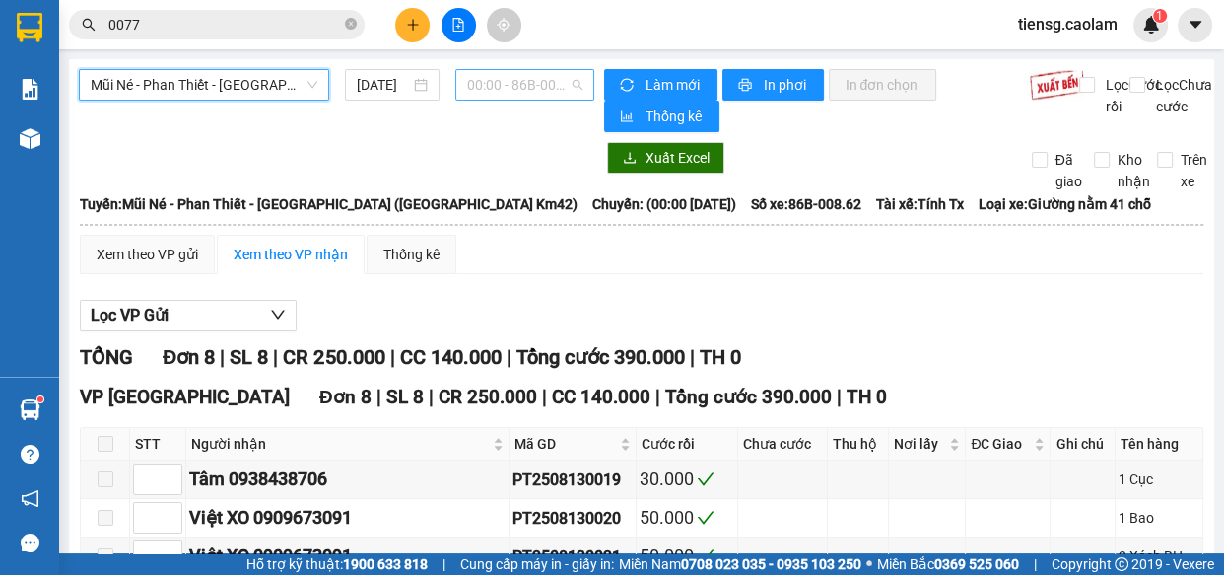
click at [515, 86] on span "00:00 - 86B-008.62" at bounding box center [524, 85] width 115 height 30
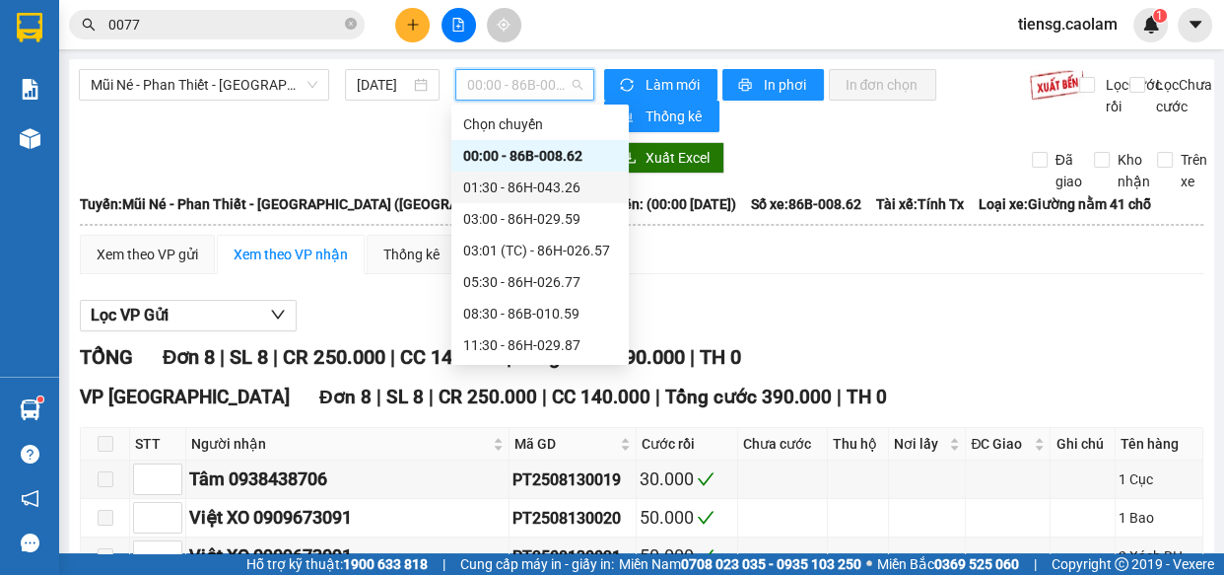
scroll to position [158, 0]
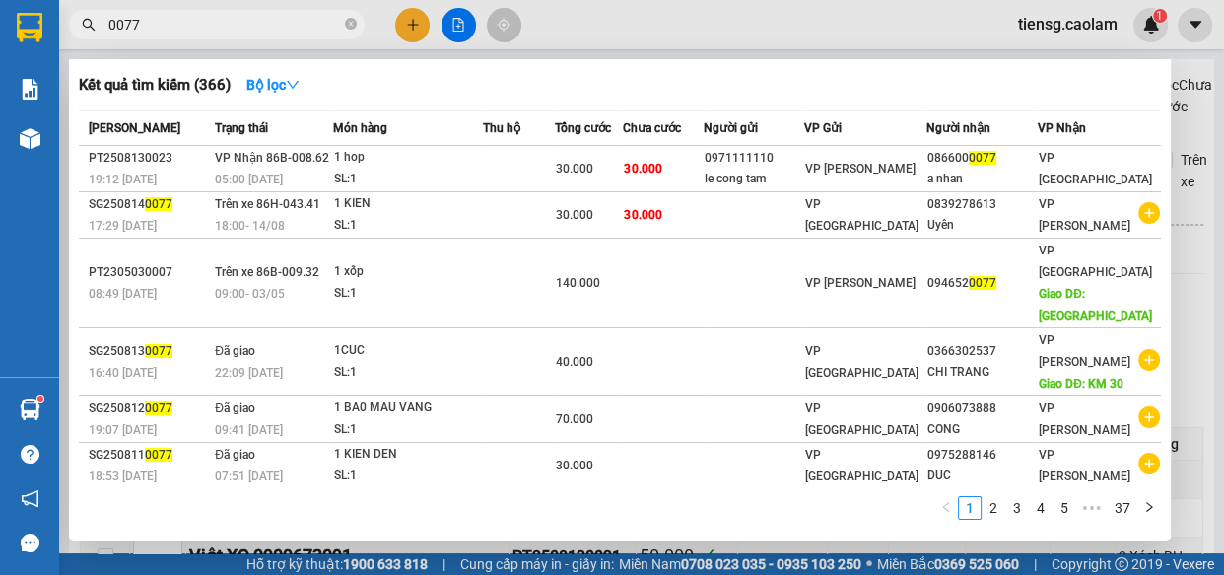
click at [315, 28] on input "0077" at bounding box center [224, 25] width 233 height 22
type input "0"
type input "887"
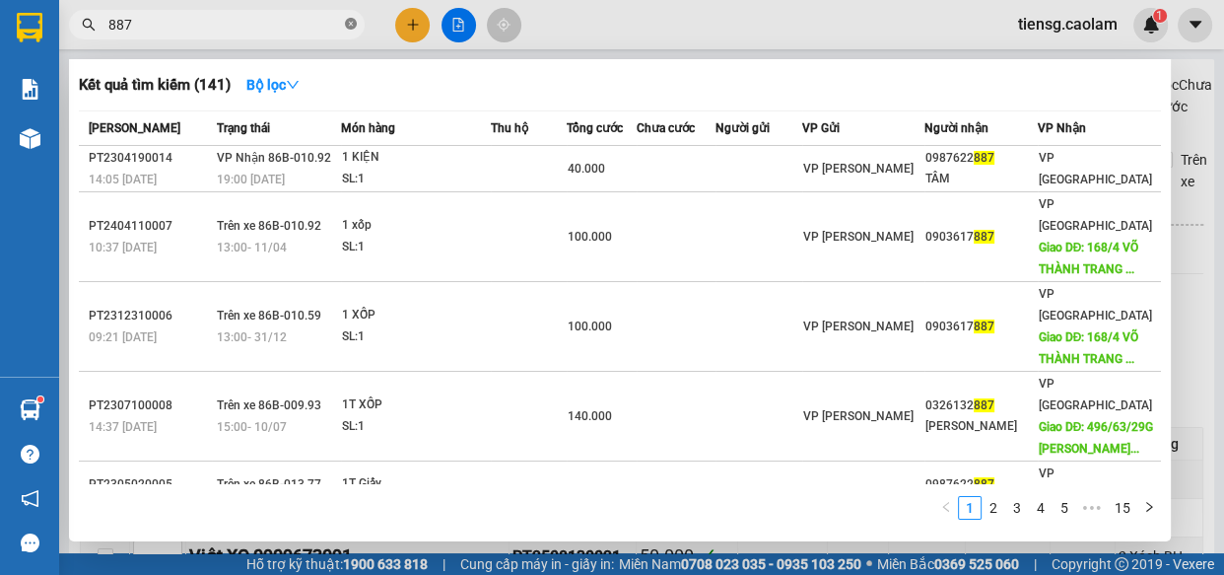
click at [346, 24] on icon "close-circle" at bounding box center [351, 24] width 12 height 12
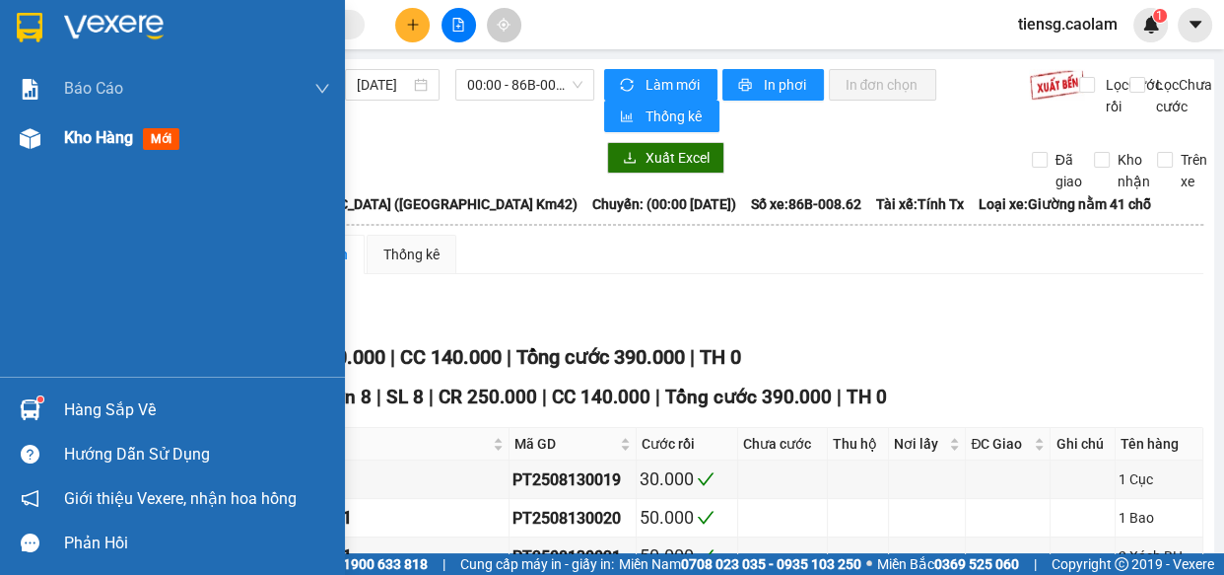
click at [54, 128] on div "Kho hàng mới" at bounding box center [172, 137] width 345 height 49
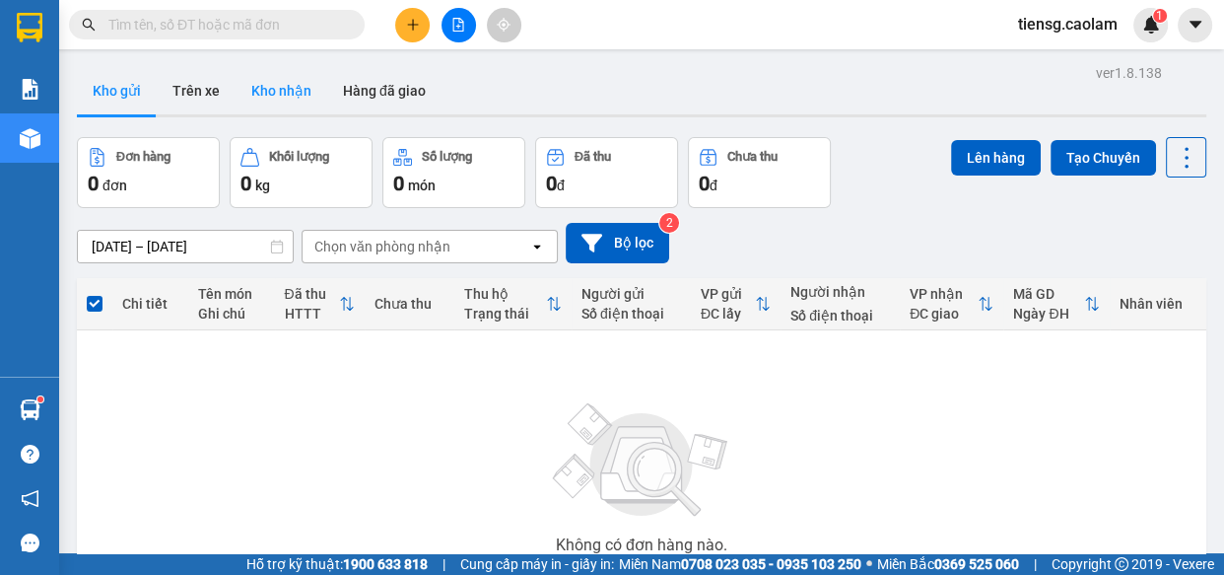
click at [278, 99] on button "Kho nhận" at bounding box center [282, 90] width 92 height 47
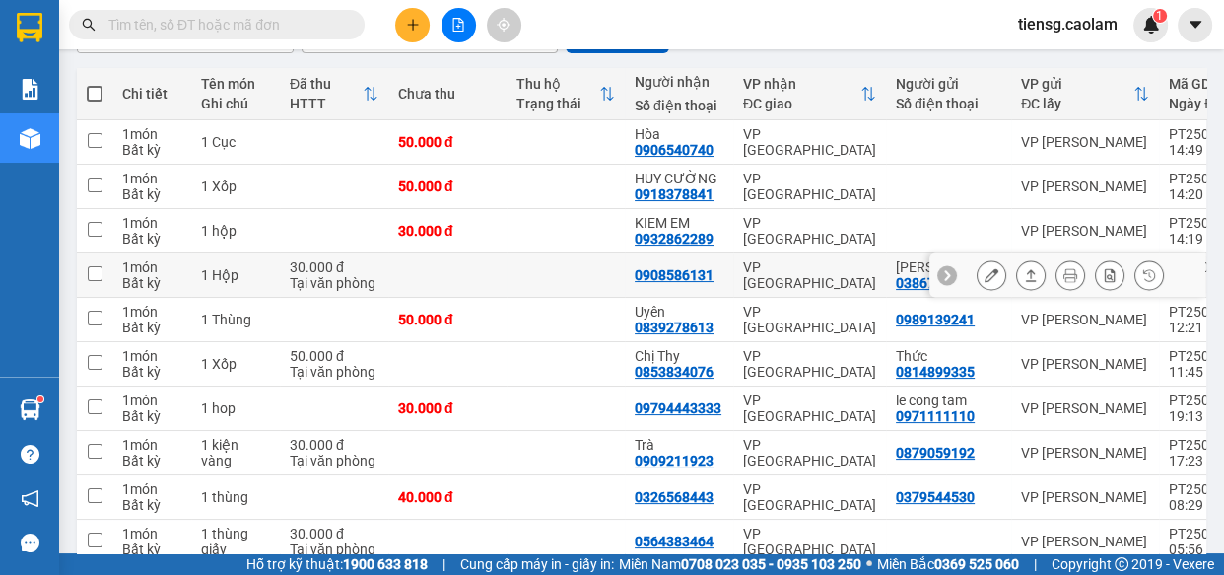
scroll to position [178, 0]
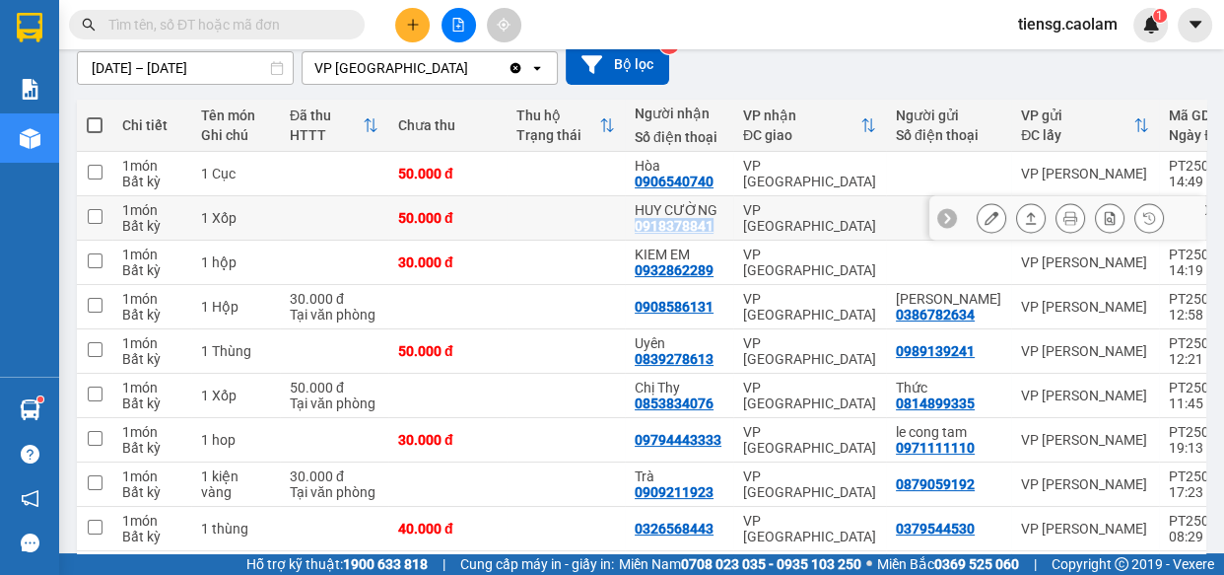
drag, startPoint x: 635, startPoint y: 227, endPoint x: 711, endPoint y: 230, distance: 76.0
click at [711, 230] on div "HUY CƯỜNG 0918378841" at bounding box center [679, 218] width 89 height 32
checkbox input "true"
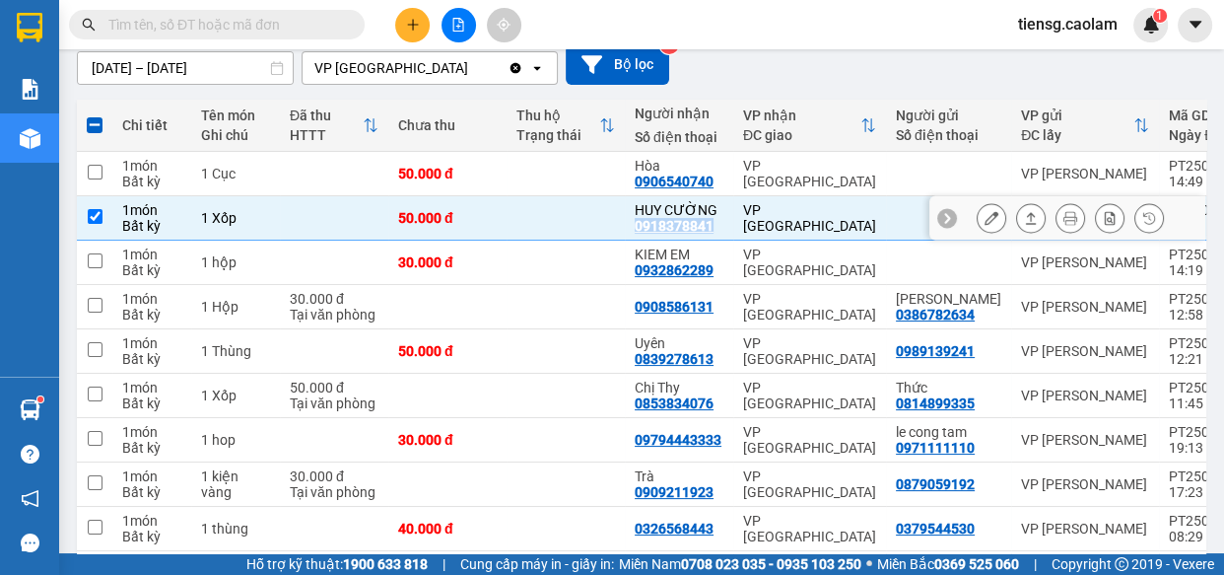
copy div "0918378841"
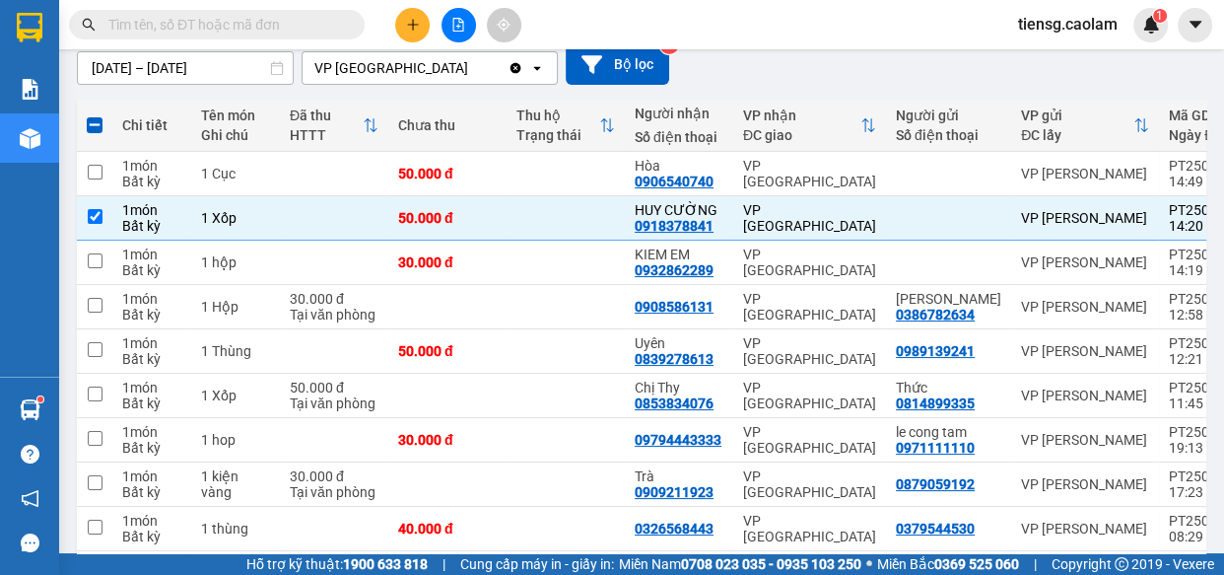
paste input "0918378841"
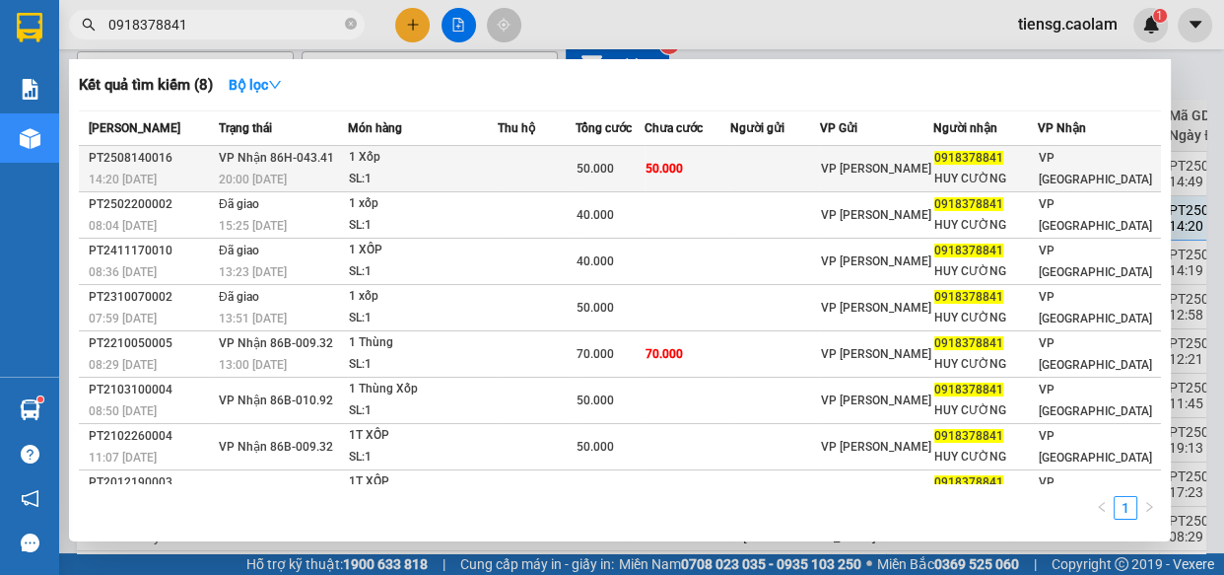
type input "0918378841"
click at [571, 168] on td at bounding box center [537, 169] width 79 height 46
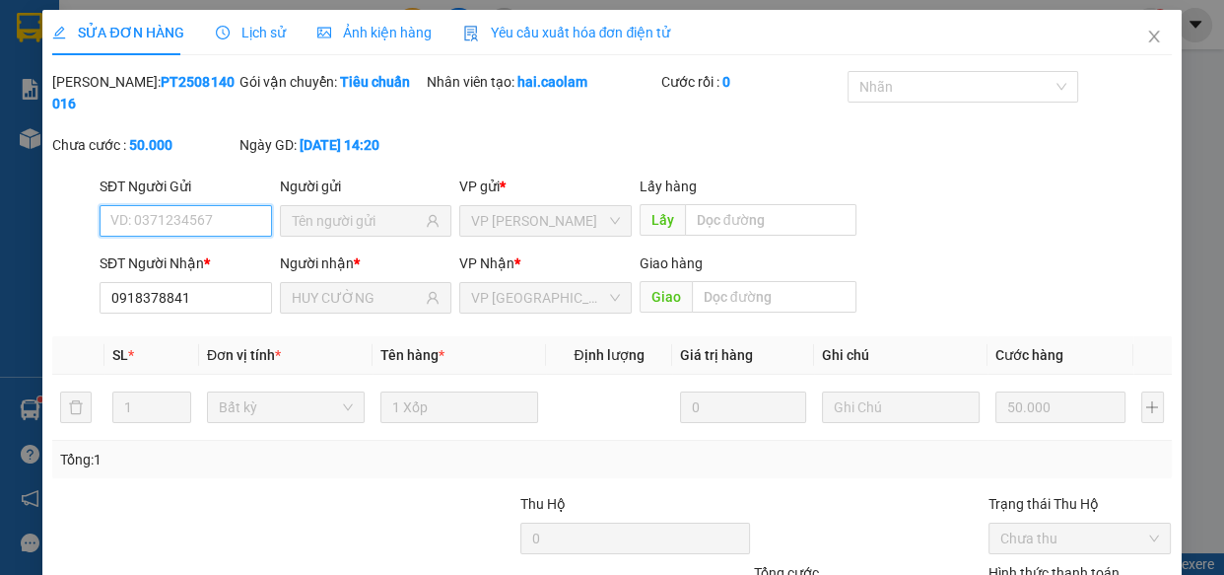
scroll to position [170, 0]
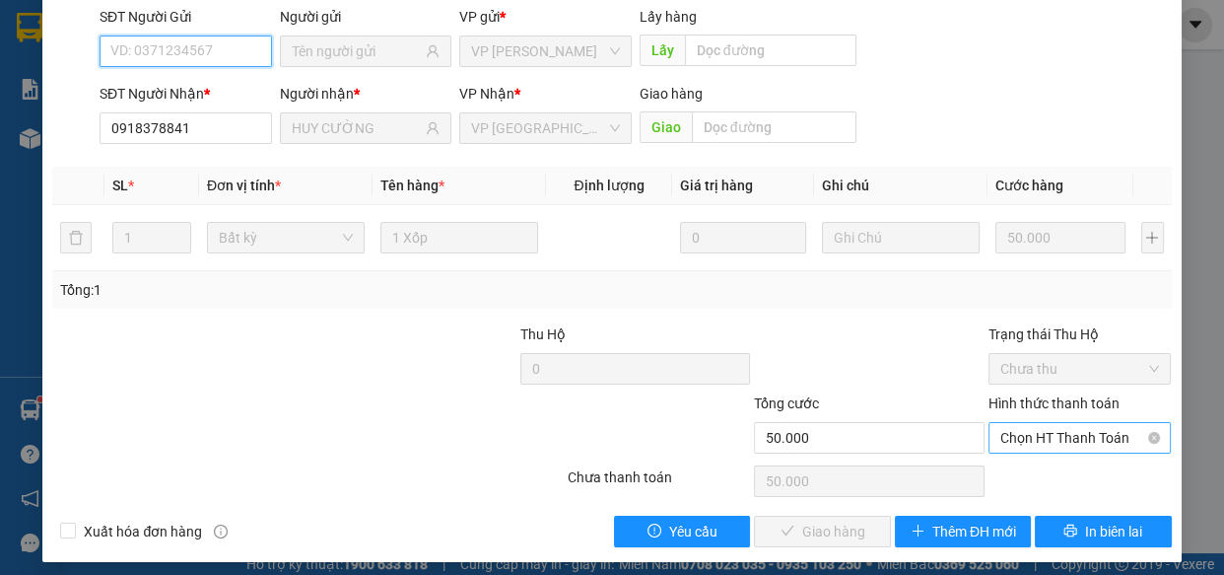
click at [1016, 433] on span "Chọn HT Thanh Toán" at bounding box center [1080, 438] width 160 height 30
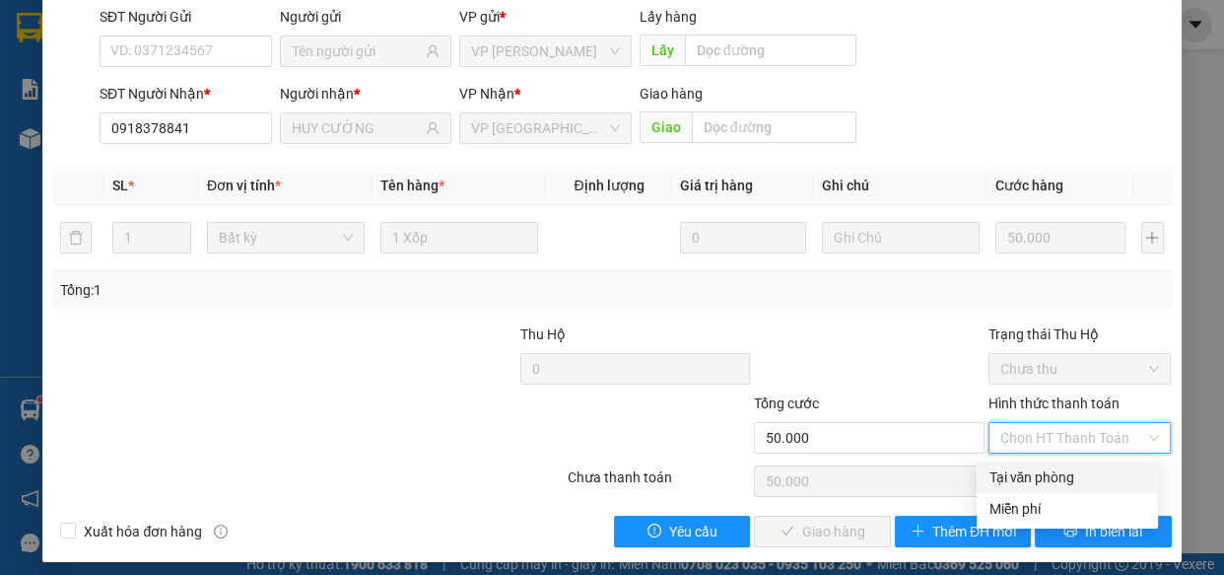
click at [1023, 480] on div "Tại văn phòng" at bounding box center [1068, 477] width 158 height 22
type input "0"
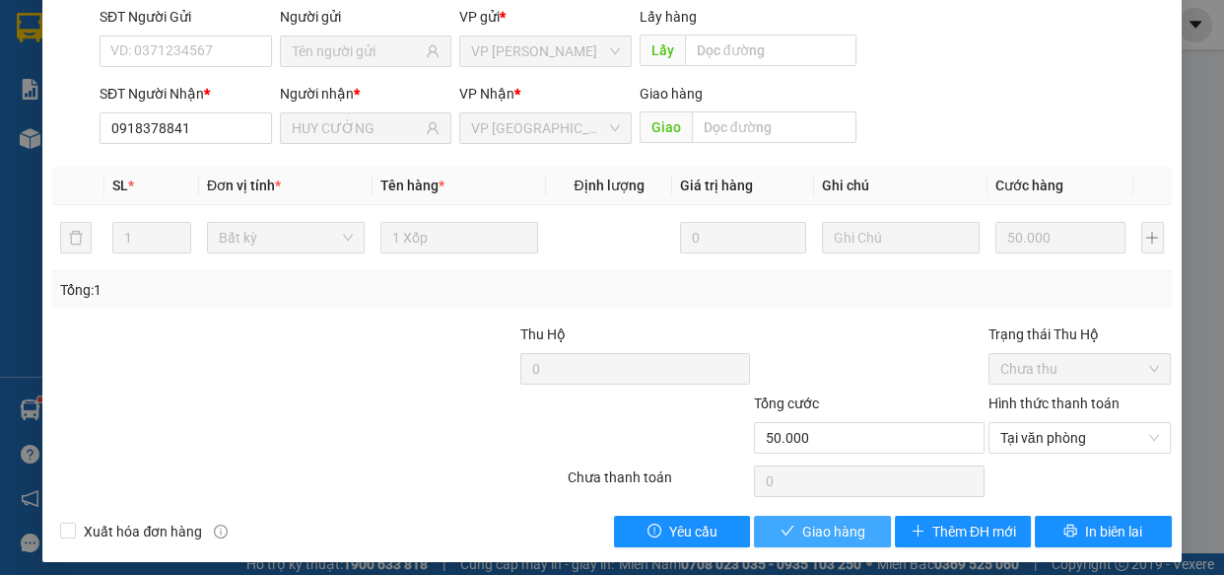
click at [833, 527] on span "Giao hàng" at bounding box center [833, 531] width 63 height 22
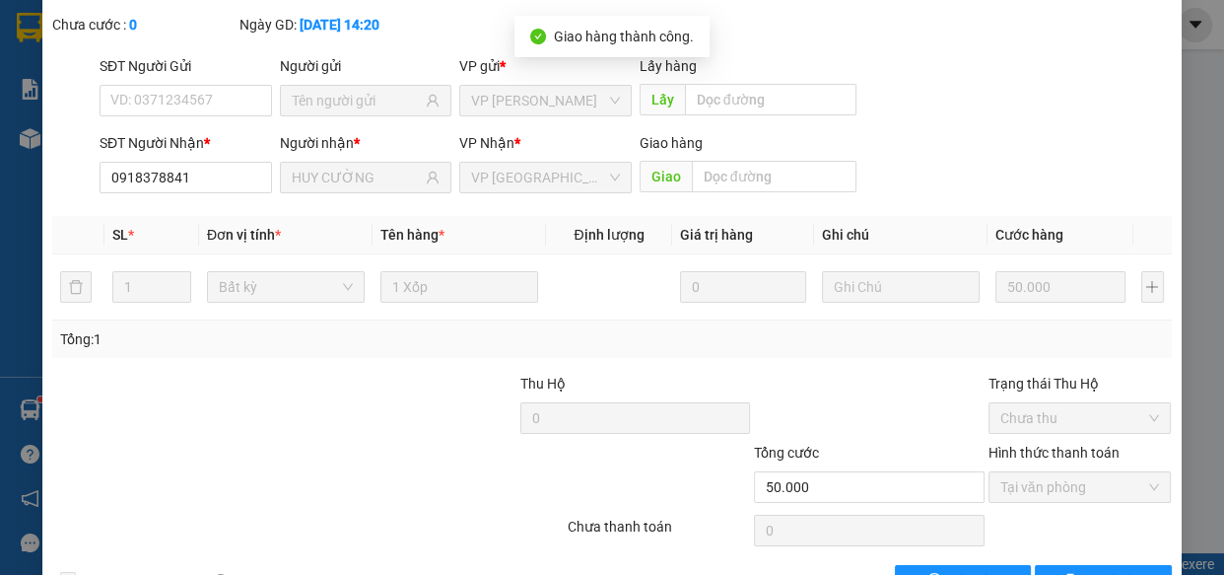
scroll to position [22, 0]
